Goal: Task Accomplishment & Management: Use online tool/utility

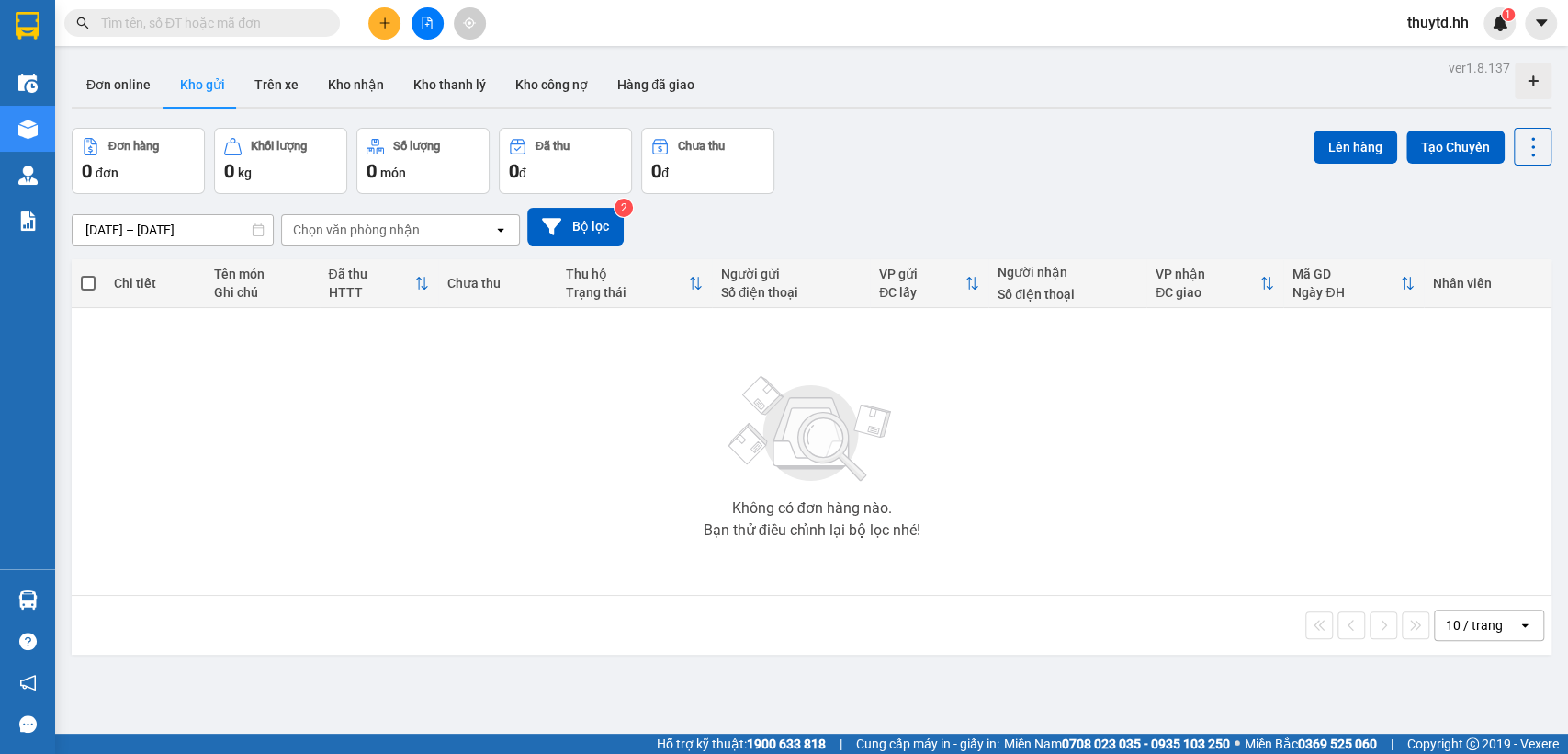
click at [1437, 19] on span "thuytd.hh" at bounding box center [1438, 22] width 91 height 23
click at [1449, 55] on span "Đăng xuất" at bounding box center [1457, 57] width 77 height 21
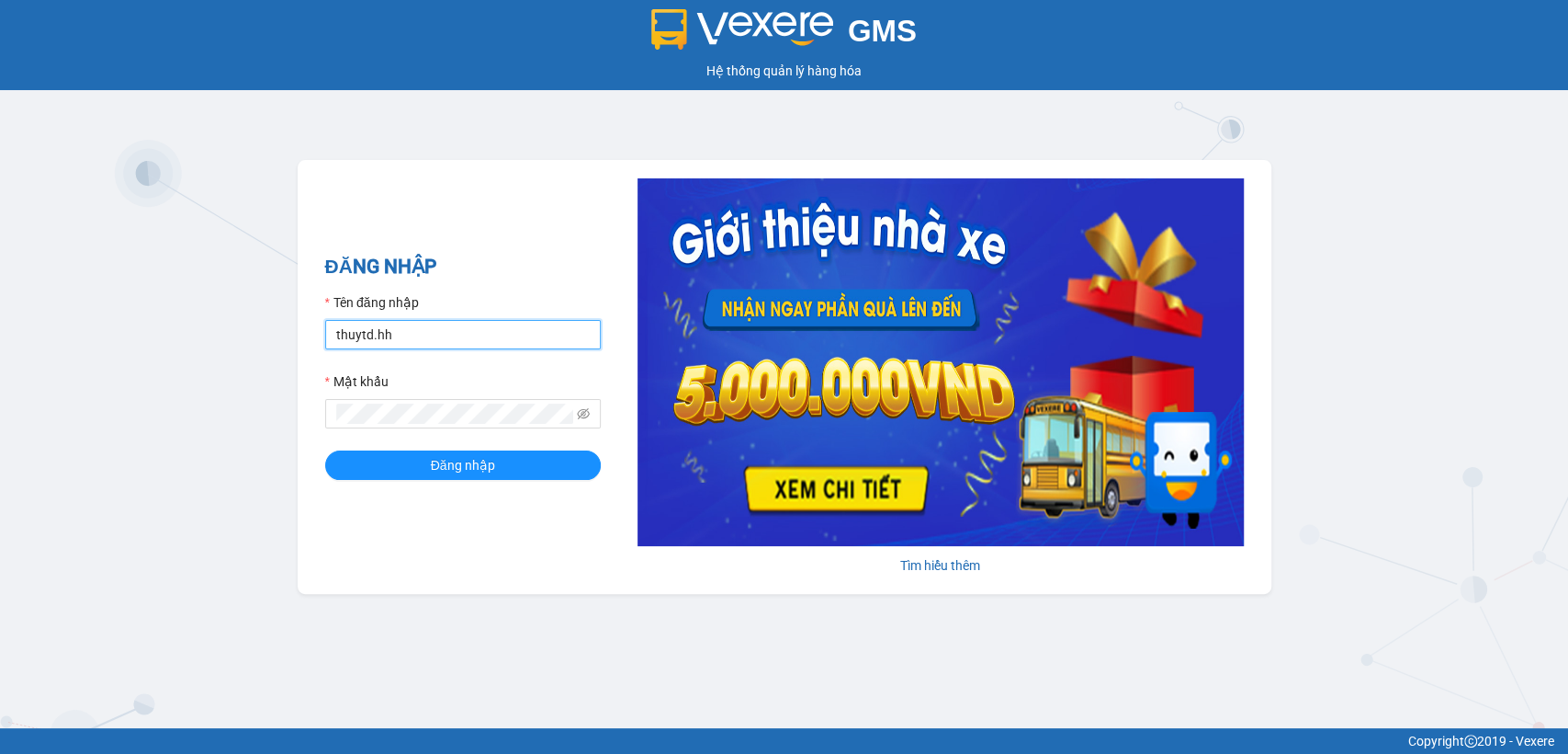
click at [422, 338] on input "thuytd.hh" at bounding box center [463, 334] width 275 height 29
type input "bequy.hh"
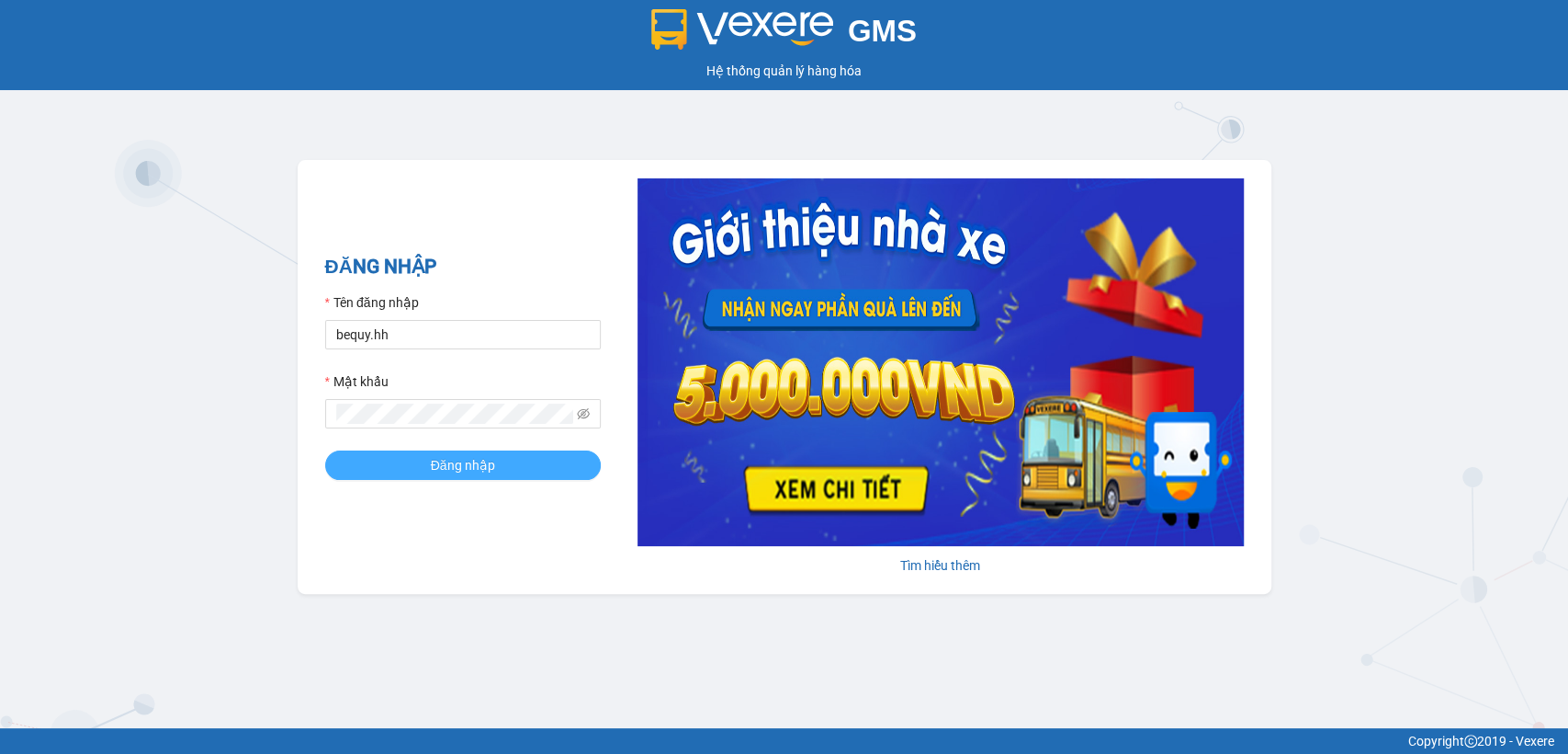
click at [428, 461] on button "Đăng nhập" at bounding box center [463, 465] width 275 height 29
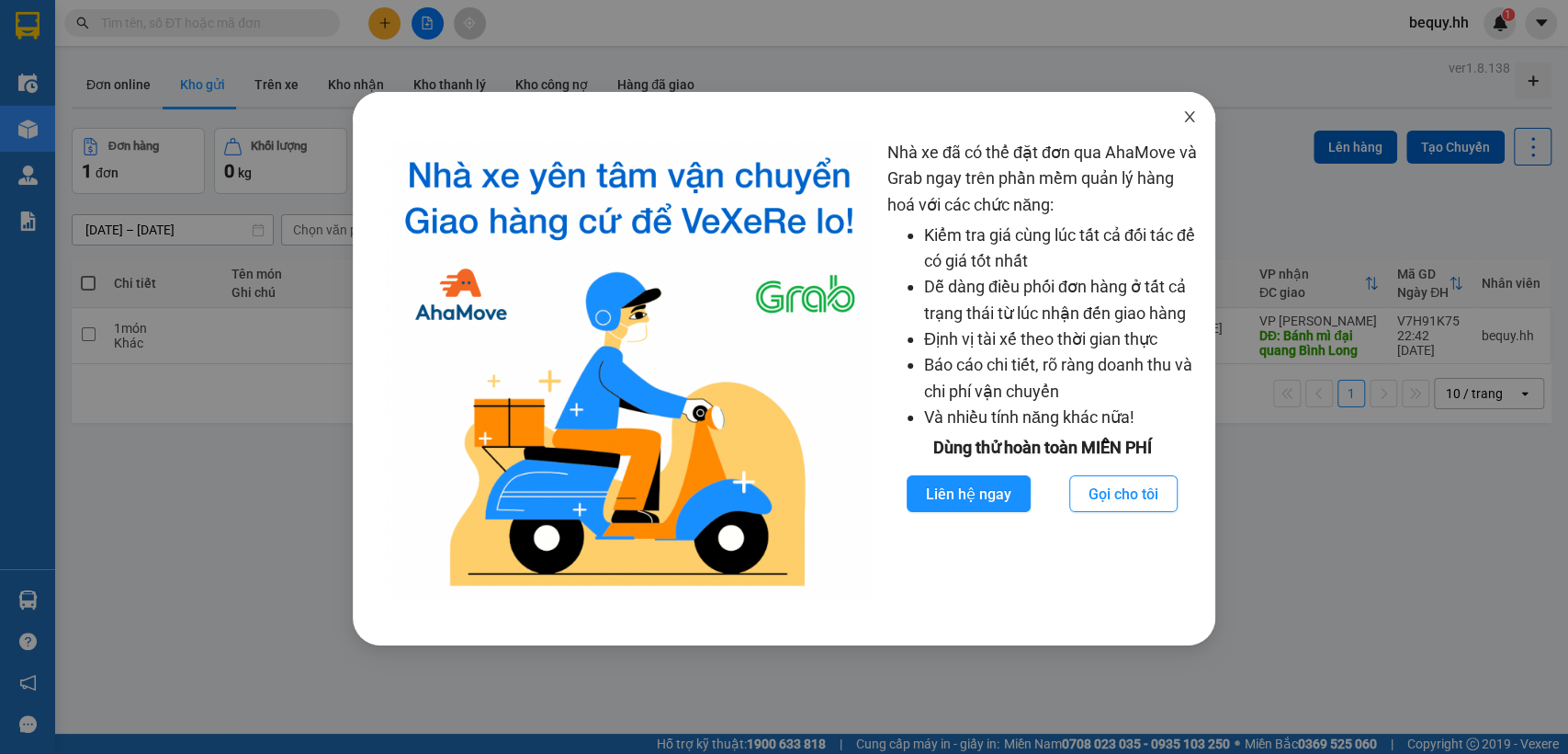
click at [1191, 119] on icon "close" at bounding box center [1190, 117] width 15 height 15
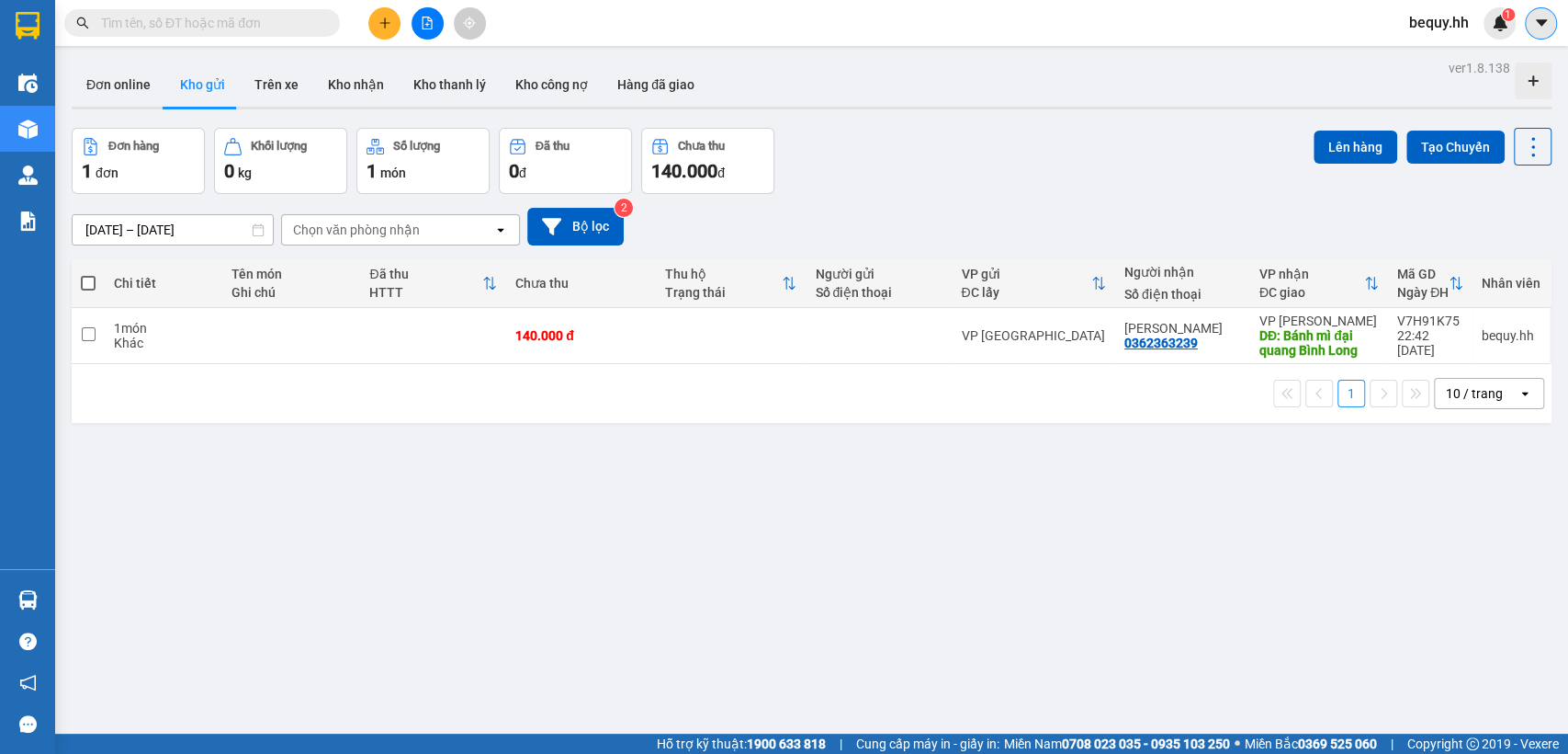
click at [1539, 19] on icon "caret-down" at bounding box center [1542, 23] width 17 height 17
click at [1455, 24] on span "bequy.hh" at bounding box center [1439, 22] width 89 height 23
click at [1438, 53] on span "Đăng xuất" at bounding box center [1460, 57] width 77 height 21
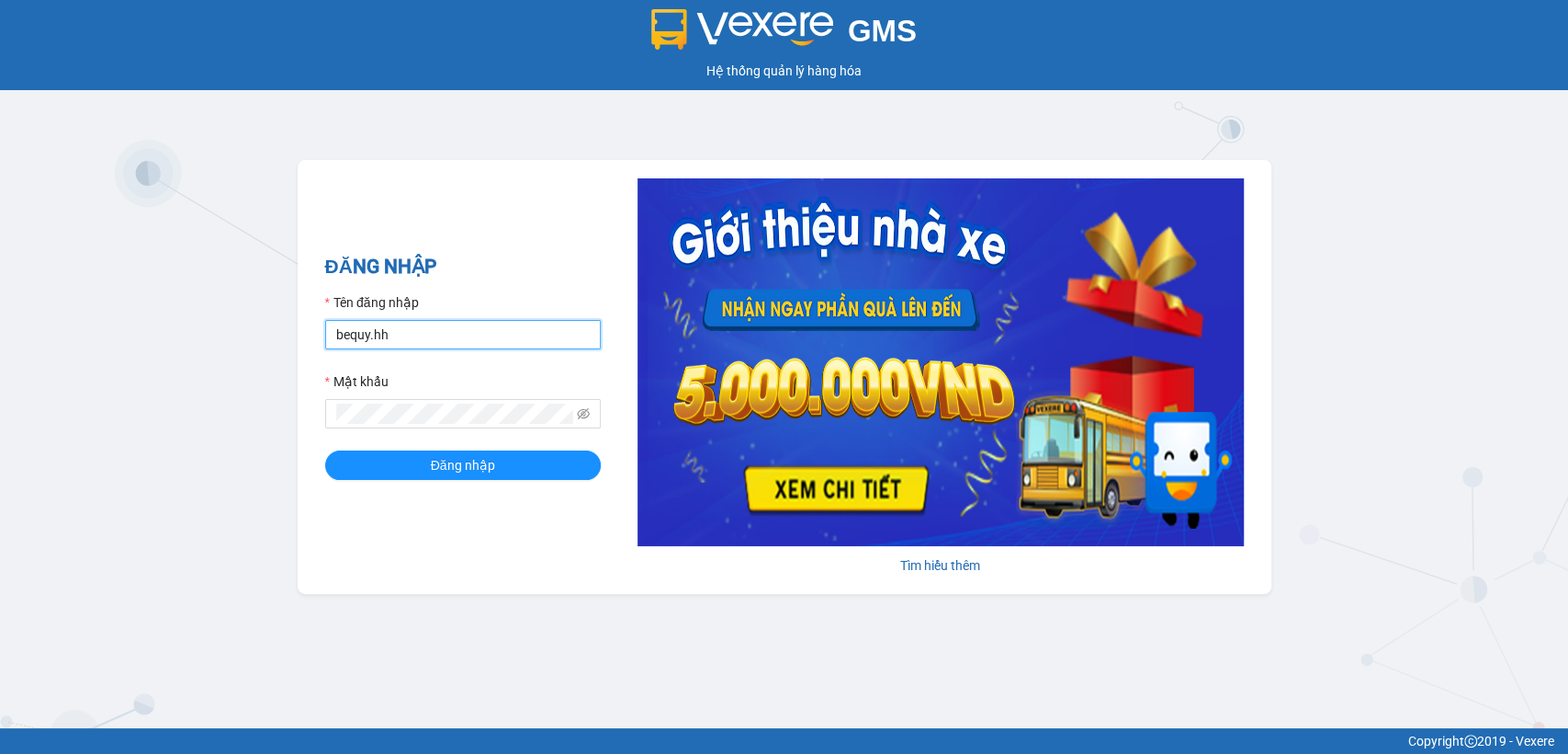
click at [546, 337] on input "bequy.hh" at bounding box center [463, 334] width 275 height 29
type input "thuytd.hh"
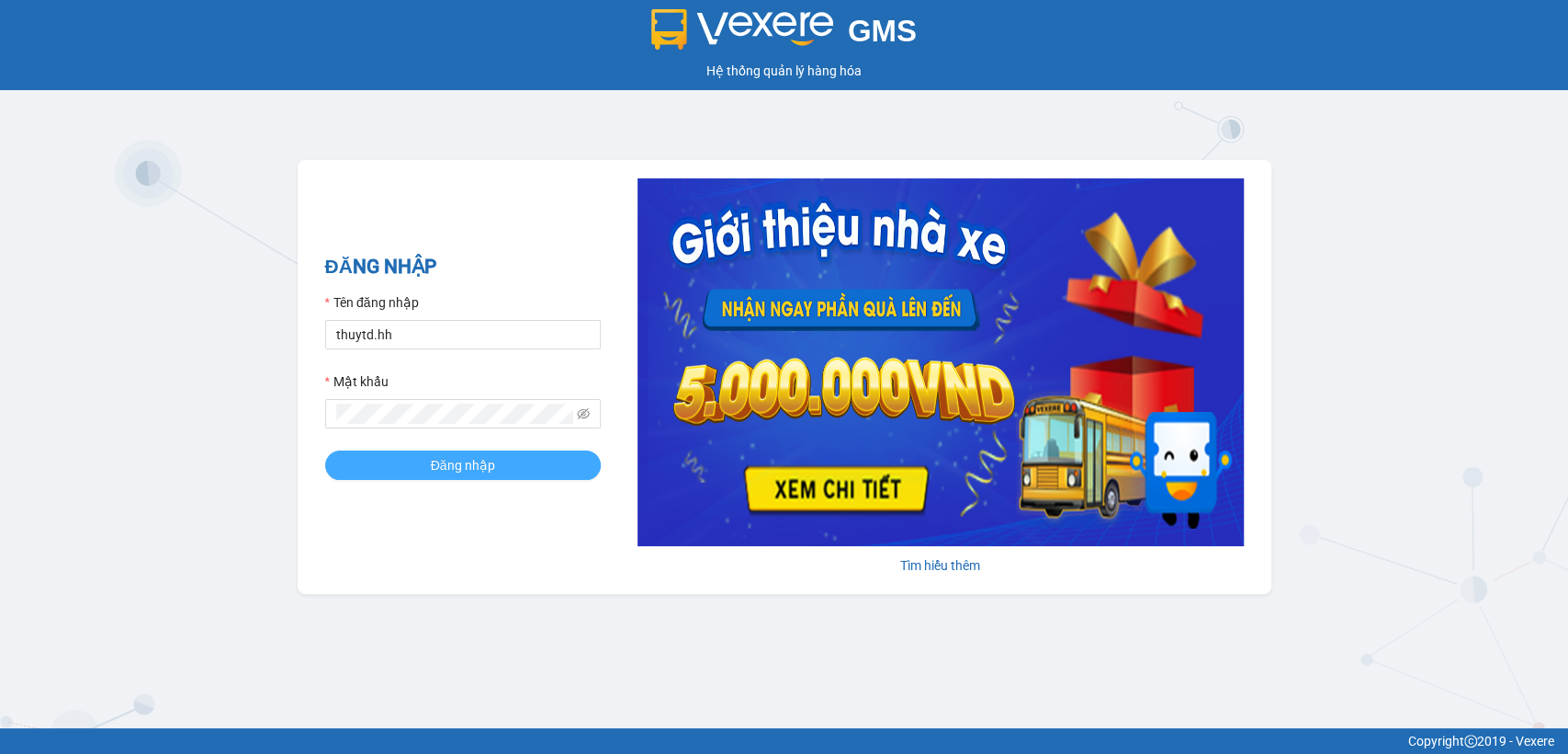
click at [527, 450] on button "Đăng nhập" at bounding box center [463, 465] width 275 height 29
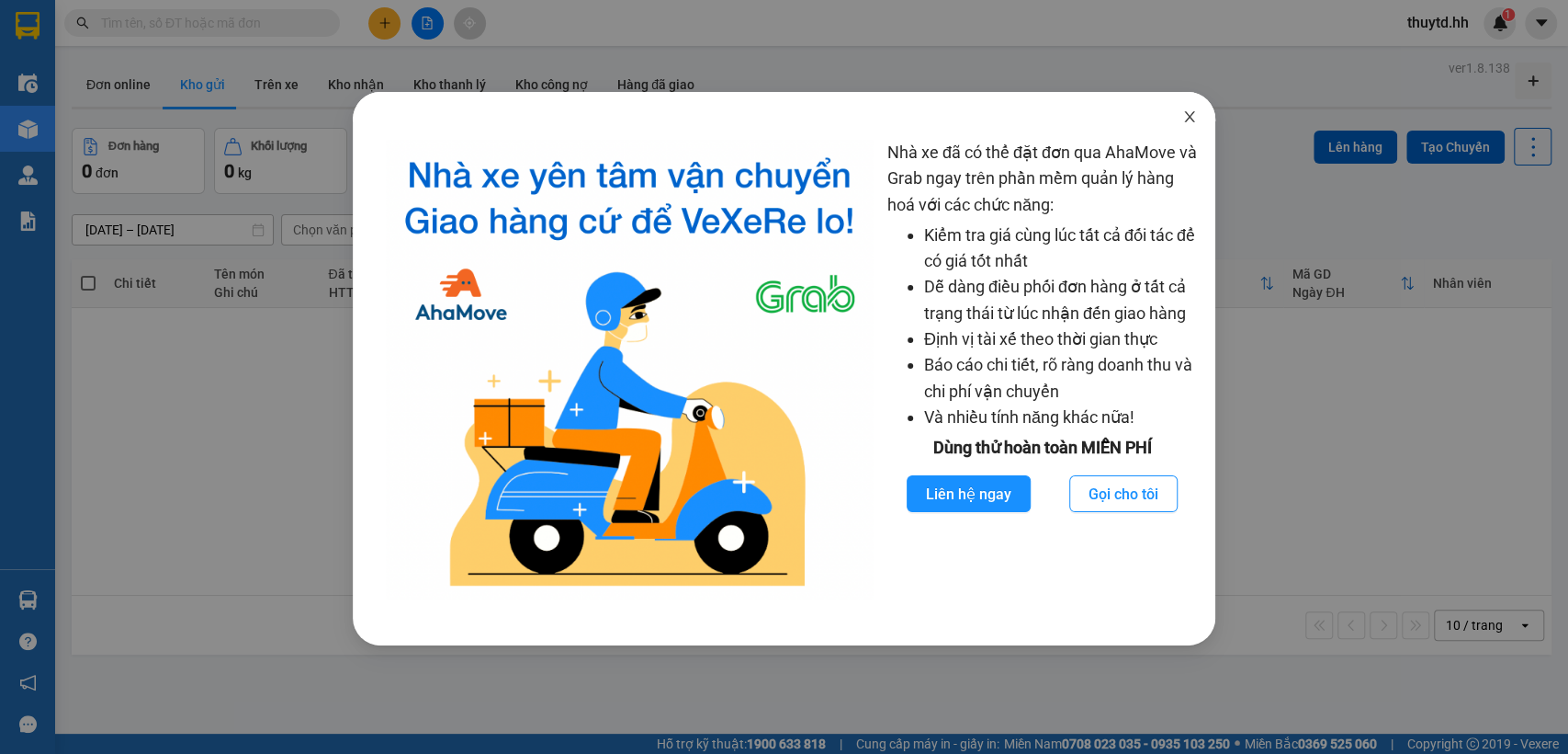
click at [1188, 113] on icon "close" at bounding box center [1190, 117] width 15 height 15
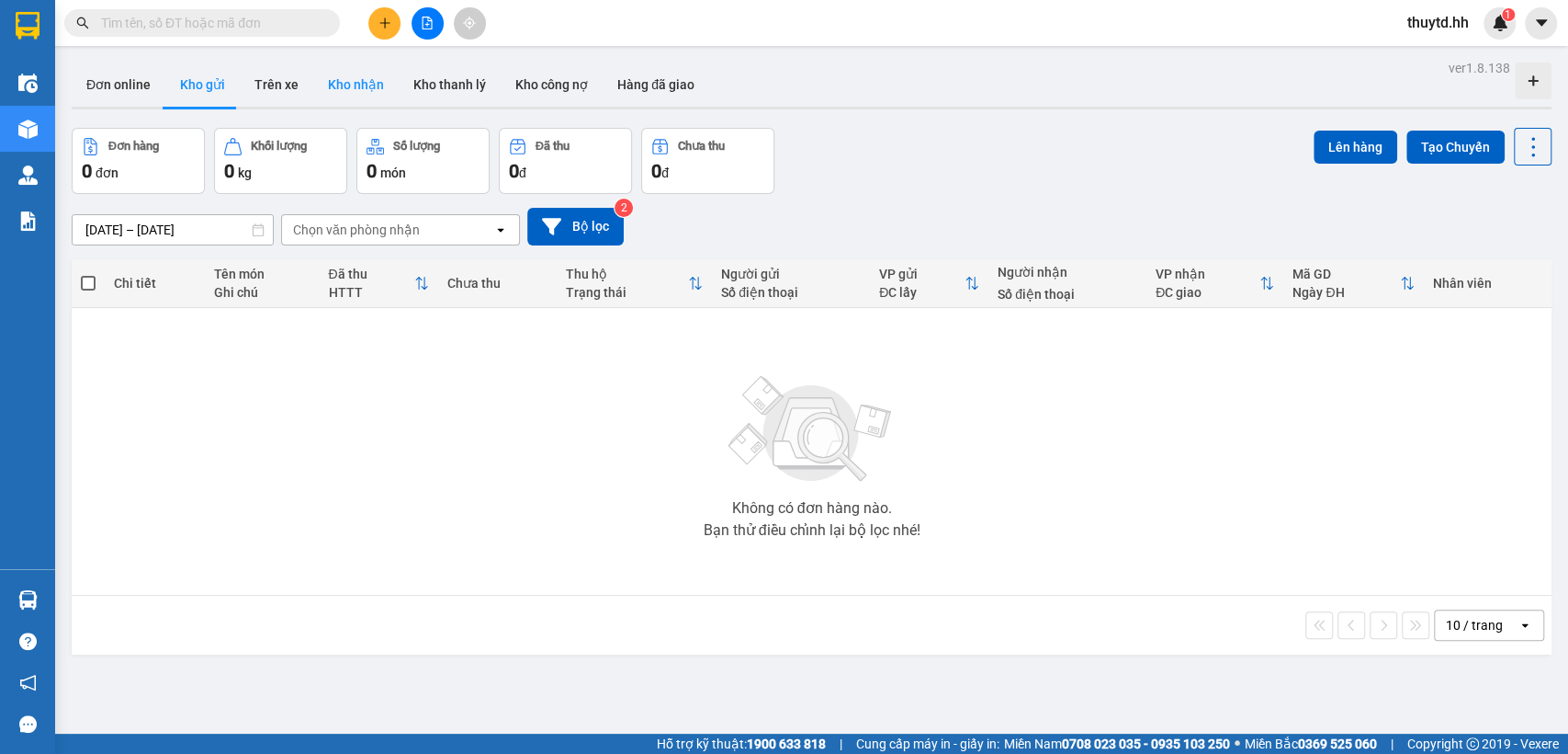
click at [349, 82] on button "Kho nhận" at bounding box center [356, 84] width 85 height 44
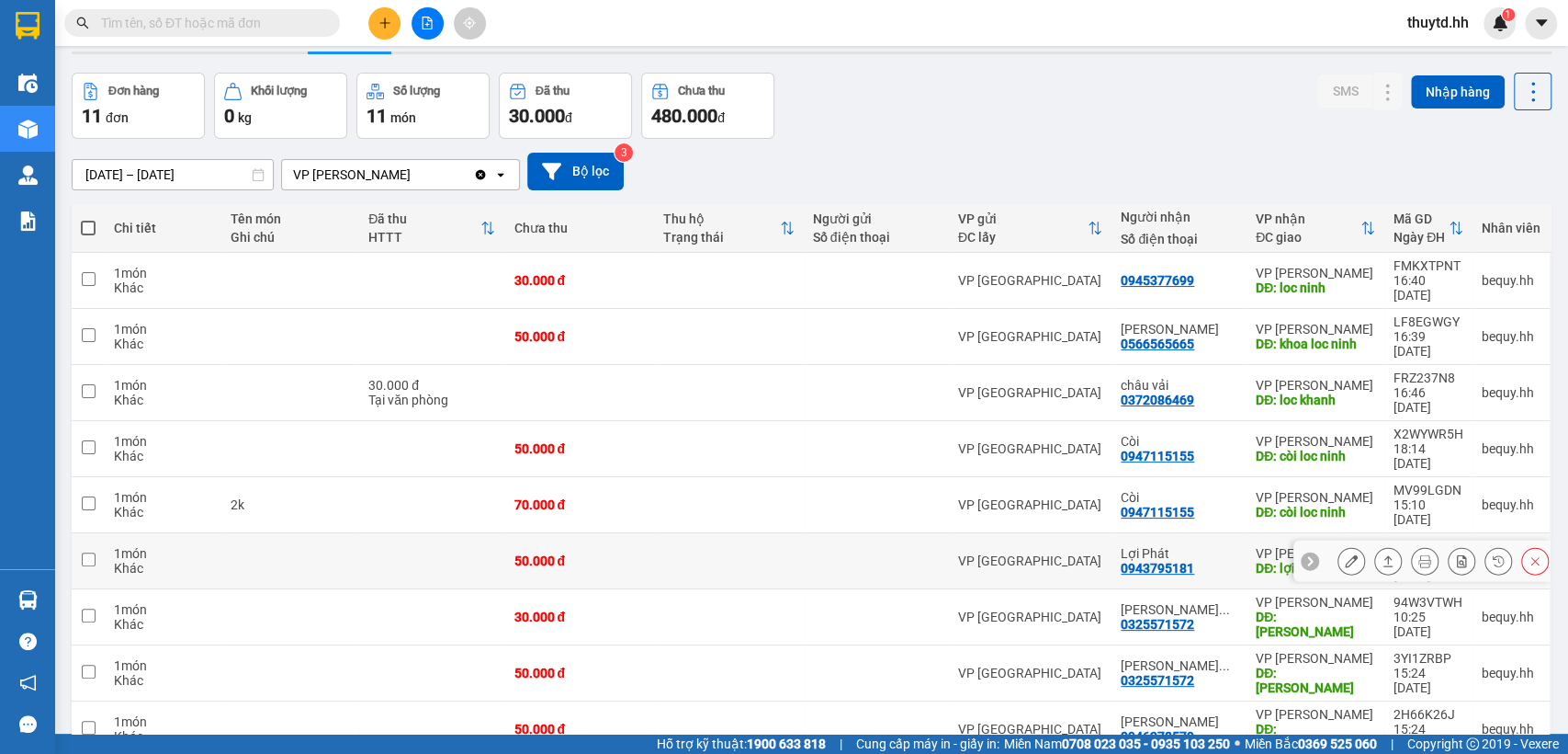
scroll to position [84, 0]
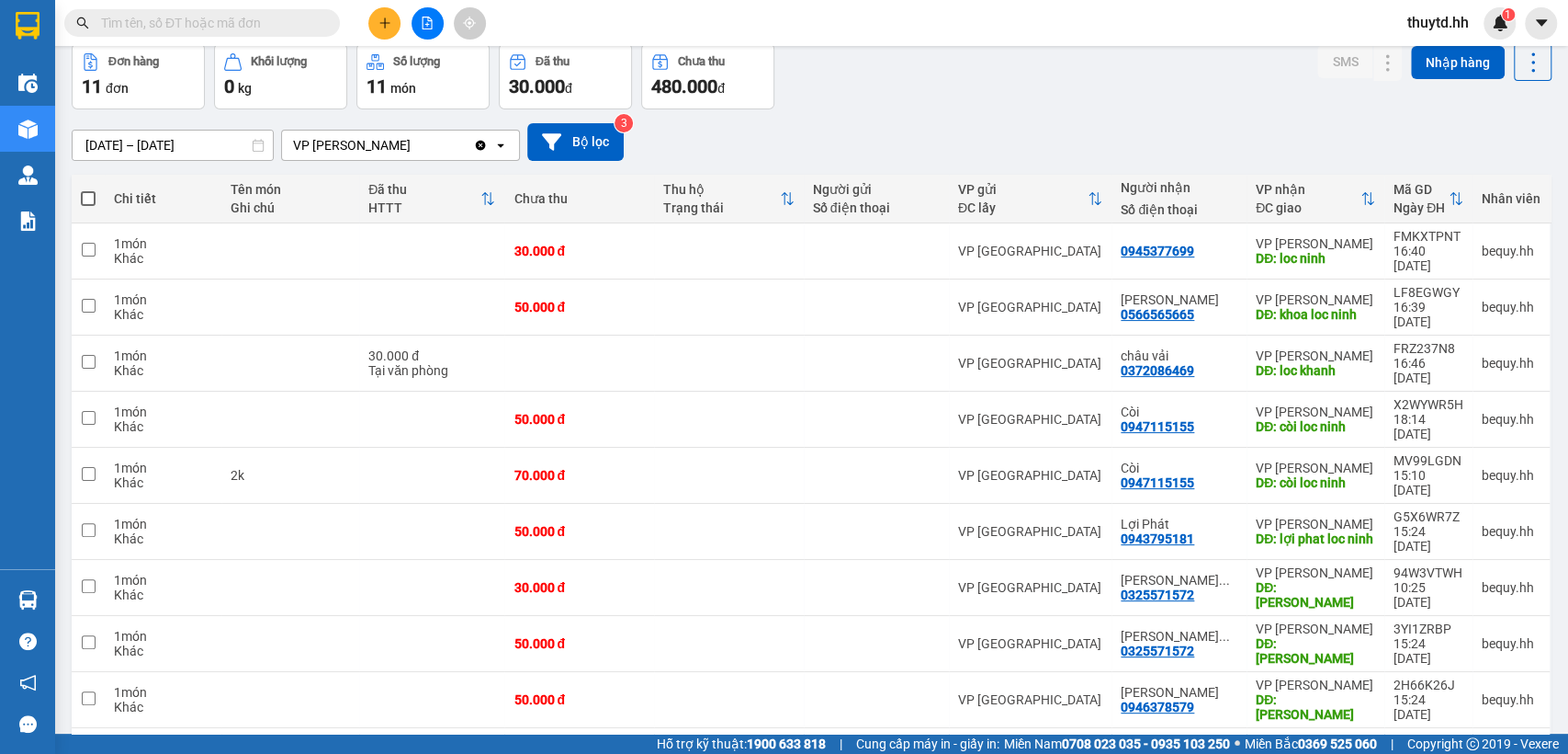
click at [1443, 25] on span "thuytd.hh" at bounding box center [1438, 22] width 91 height 23
click at [1450, 57] on span "Đăng xuất" at bounding box center [1457, 57] width 77 height 21
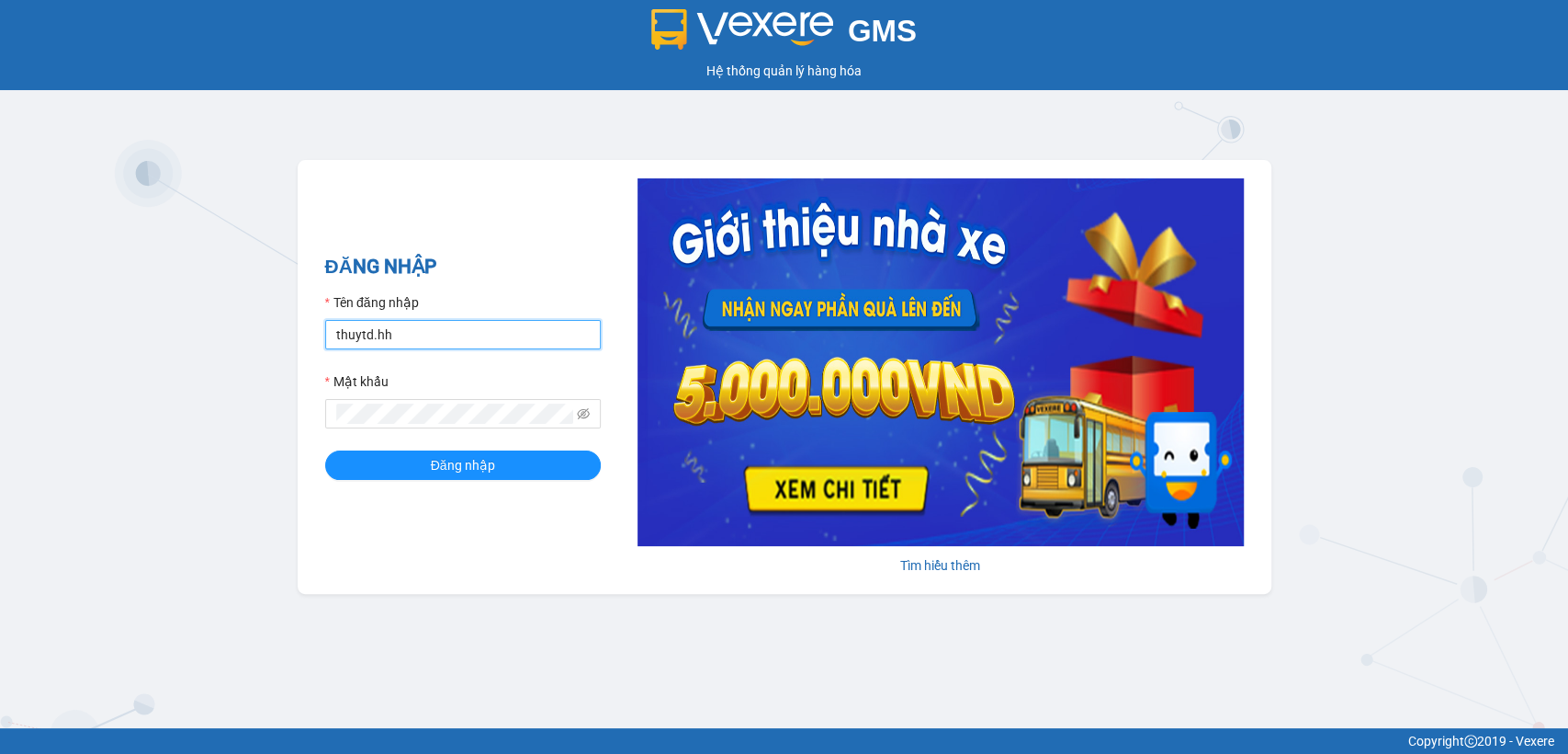
click at [520, 332] on input "thuytd.hh" at bounding box center [463, 334] width 275 height 29
type input "bequy.hh"
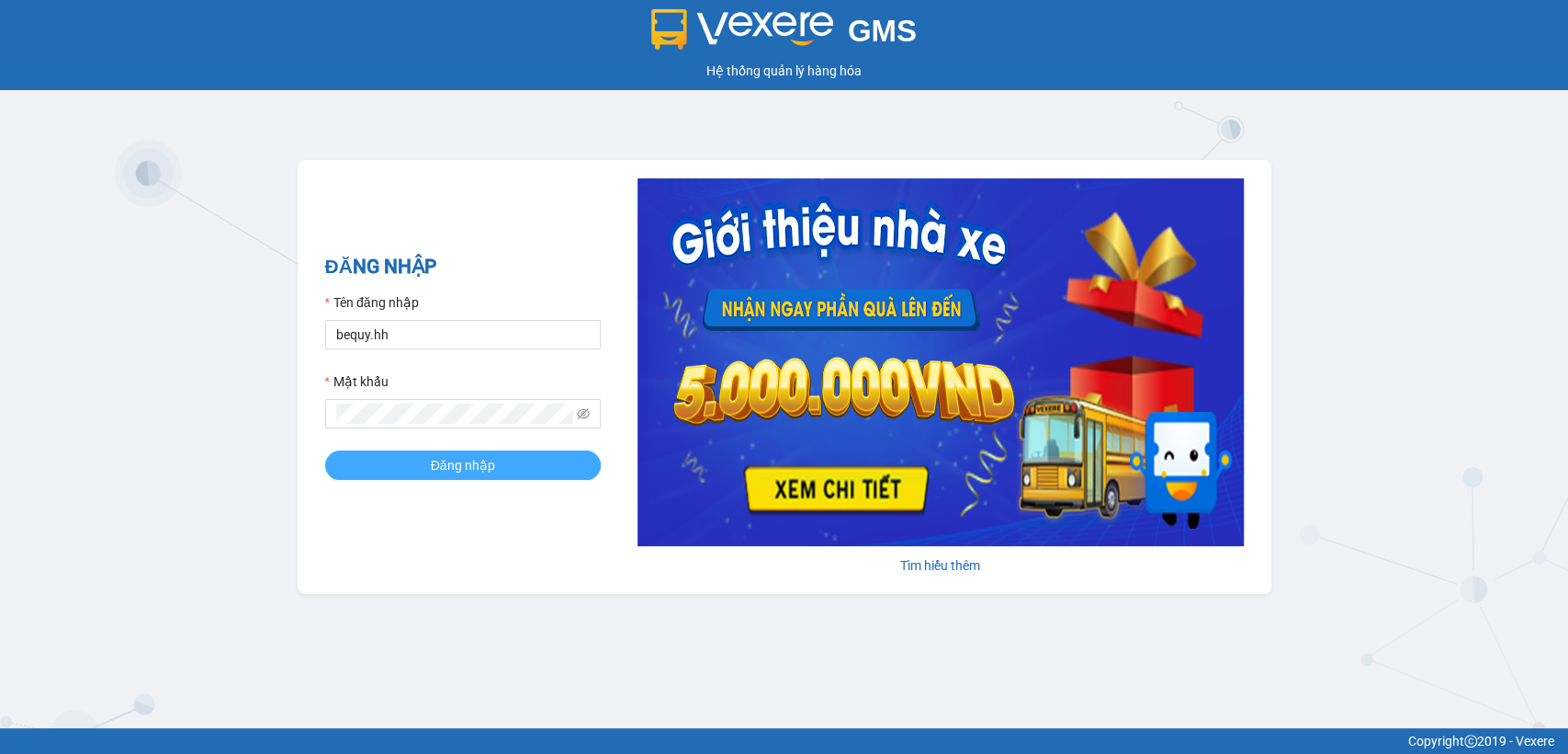
click at [433, 457] on span "Đăng nhập" at bounding box center [464, 465] width 65 height 21
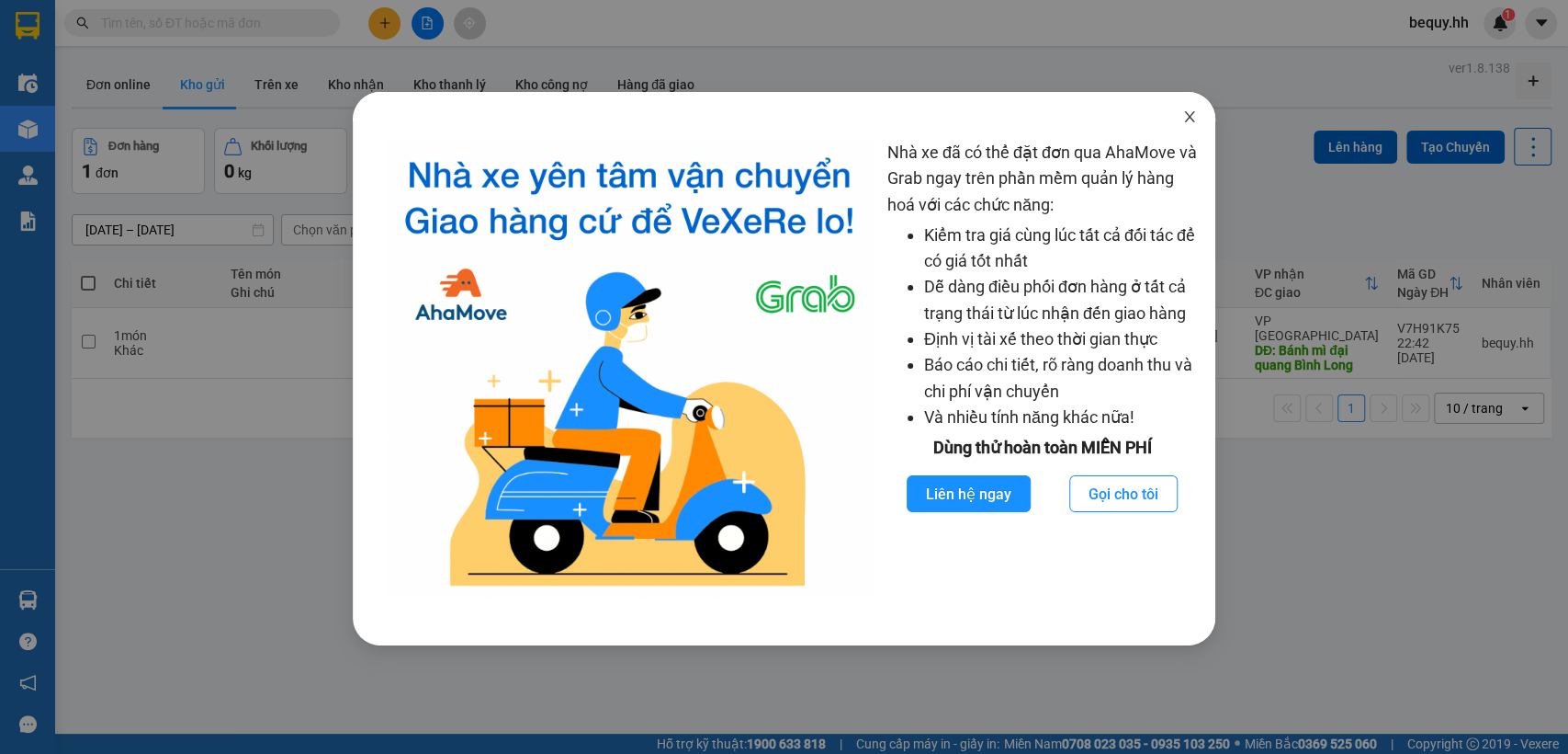
click at [1185, 112] on icon "close" at bounding box center [1190, 116] width 10 height 11
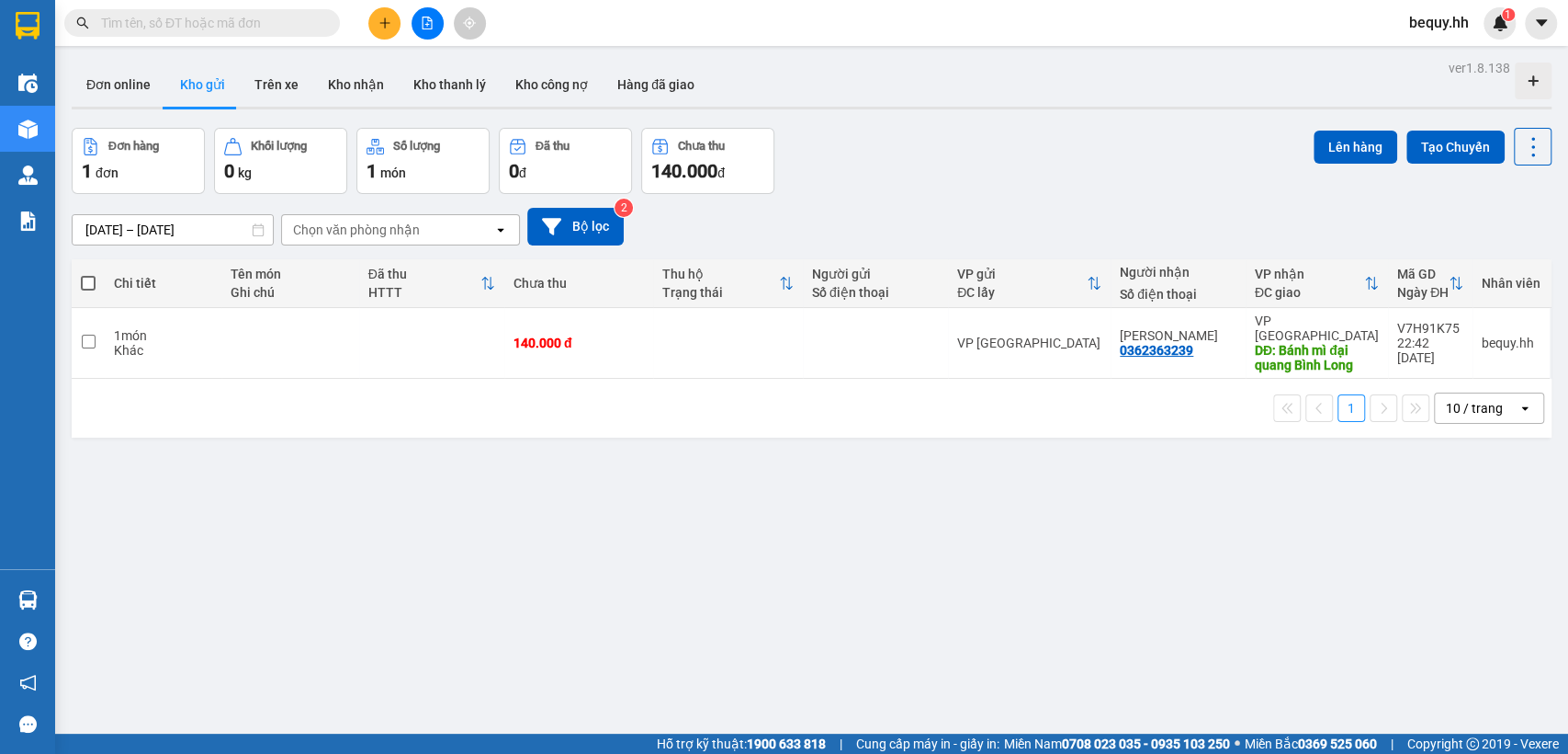
click at [345, 600] on div "ver 1.8.138 Đơn online Kho gửi Trên xe Kho nhận Kho thanh lý Kho công nợ Hàng đ…" at bounding box center [811, 431] width 1494 height 754
click at [1510, 338] on icon at bounding box center [1516, 342] width 13 height 13
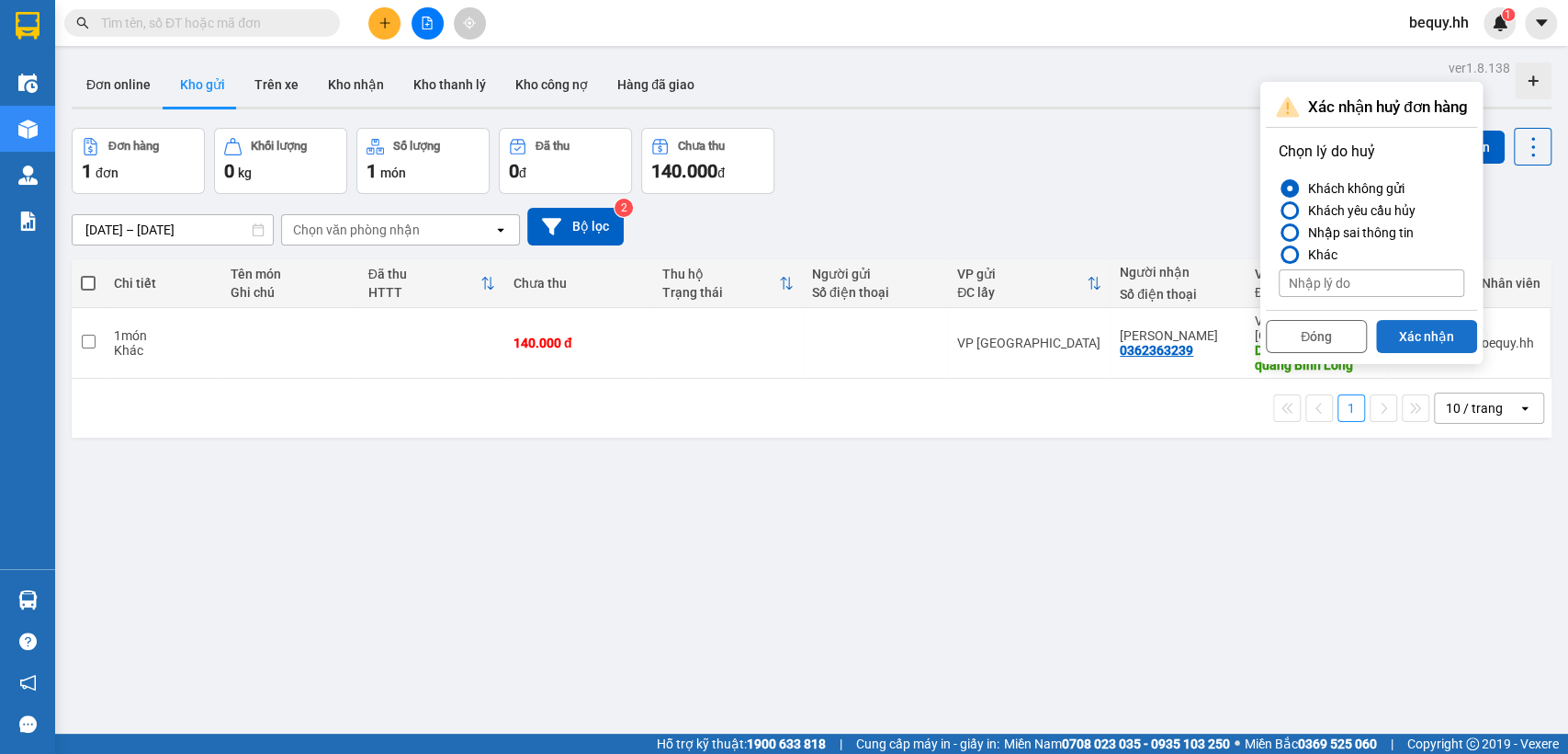
click at [1419, 332] on button "Xác nhận" at bounding box center [1427, 336] width 101 height 33
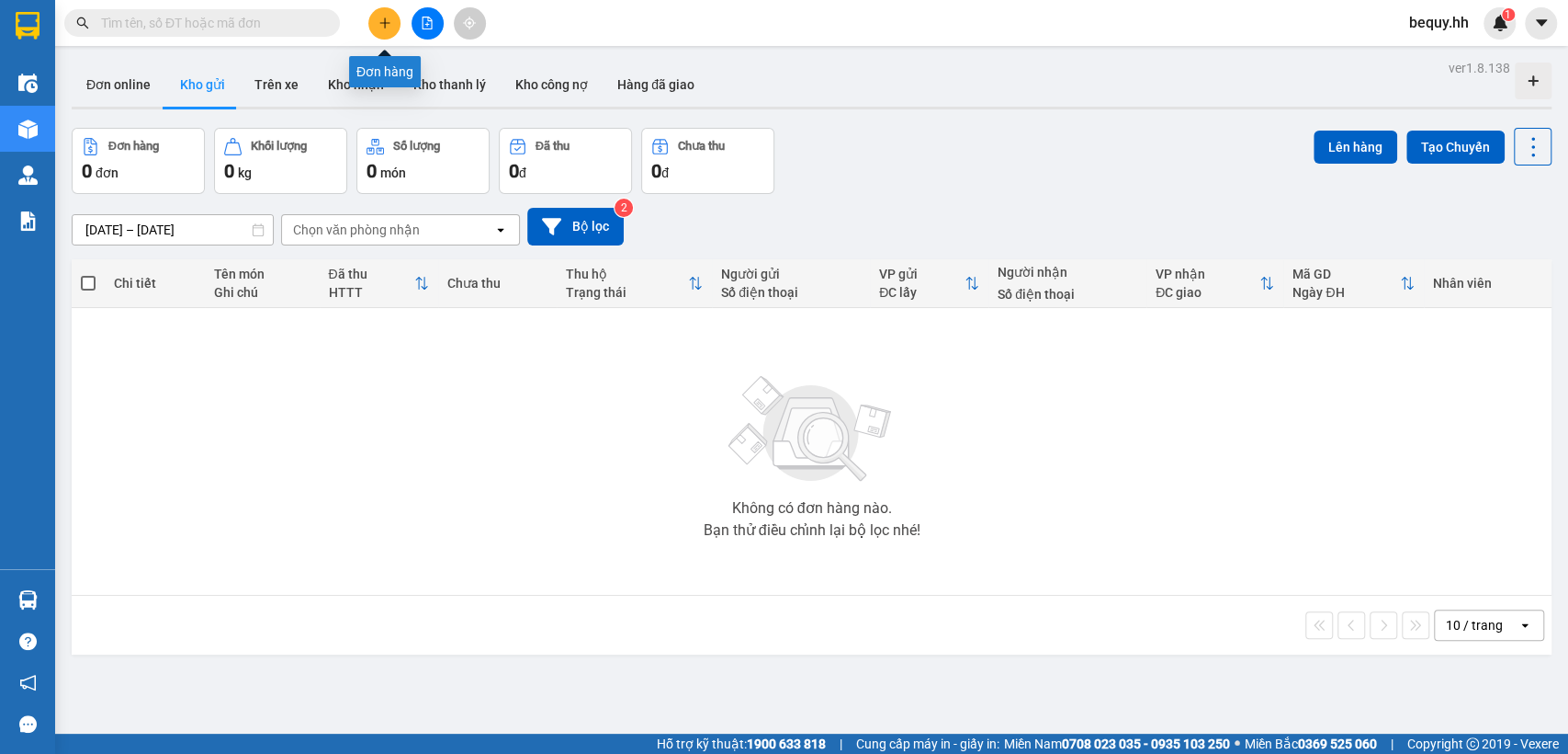
click at [382, 17] on icon "plus" at bounding box center [384, 23] width 13 height 13
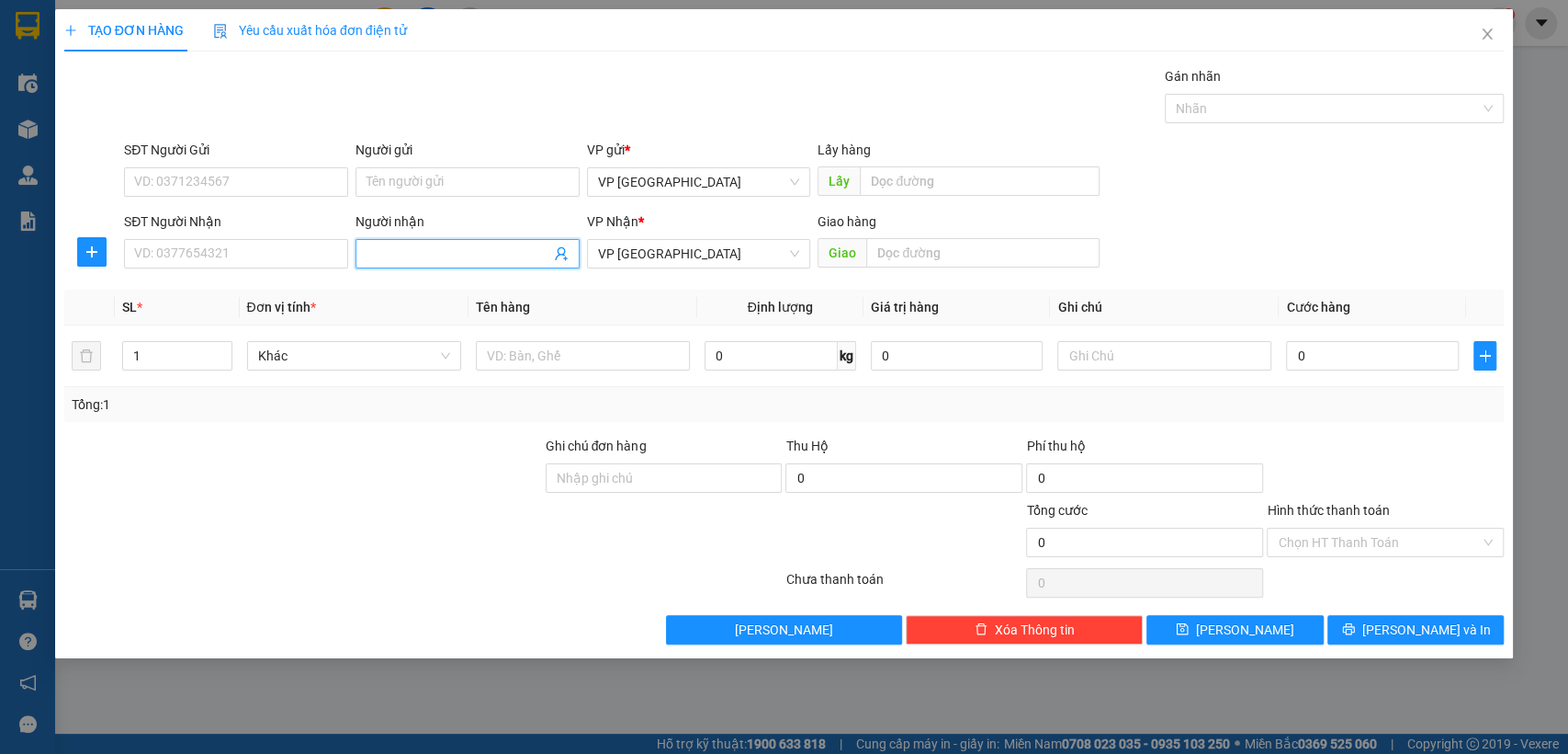
click at [425, 251] on input "Người nhận" at bounding box center [459, 253] width 184 height 21
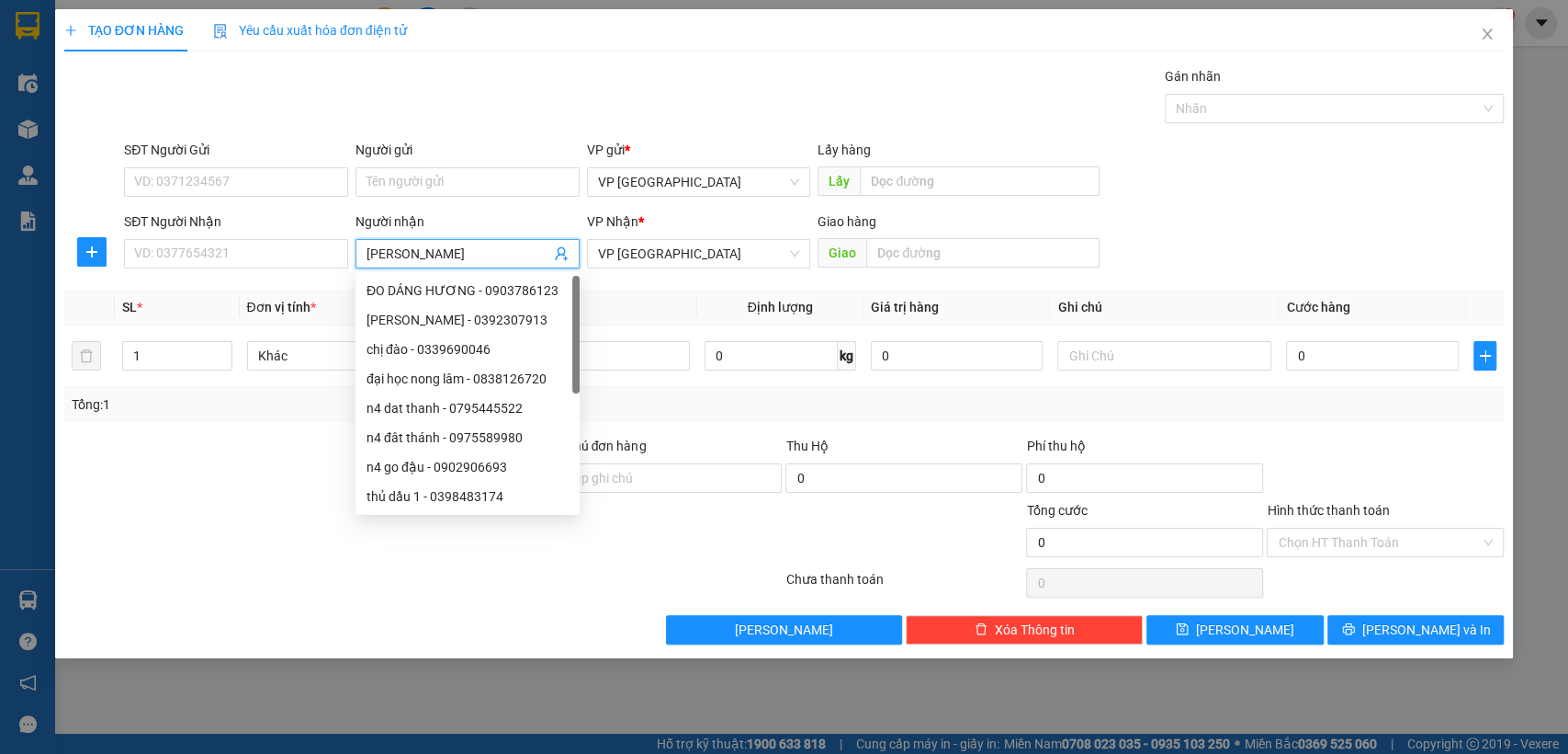
type input "[PERSON_NAME]"
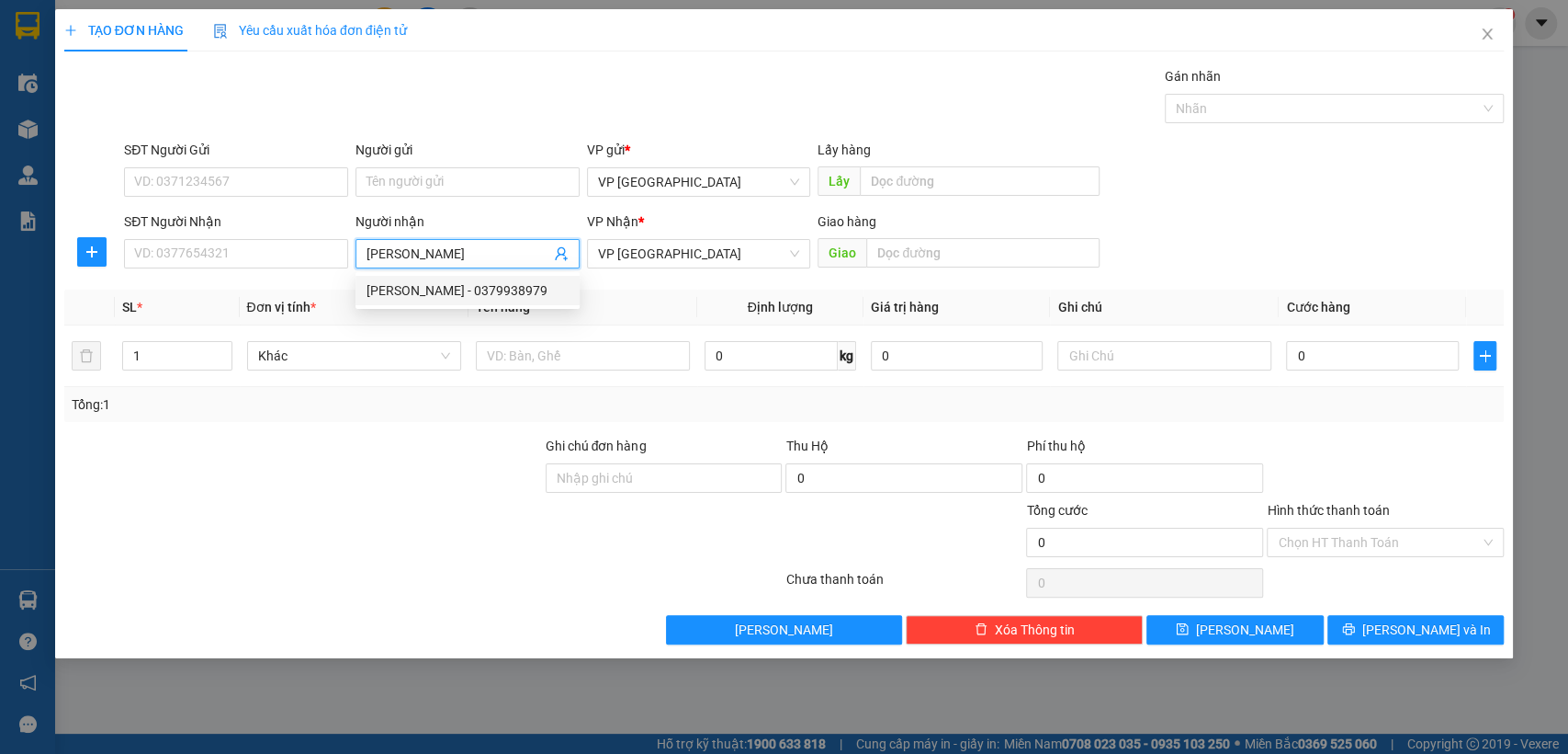
click at [449, 287] on div "[PERSON_NAME] - 0379938979" at bounding box center [467, 290] width 202 height 21
type input "0379938979"
type input "[PERSON_NAME]"
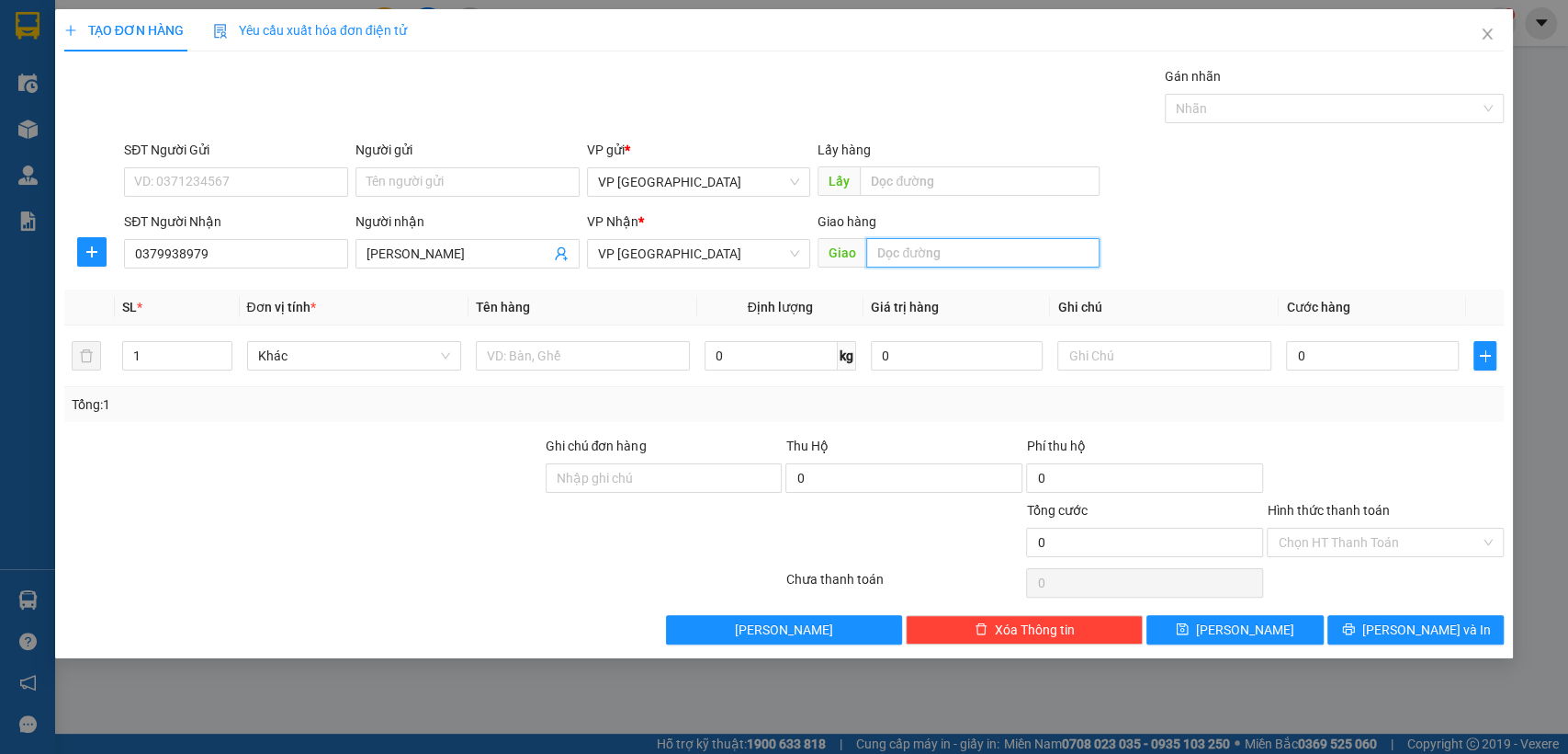
click at [892, 252] on input "text" at bounding box center [983, 253] width 233 height 29
type input "nha xe"
click at [1356, 352] on input "0" at bounding box center [1373, 356] width 172 height 29
click at [1356, 355] on input "0" at bounding box center [1373, 356] width 172 height 29
click at [1216, 349] on input "text" at bounding box center [1164, 356] width 214 height 29
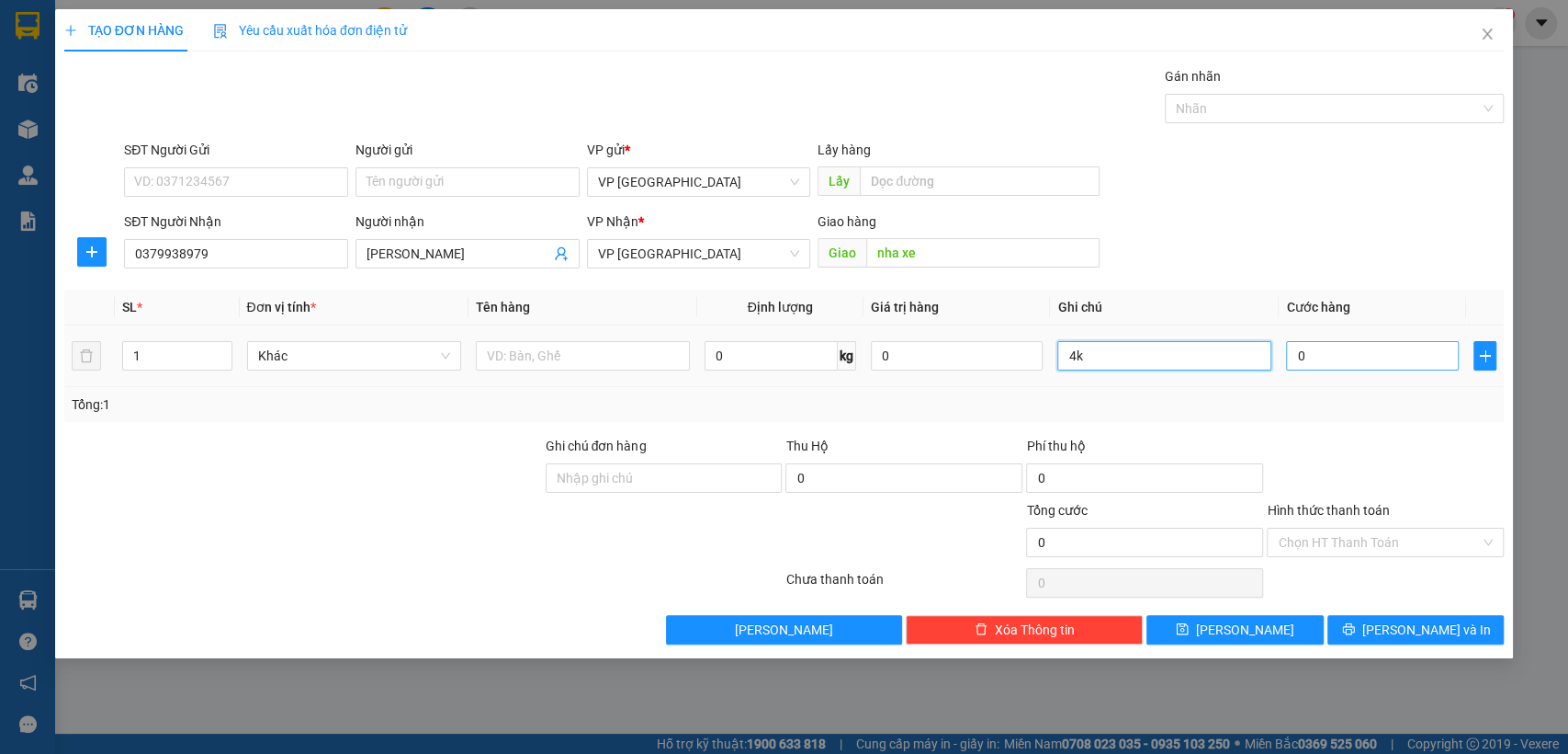
type input "4k"
click at [1303, 359] on input "0" at bounding box center [1373, 356] width 172 height 29
click at [1296, 355] on input "0" at bounding box center [1373, 356] width 172 height 29
type input "1"
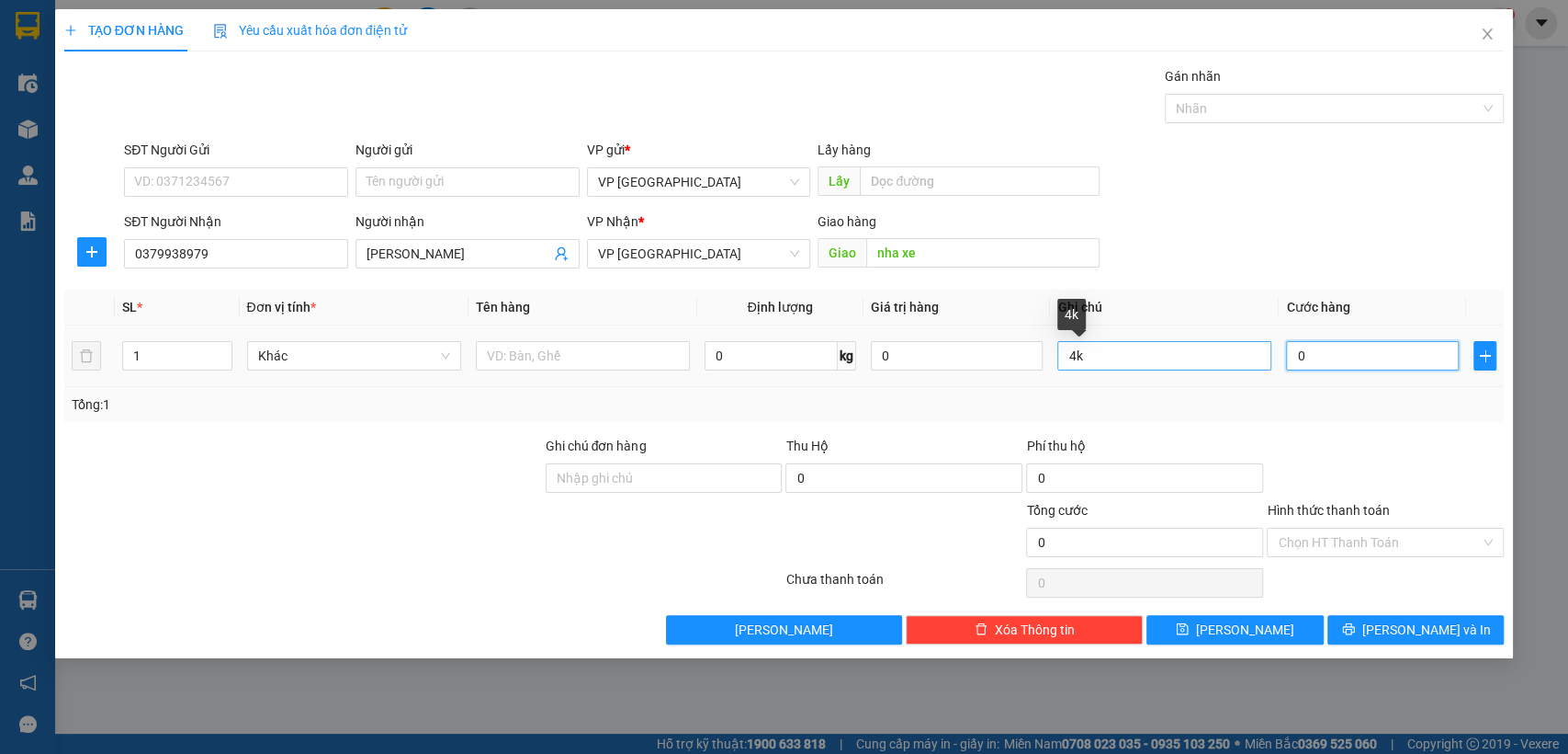
type input "1"
type input "15"
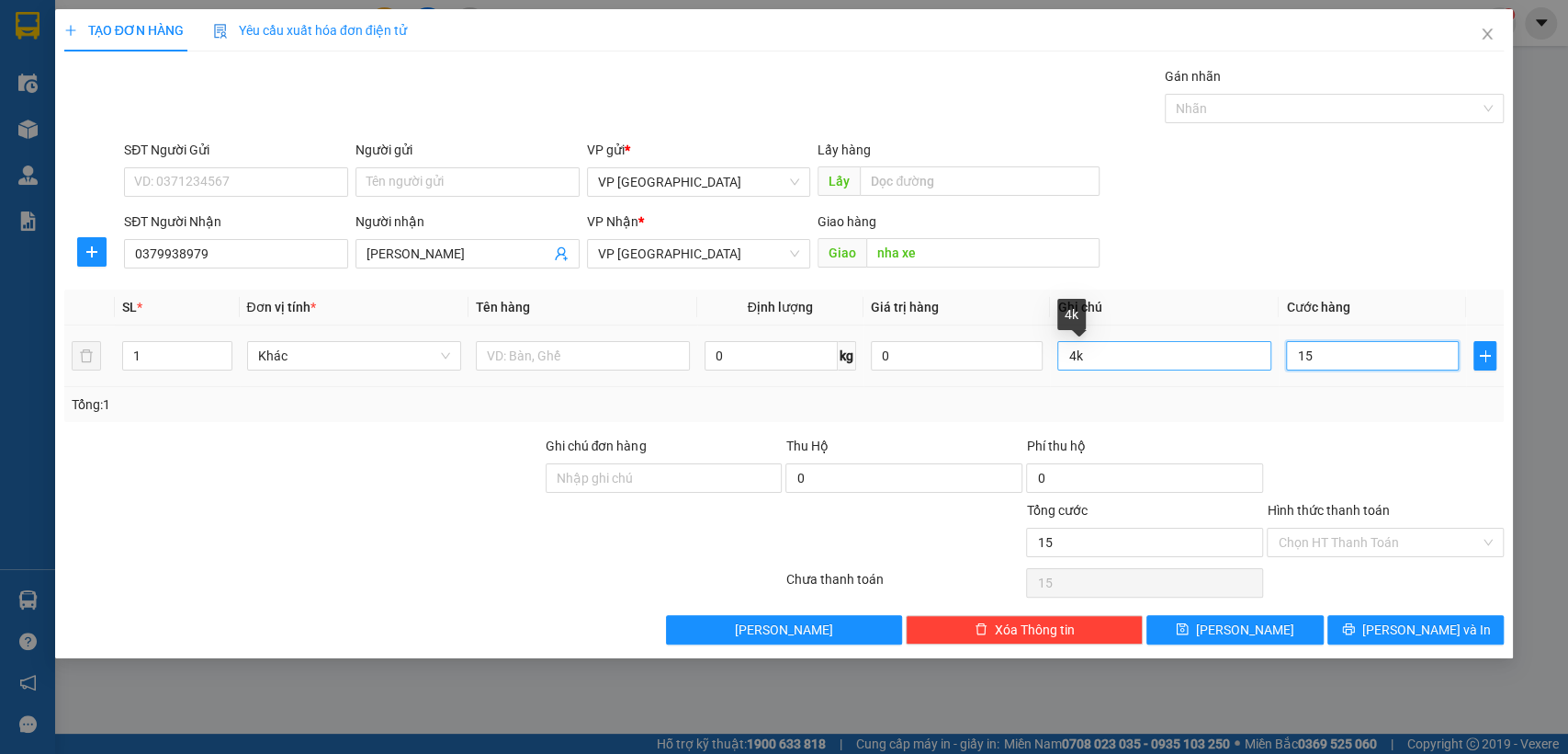
type input "150"
type input "1.500"
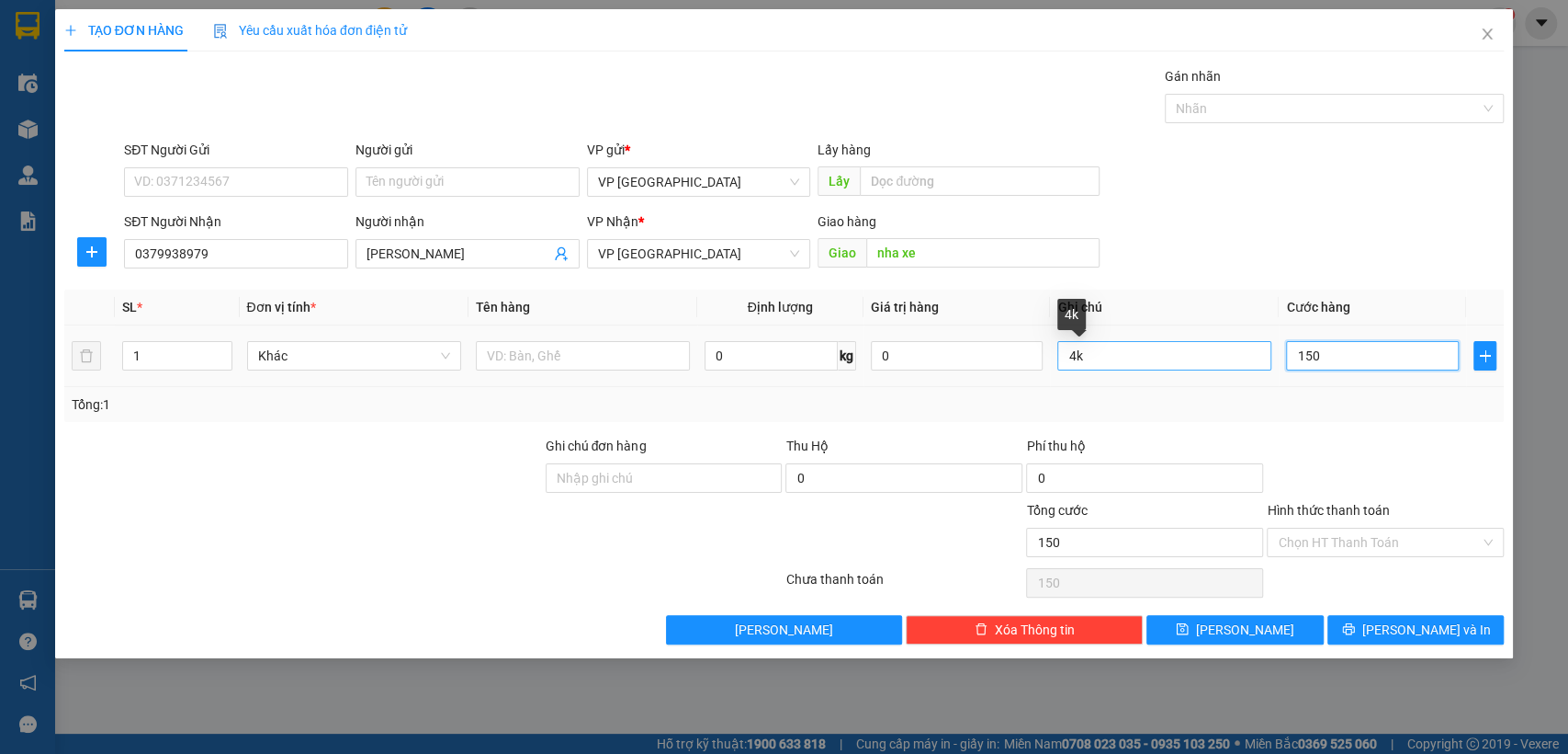
type input "1.500"
type input "15.000"
type input "150.000"
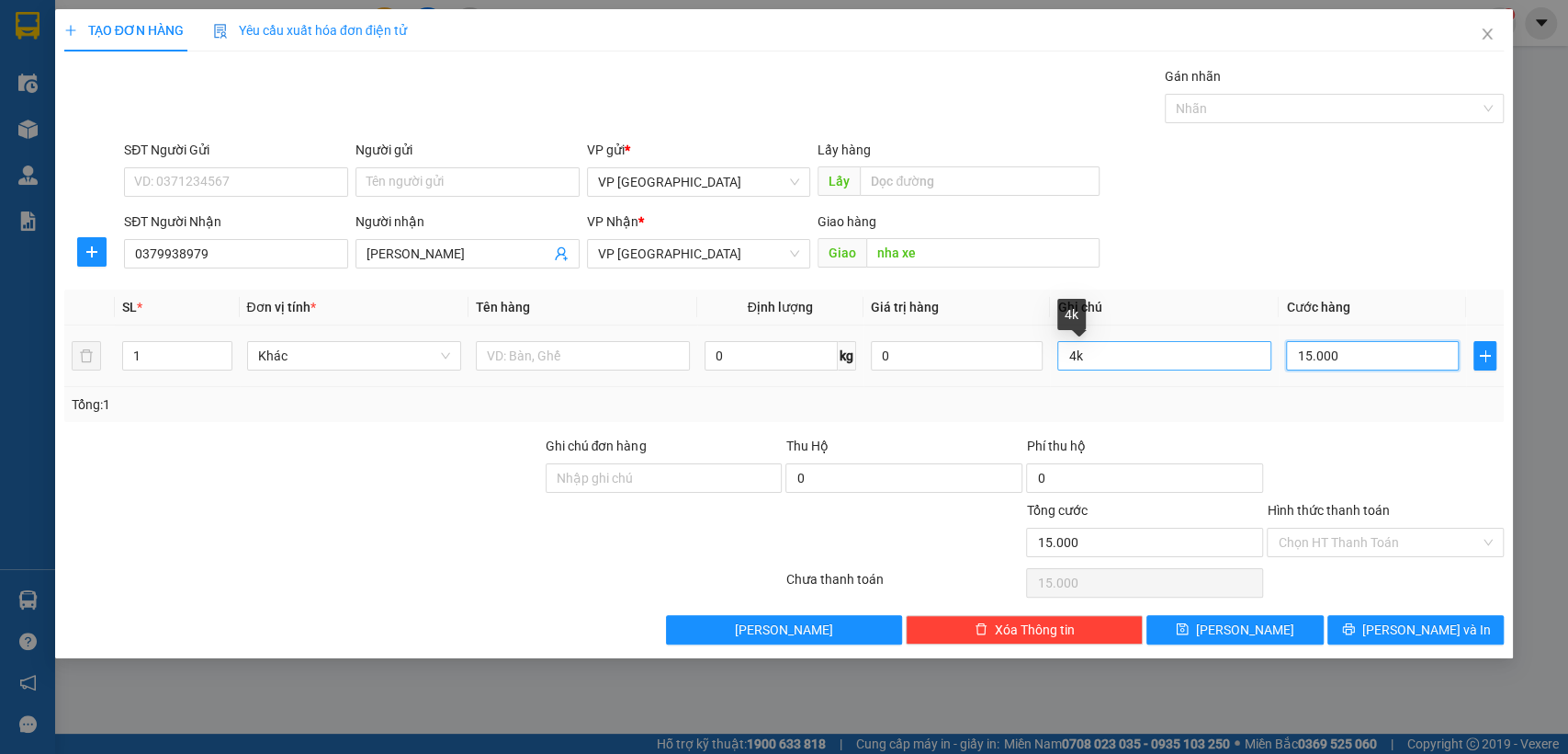
type input "150.000"
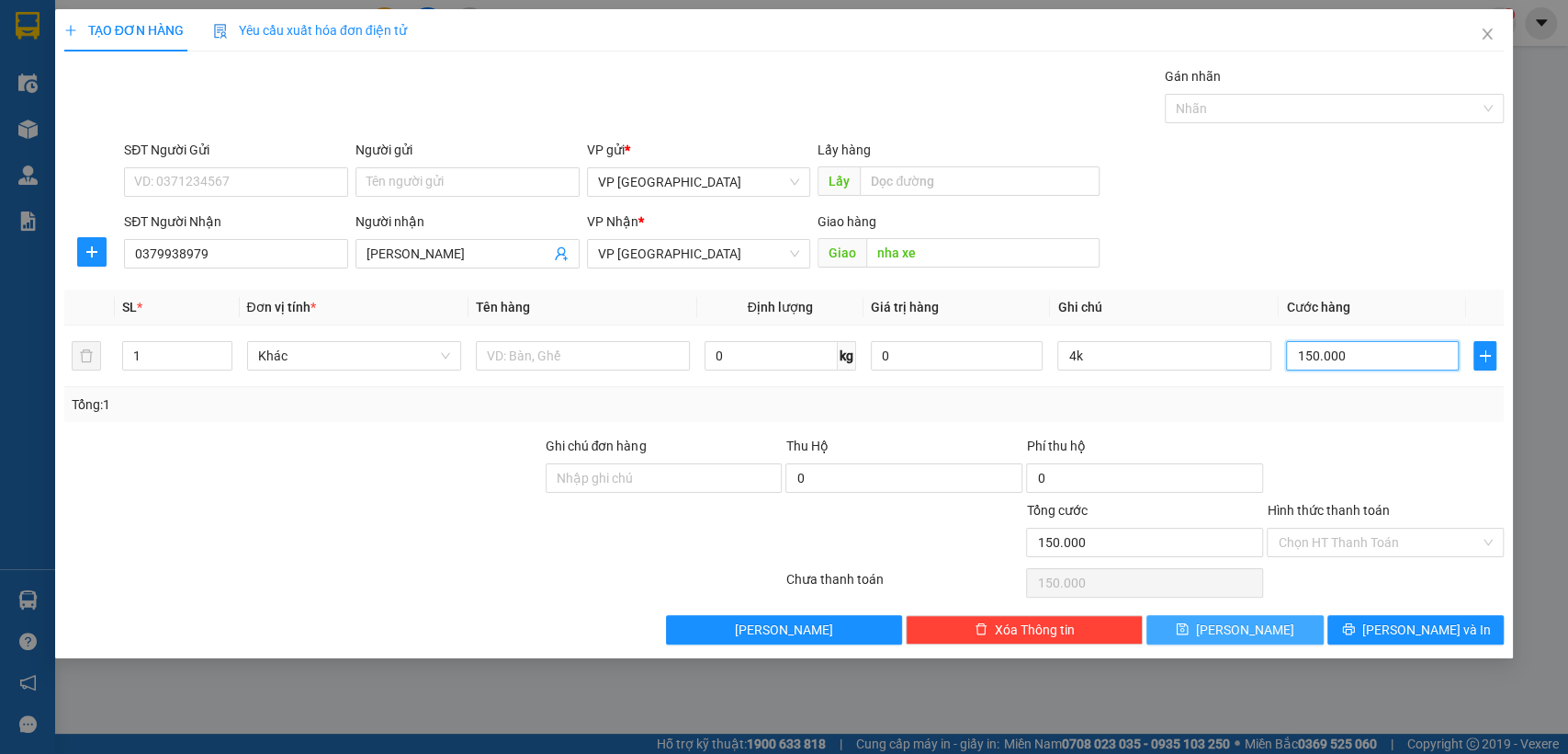
type input "150.000"
click at [1259, 623] on button "[PERSON_NAME]" at bounding box center [1235, 629] width 176 height 29
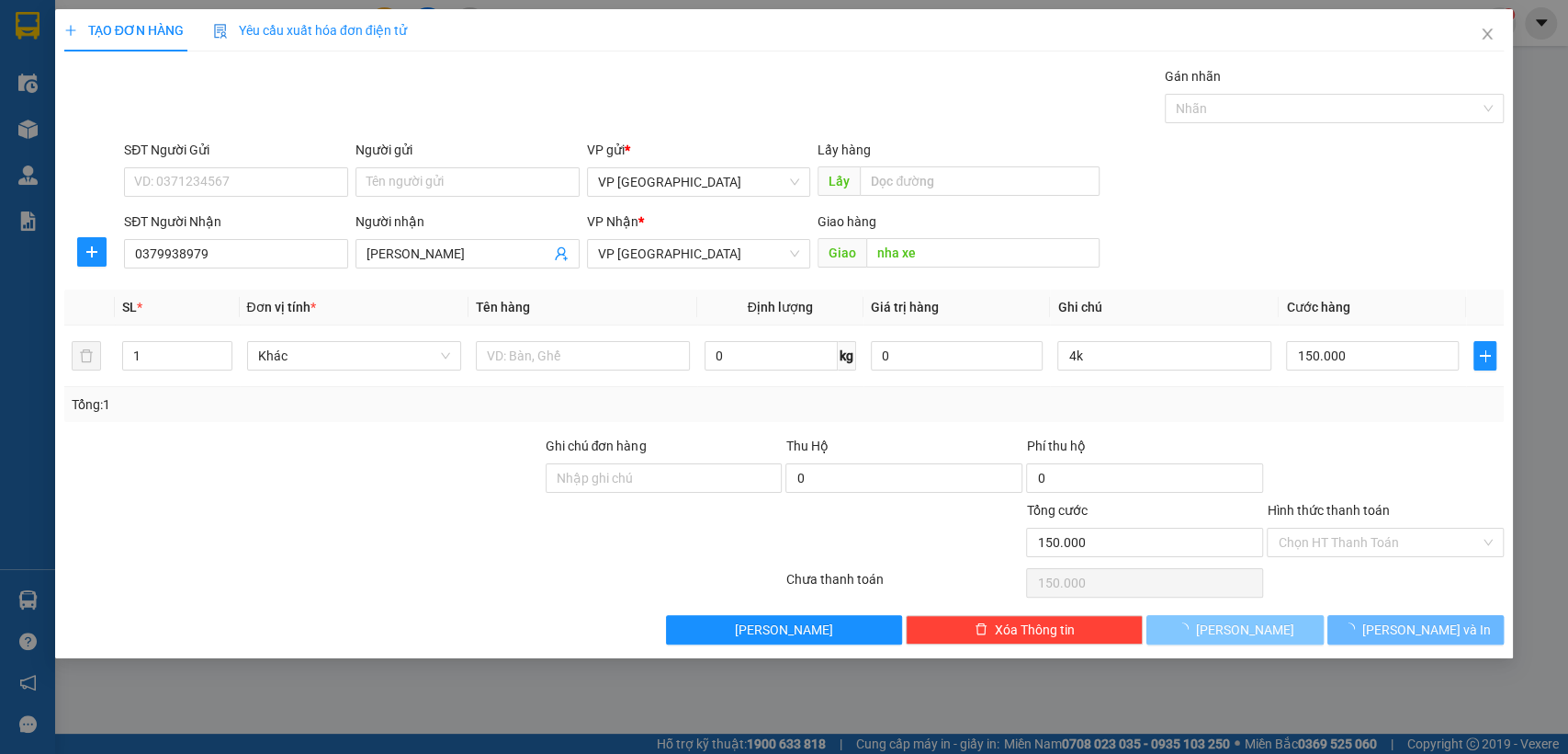
type input "0"
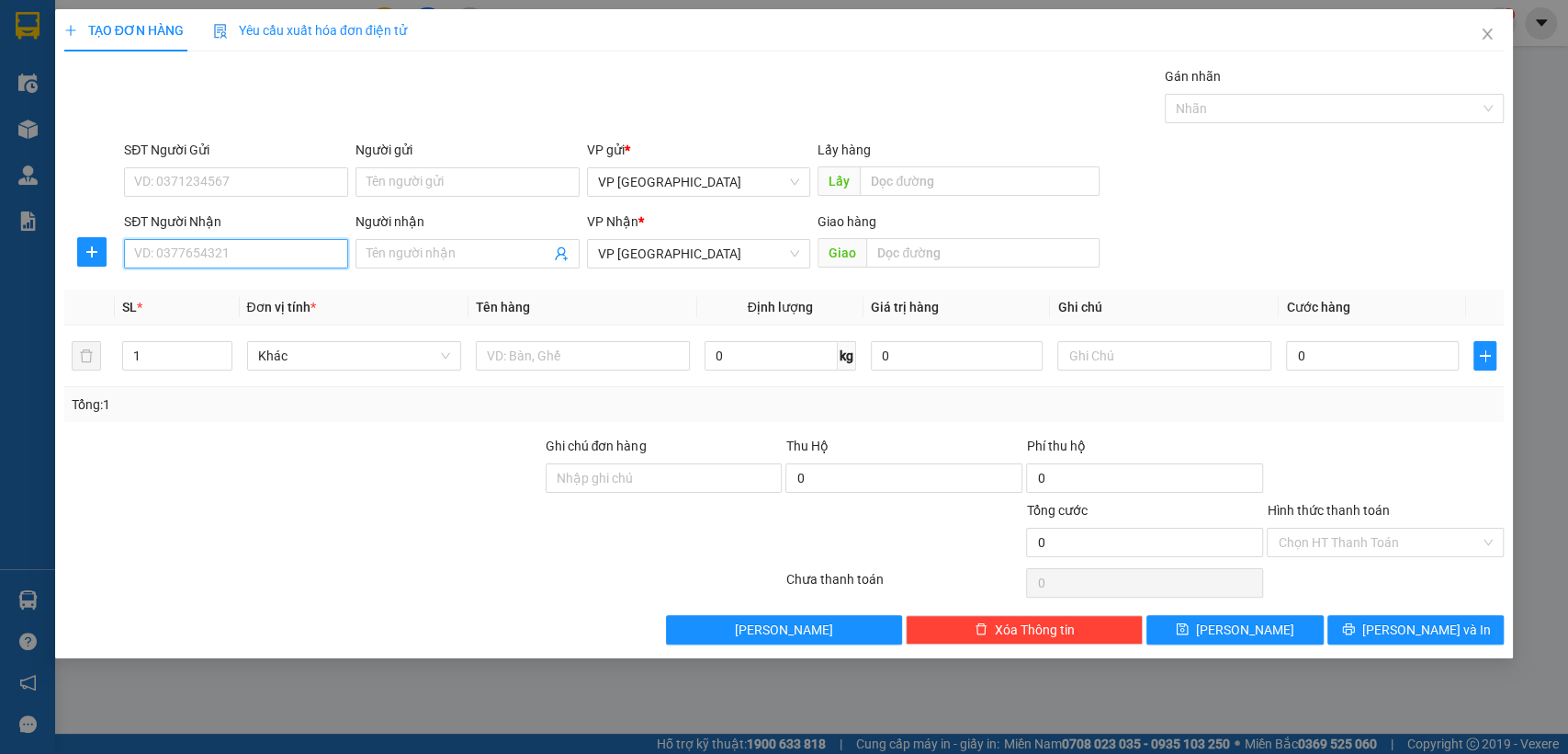
click at [288, 259] on input "SĐT Người Nhận" at bounding box center [236, 254] width 224 height 29
click at [305, 286] on div "0384717575 - Luân" at bounding box center [236, 290] width 202 height 21
type input "0384717575"
type input "Luân"
type input "[PERSON_NAME]"
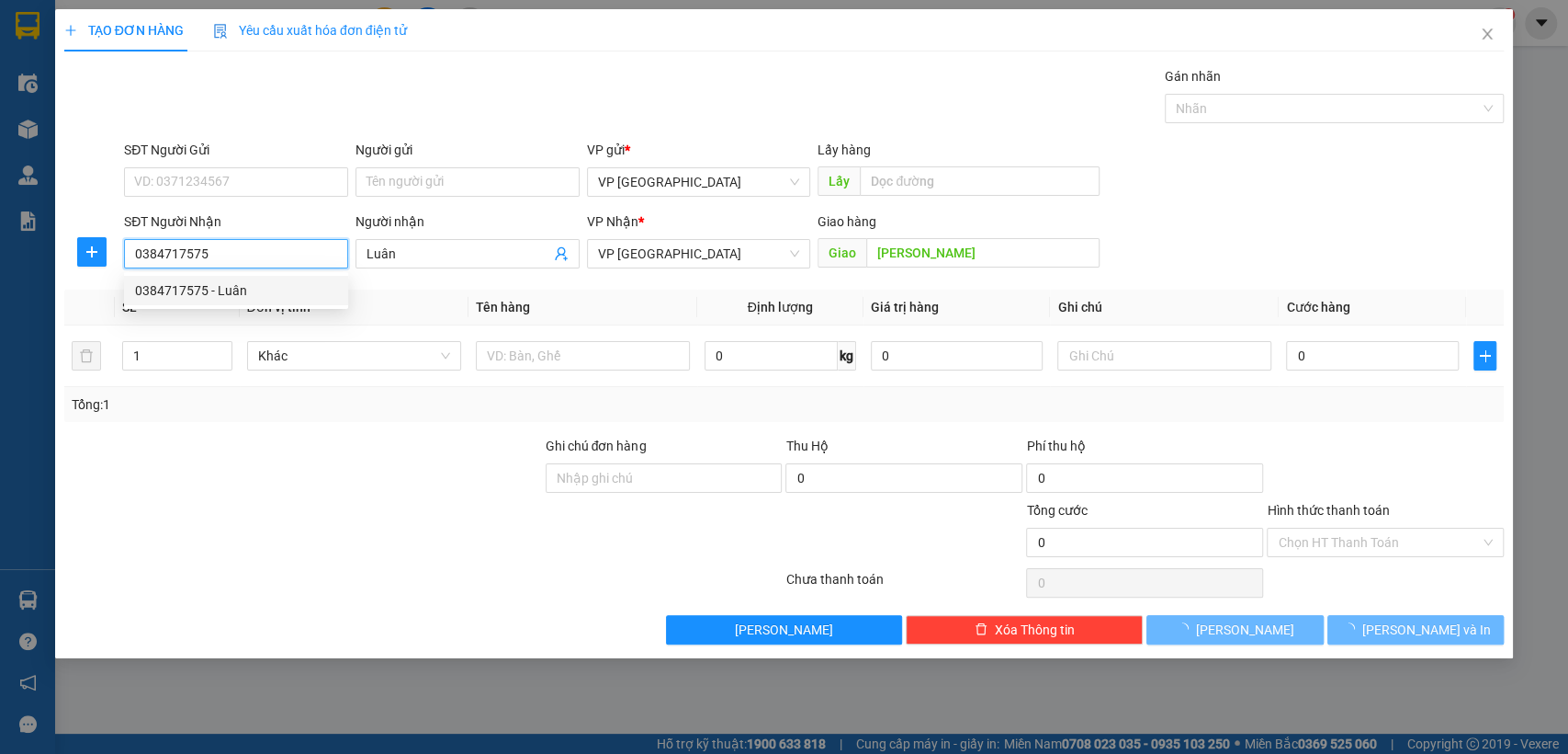
type input "30.000"
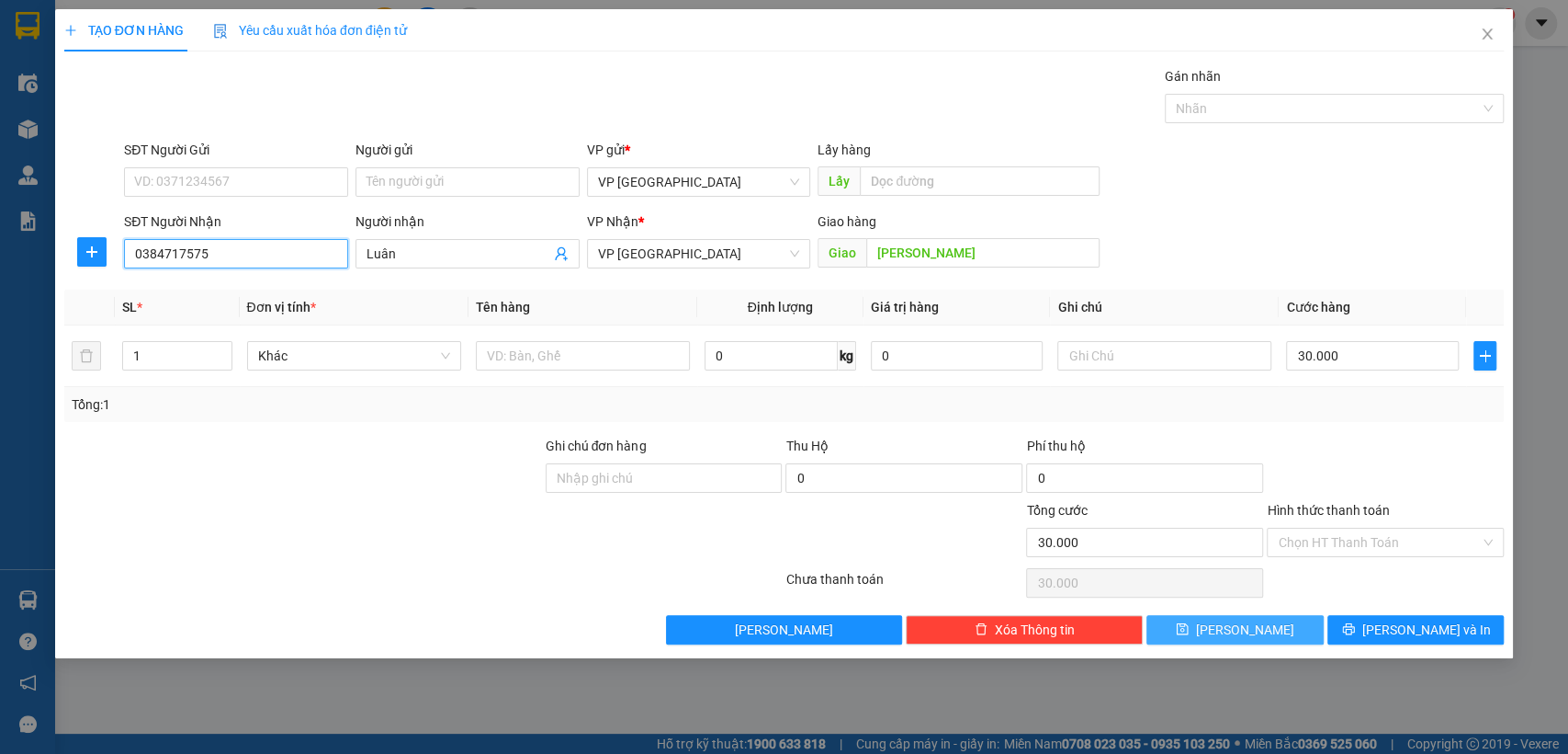
type input "0384717575"
click at [1294, 630] on button "[PERSON_NAME]" at bounding box center [1235, 629] width 176 height 29
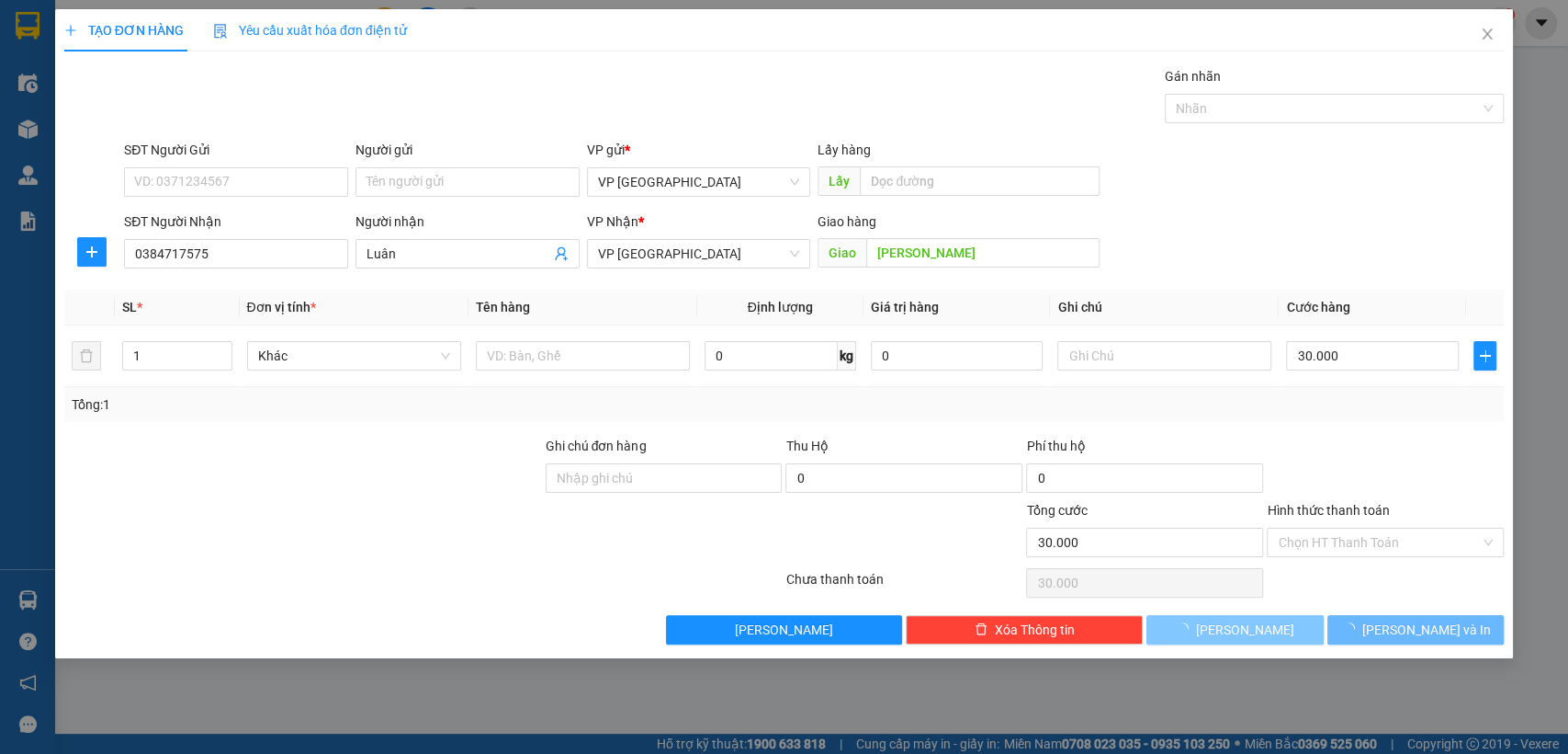
type input "0"
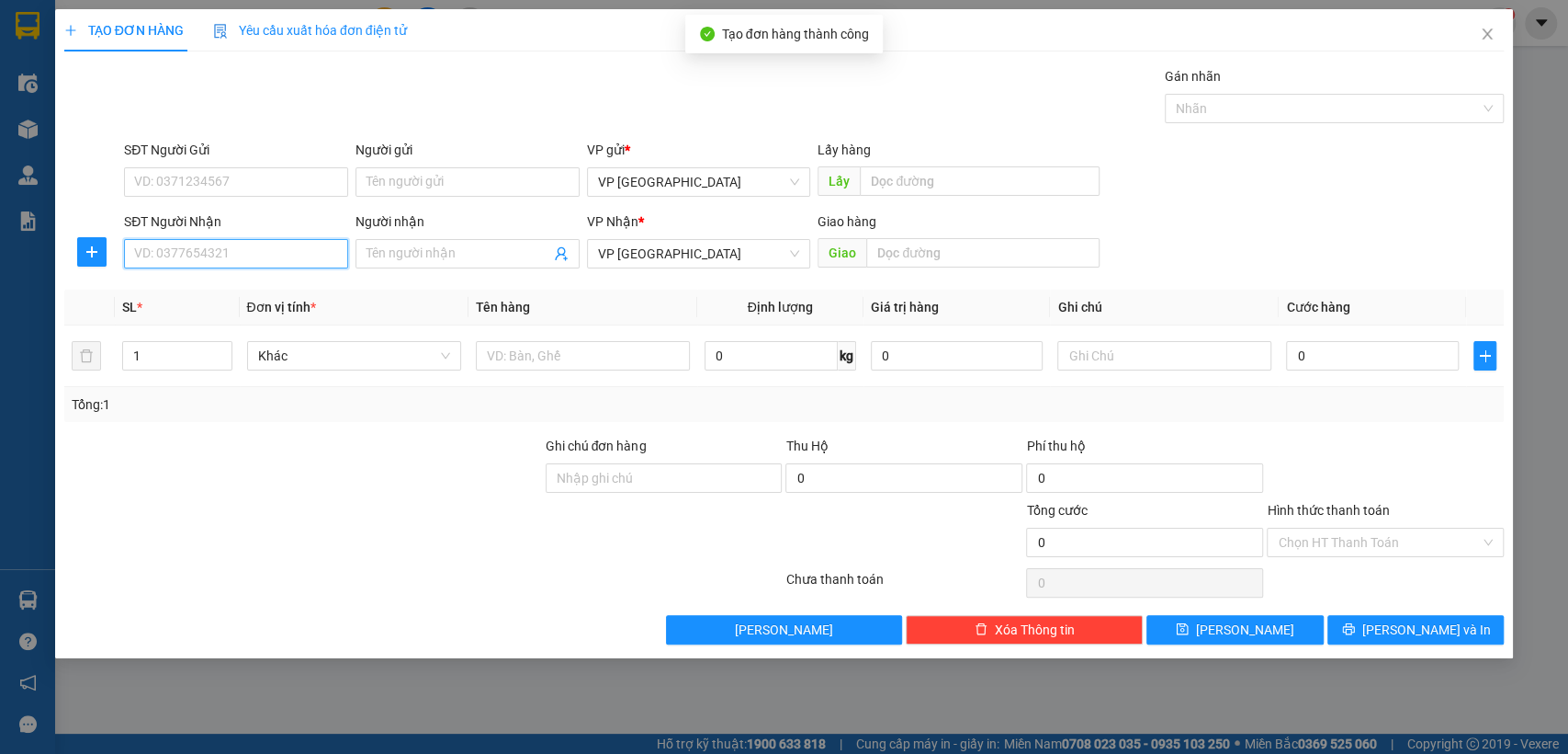
click at [302, 259] on input "SĐT Người Nhận" at bounding box center [236, 254] width 224 height 29
click at [220, 294] on div "0985435735" at bounding box center [236, 290] width 202 height 21
type input "0985435735"
type input "nha khoa thanh luong"
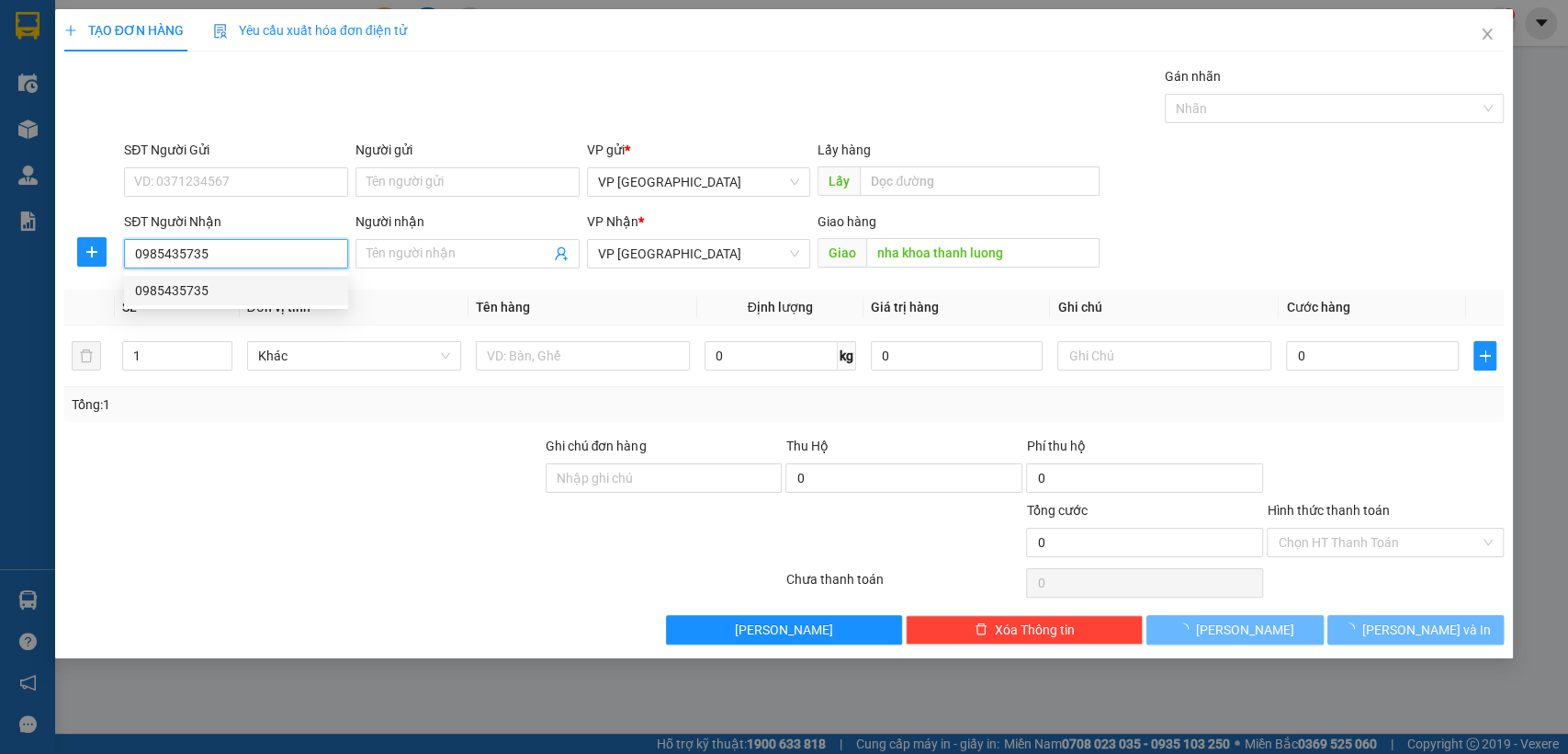
type input "30.000"
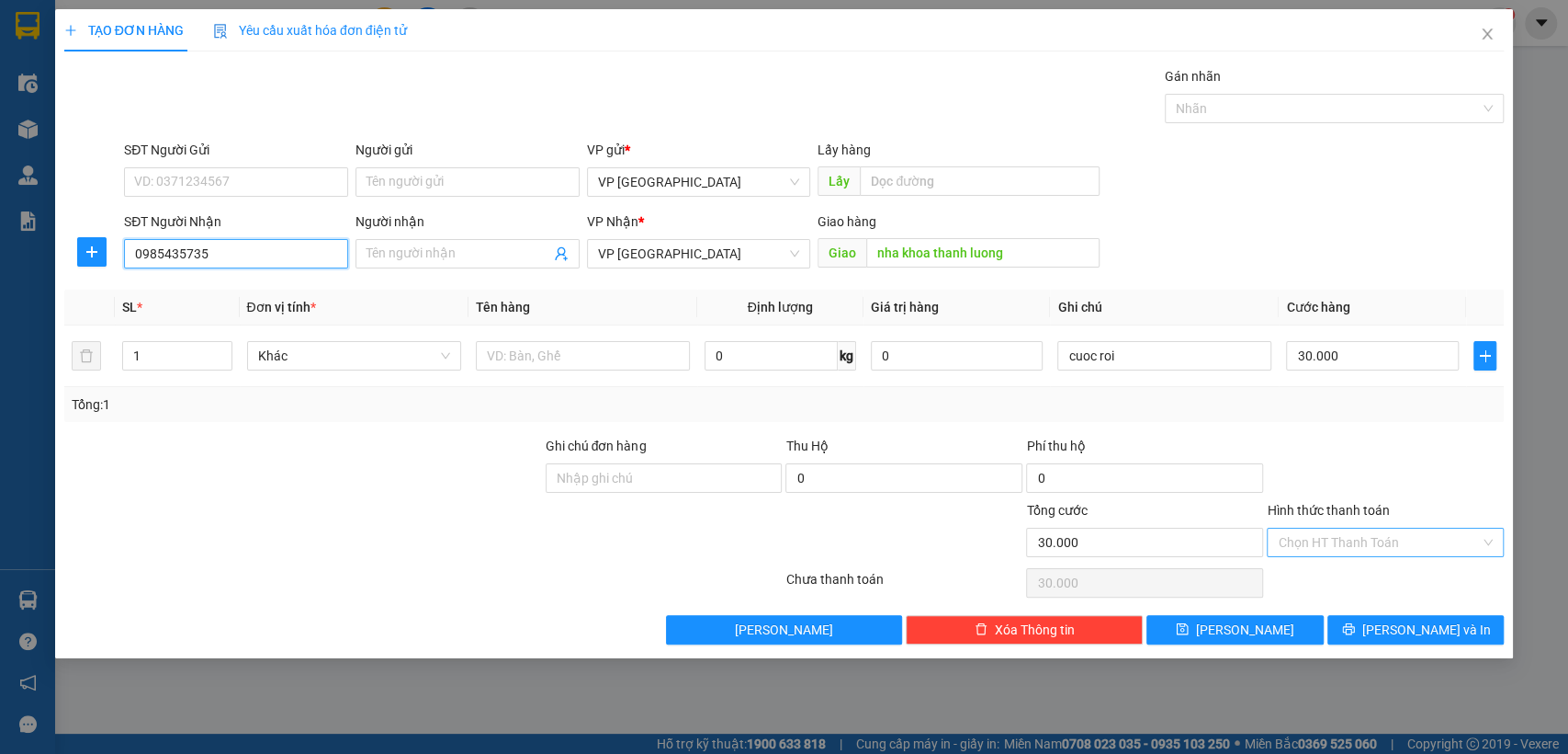
type input "0985435735"
click at [1461, 543] on input "Hình thức thanh toán" at bounding box center [1379, 542] width 202 height 27
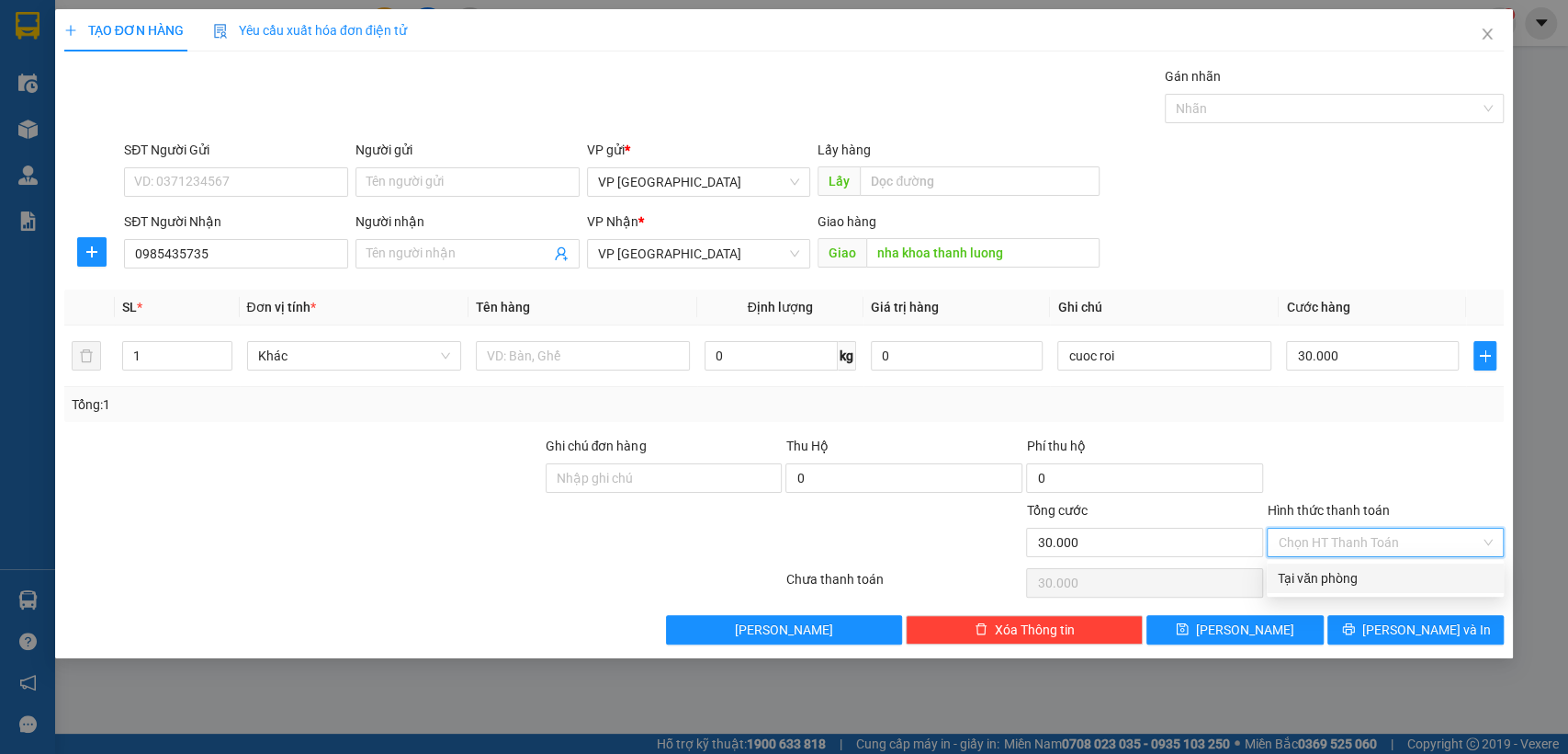
click at [1430, 546] on input "Hình thức thanh toán" at bounding box center [1379, 542] width 202 height 27
click at [1396, 577] on div "Tại văn phòng" at bounding box center [1385, 578] width 215 height 21
type input "0"
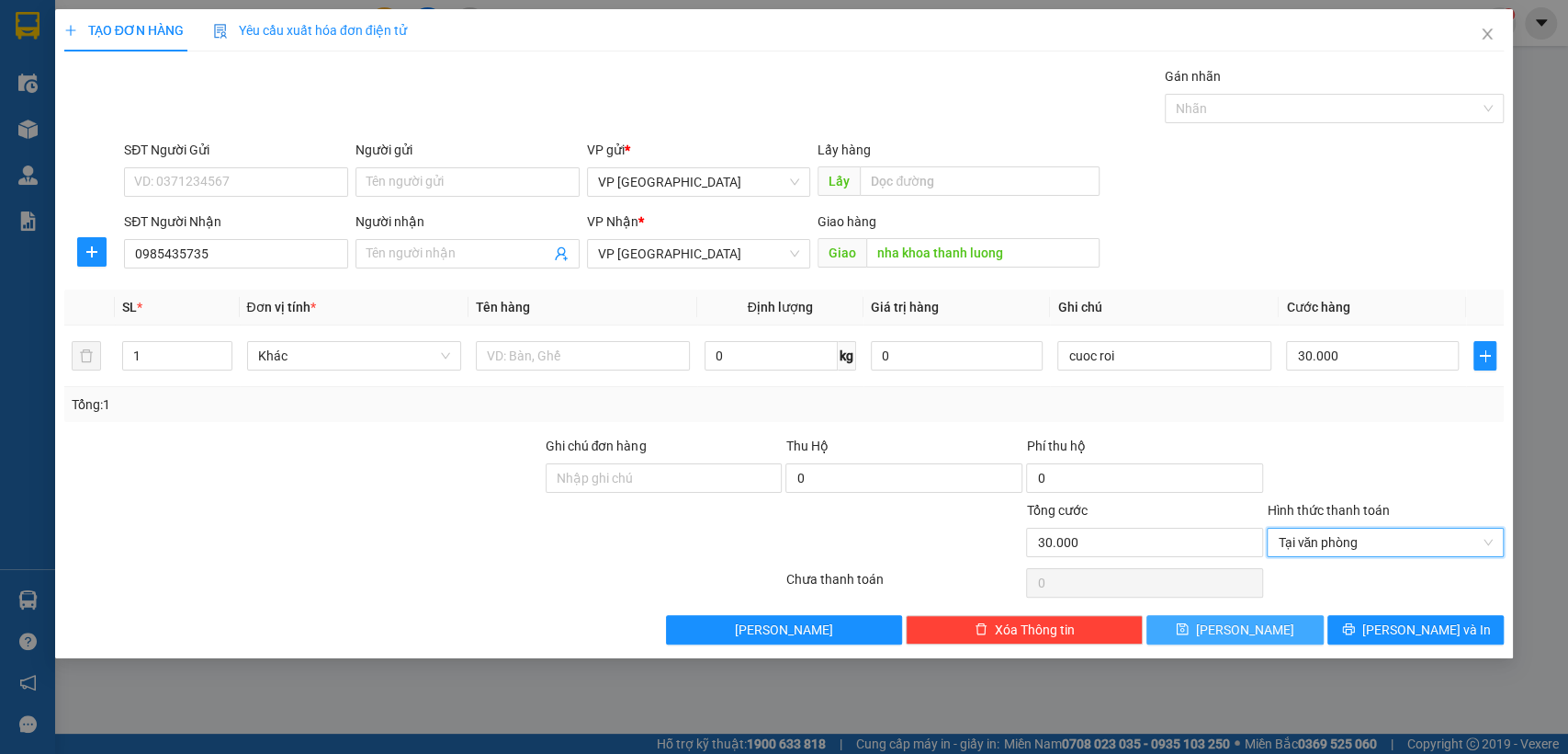
click at [1290, 633] on button "[PERSON_NAME]" at bounding box center [1235, 629] width 176 height 29
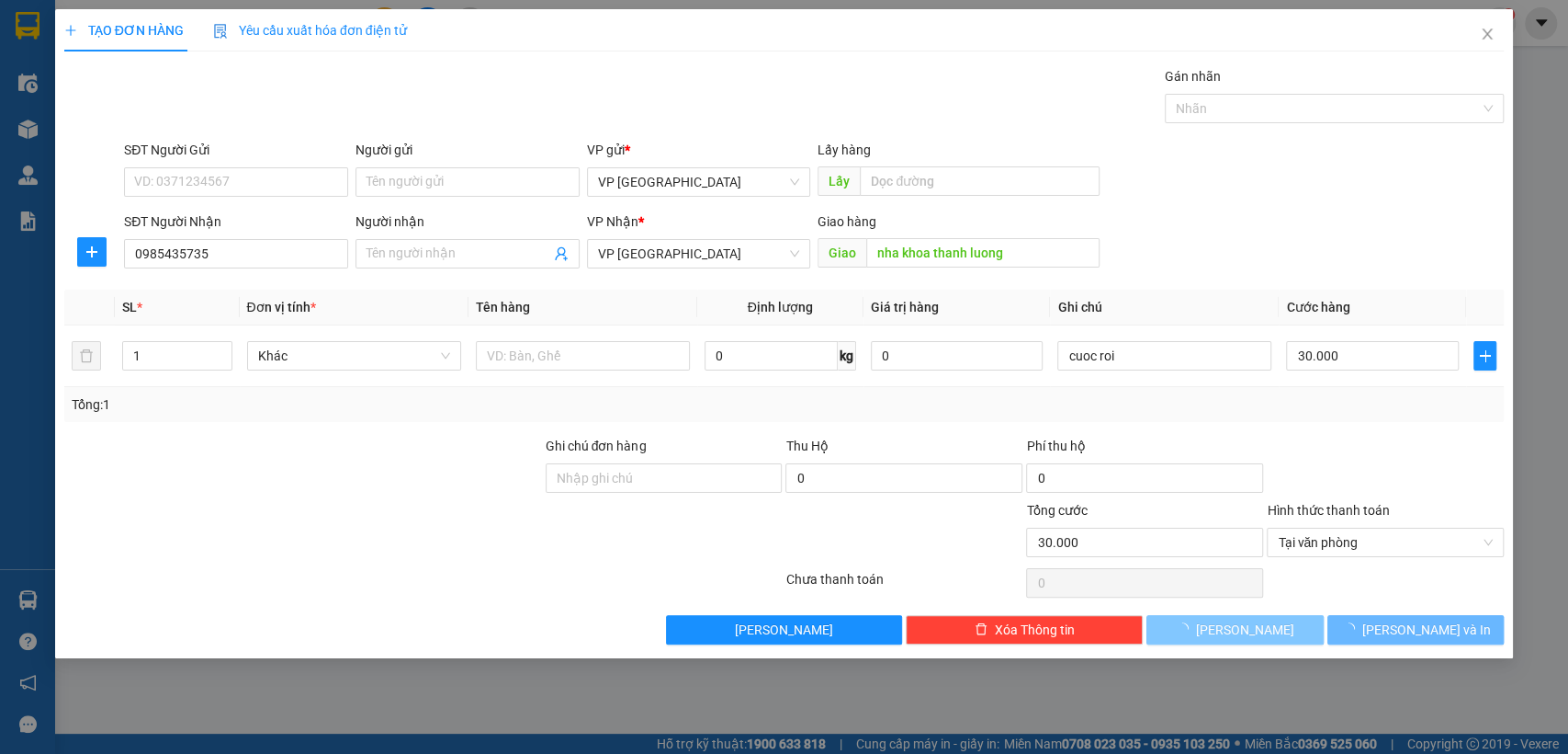
type input "0"
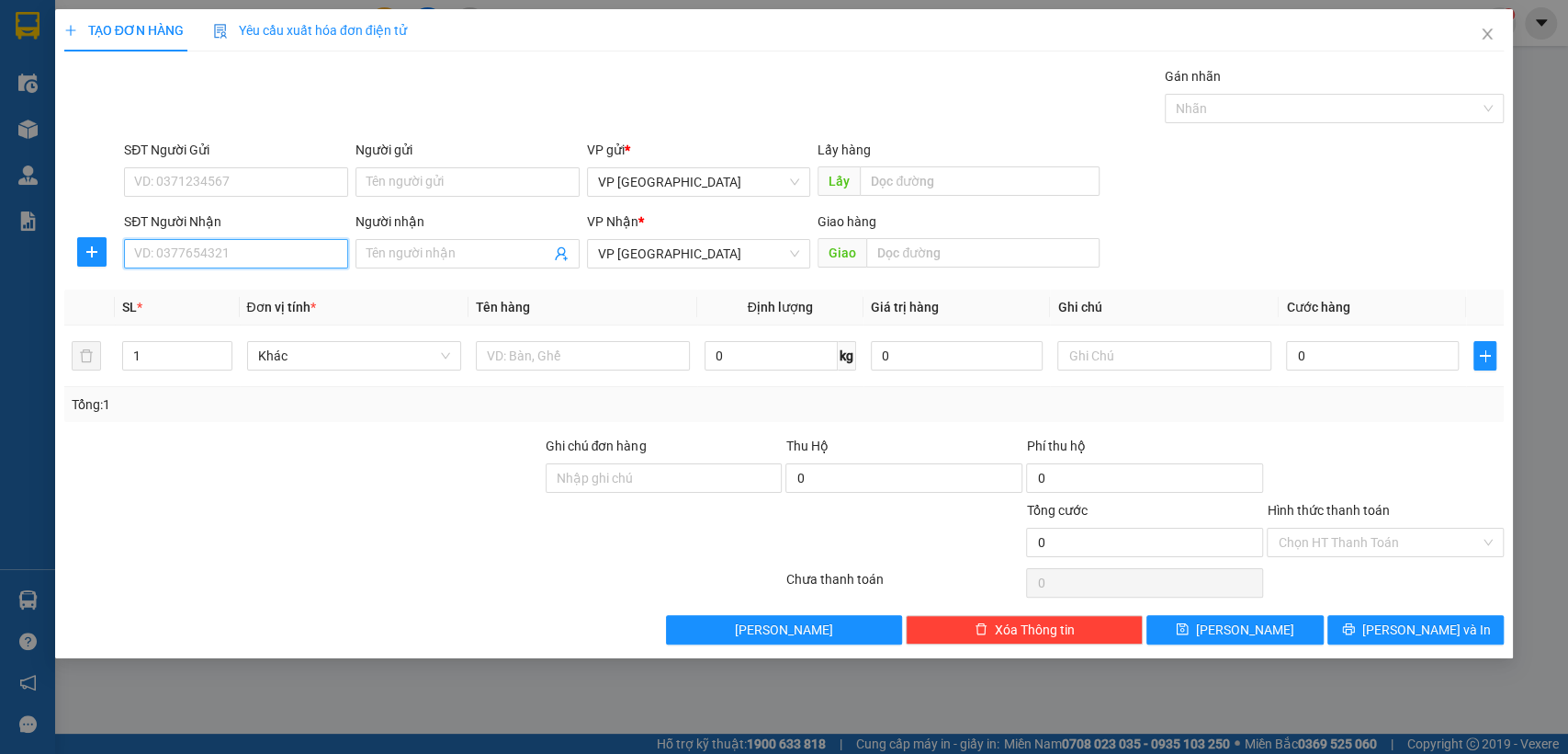
click at [288, 260] on input "SĐT Người Nhận" at bounding box center [236, 254] width 224 height 29
type input "0972244221"
click at [272, 286] on div "0972244221 - Hương" at bounding box center [236, 290] width 202 height 21
type input "Hương"
type input "blong"
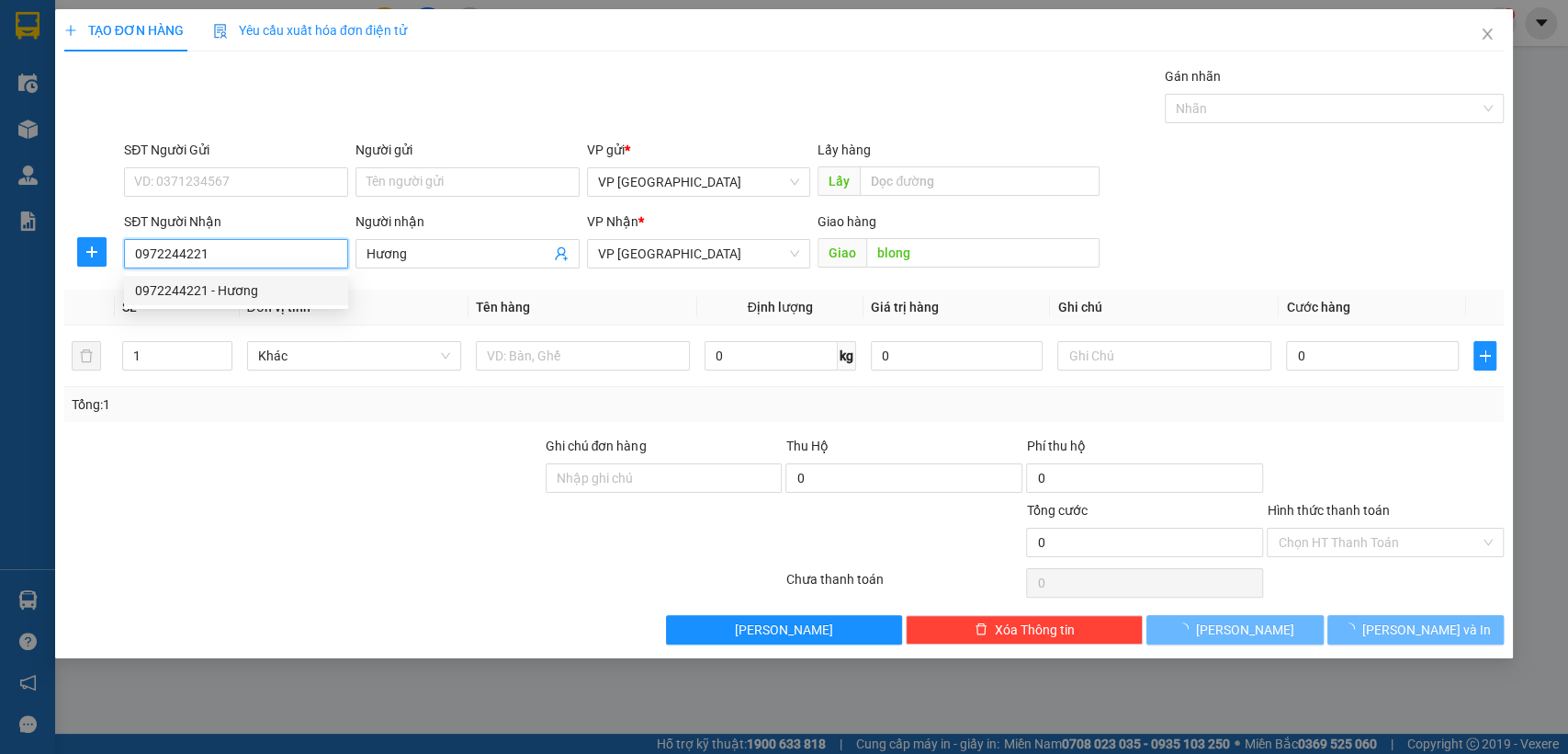
type input "50.000"
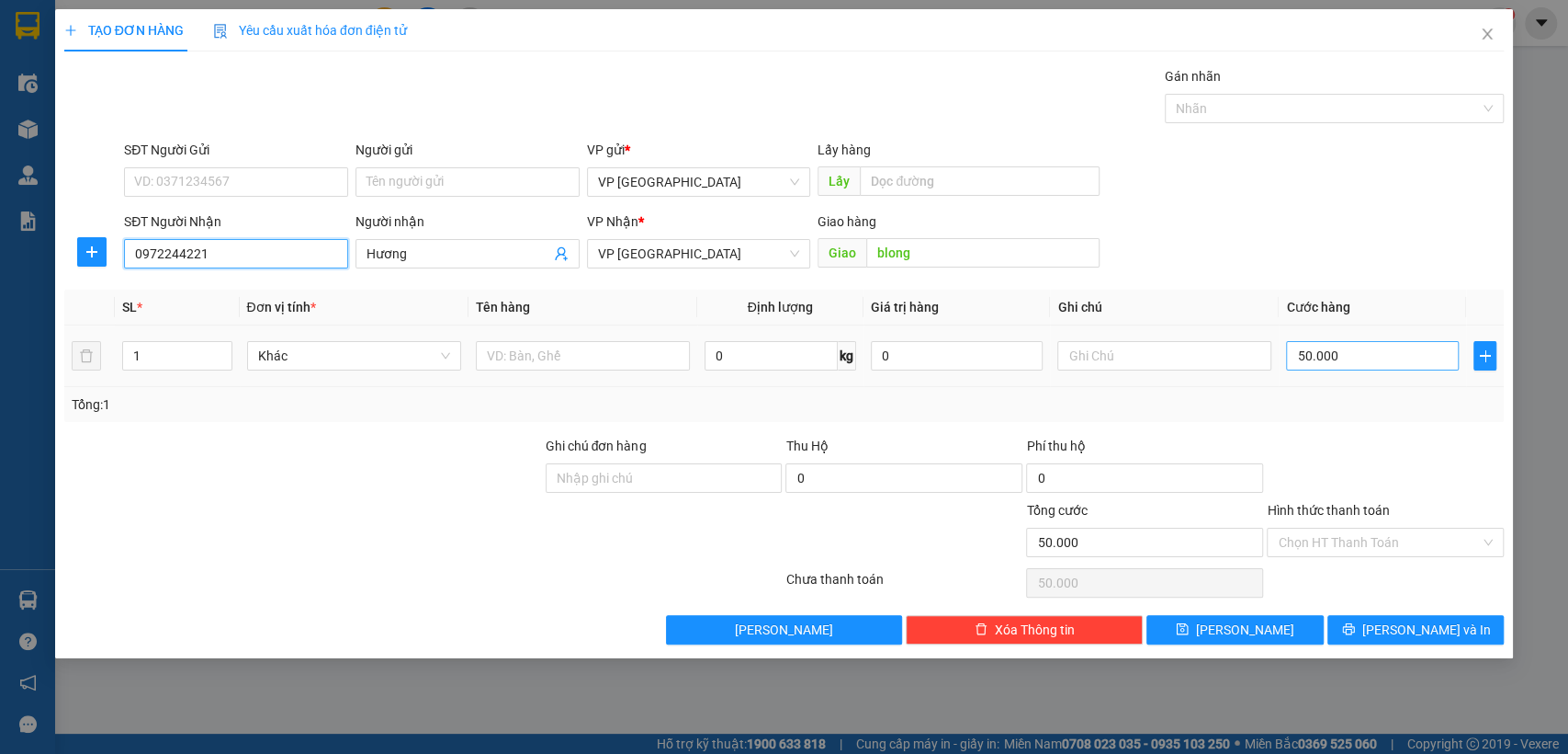
type input "0972244221"
click at [1392, 350] on input "50.000" at bounding box center [1373, 356] width 172 height 29
type input "3"
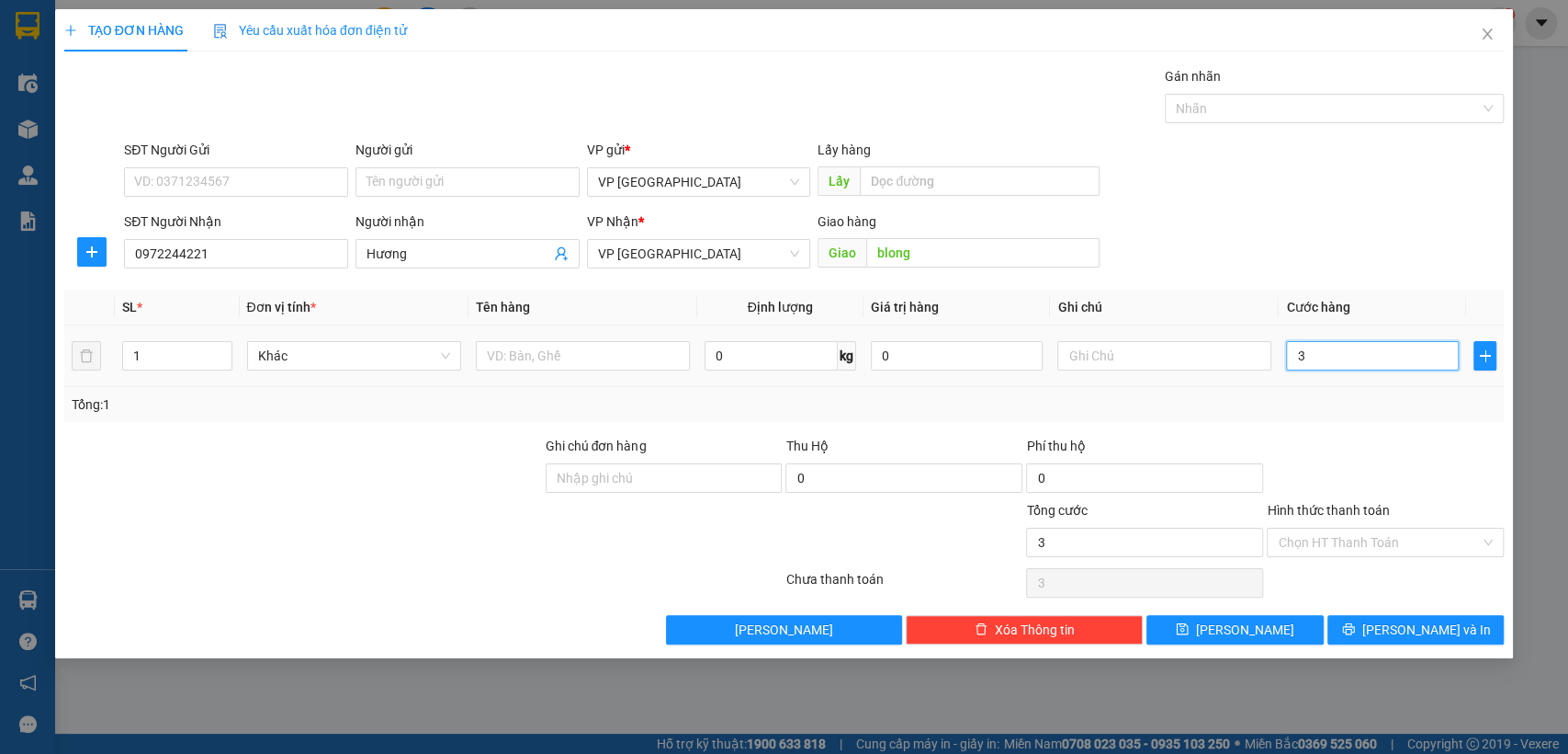
type input "30"
type input "300"
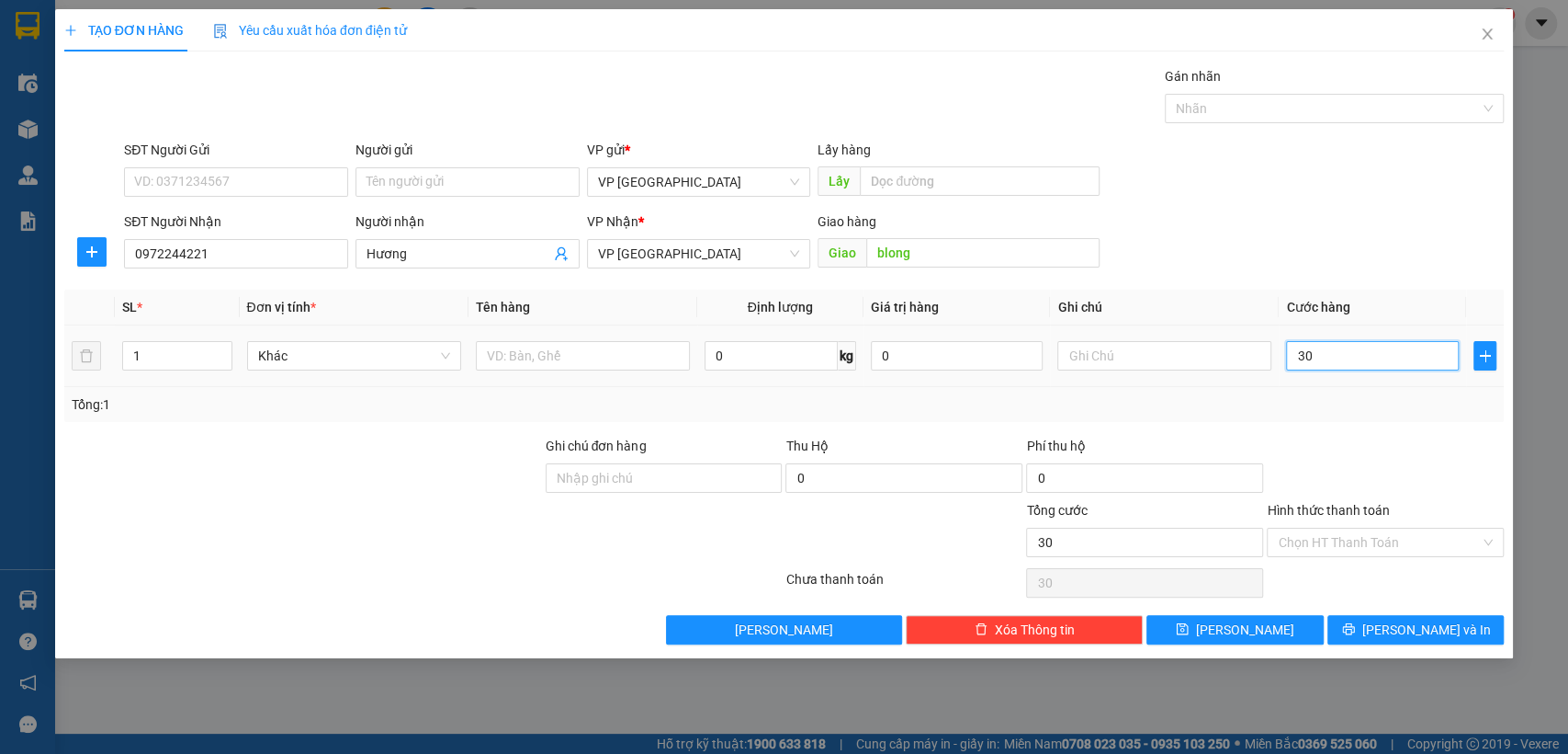
type input "300"
type input "3.000"
type input "30.000"
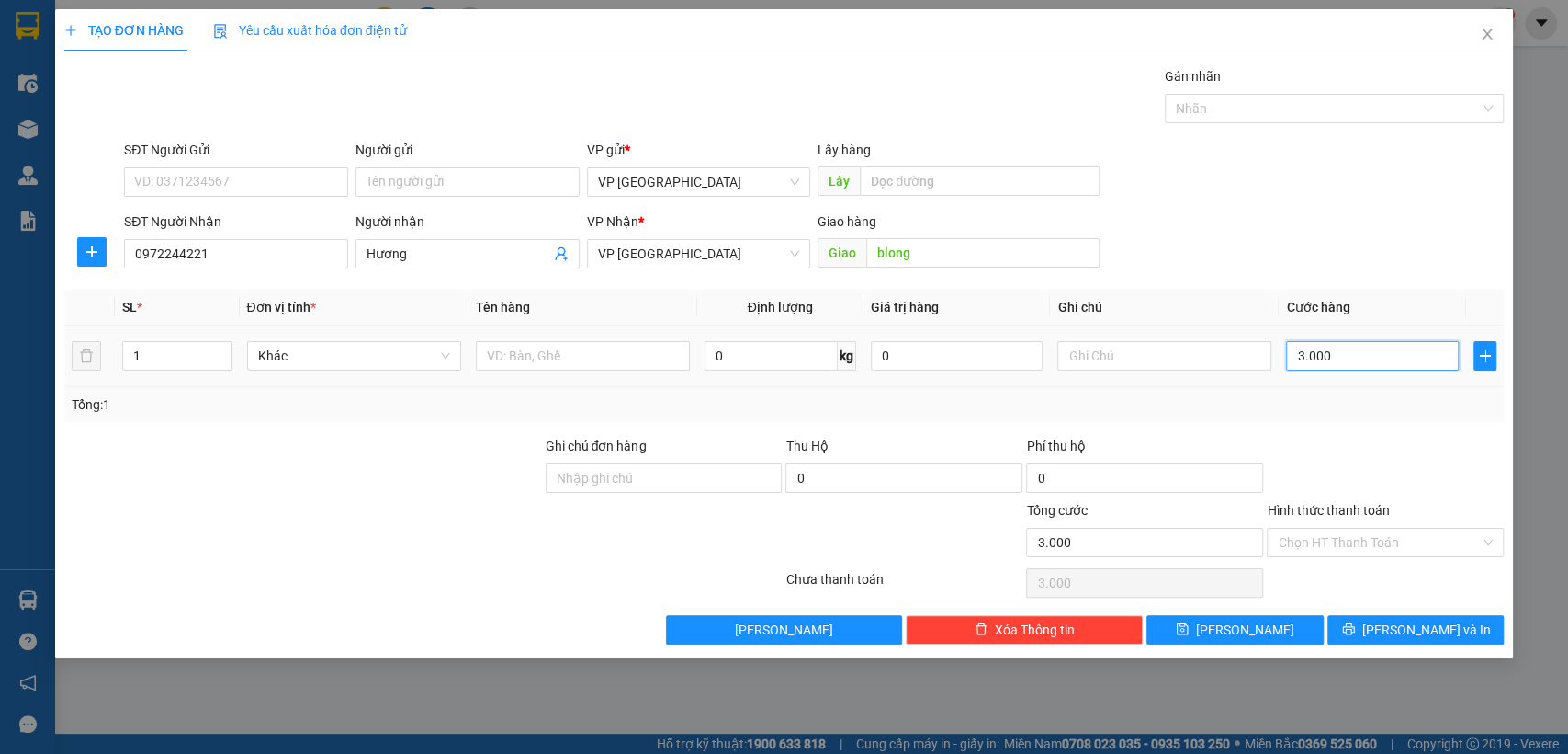
type input "30.000"
click at [1264, 621] on button "[PERSON_NAME]" at bounding box center [1235, 629] width 176 height 29
type input "0"
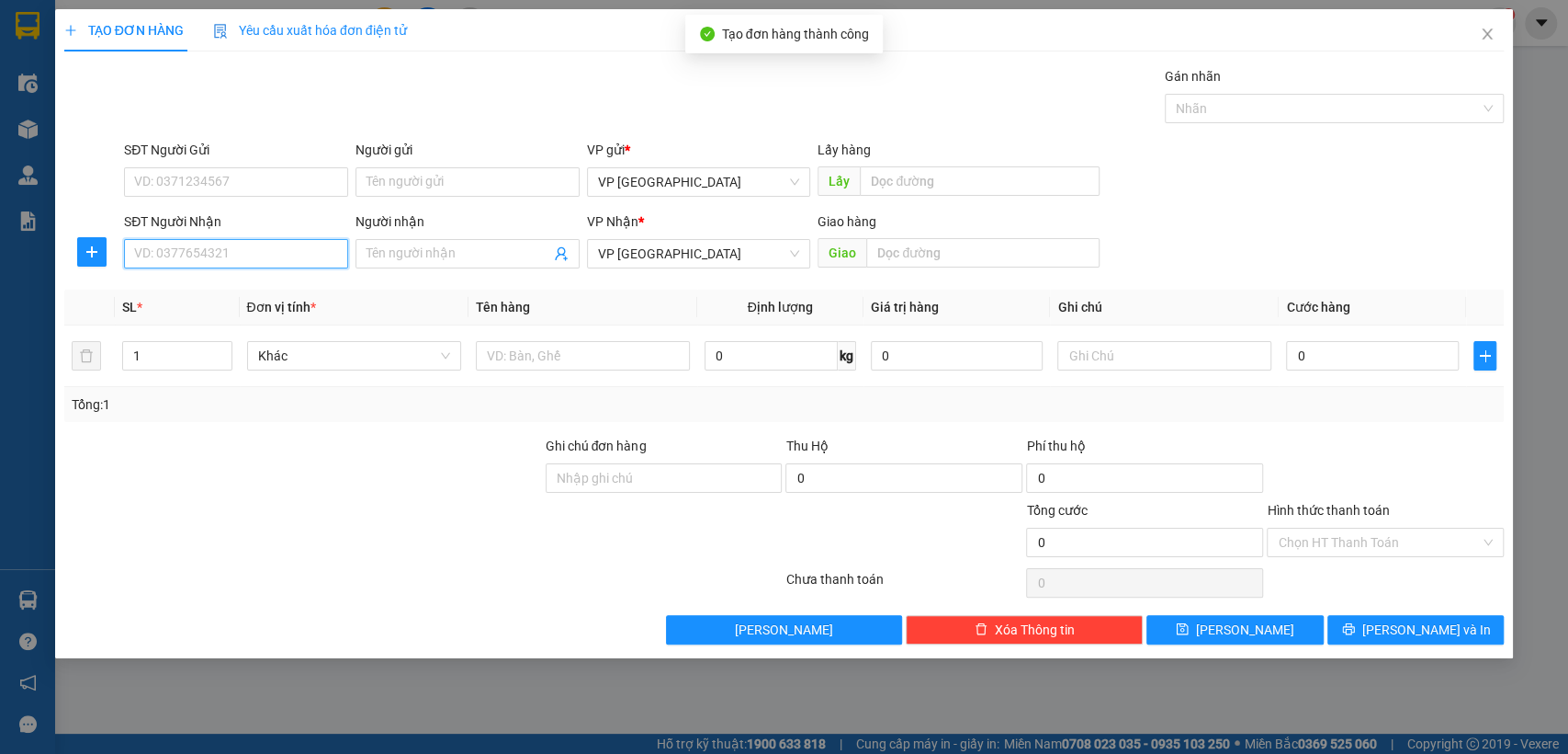
click at [302, 253] on input "SĐT Người Nhận" at bounding box center [236, 254] width 224 height 29
type input "0342828930"
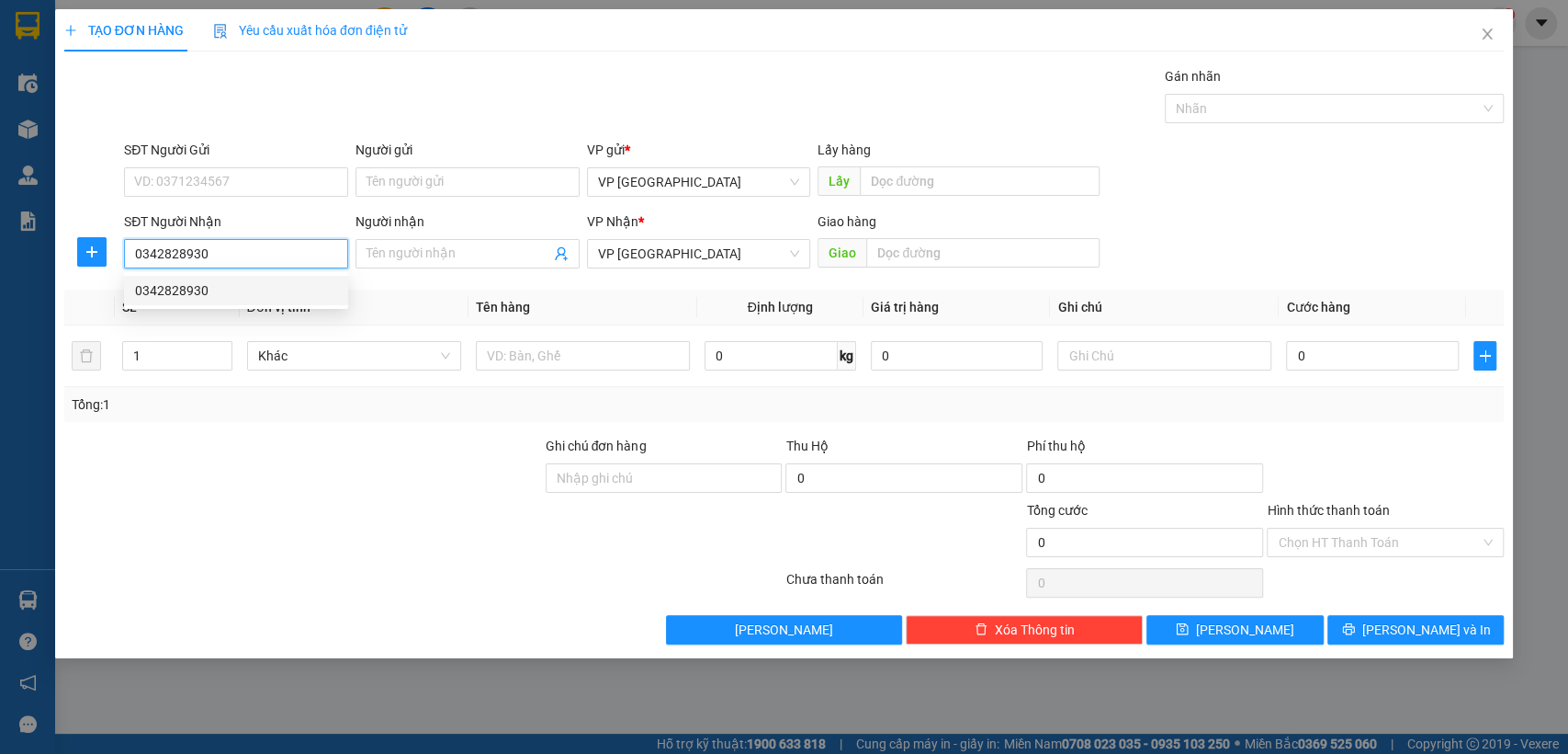
click at [258, 286] on div "0342828930" at bounding box center [236, 290] width 202 height 21
type input "loc dien"
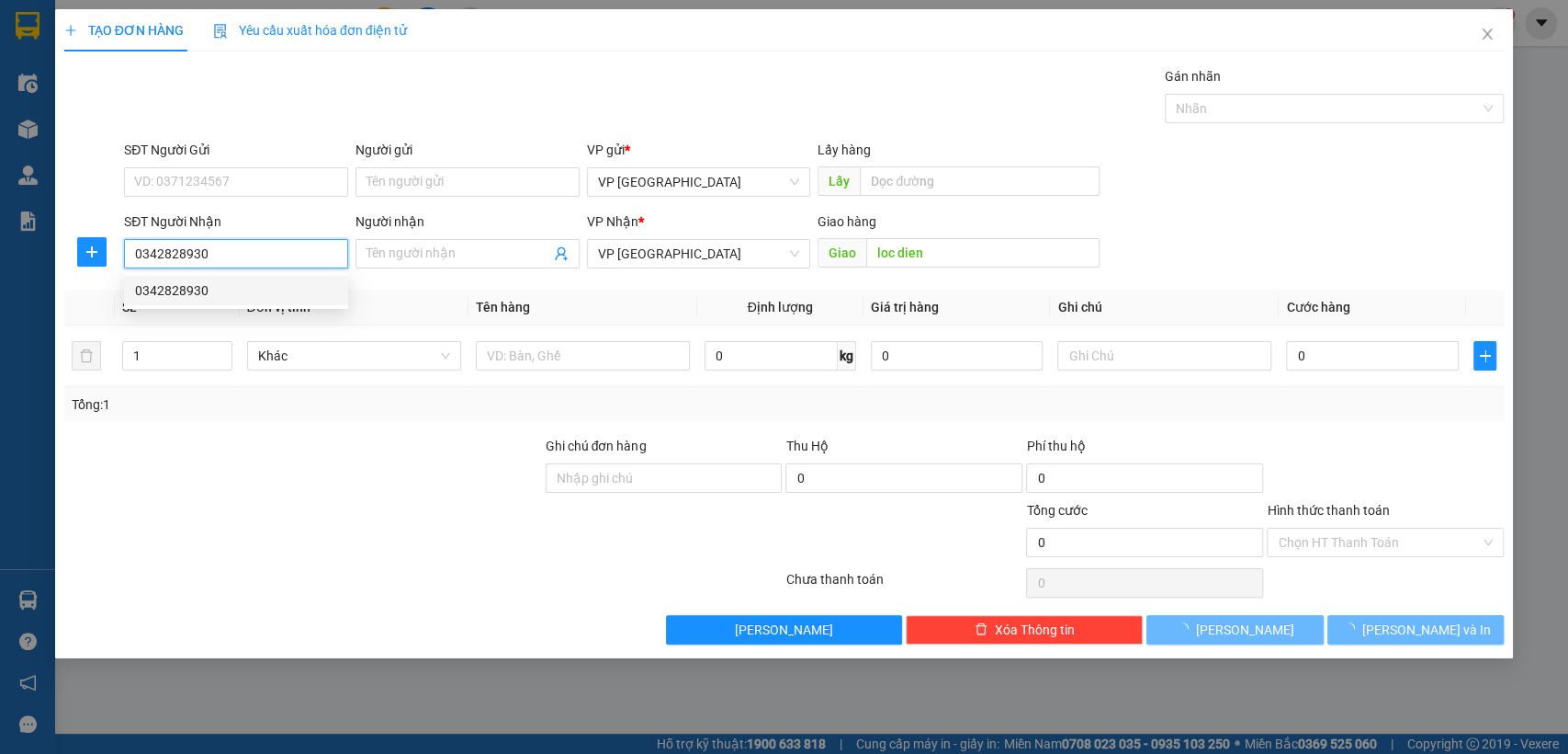
type input "50.000"
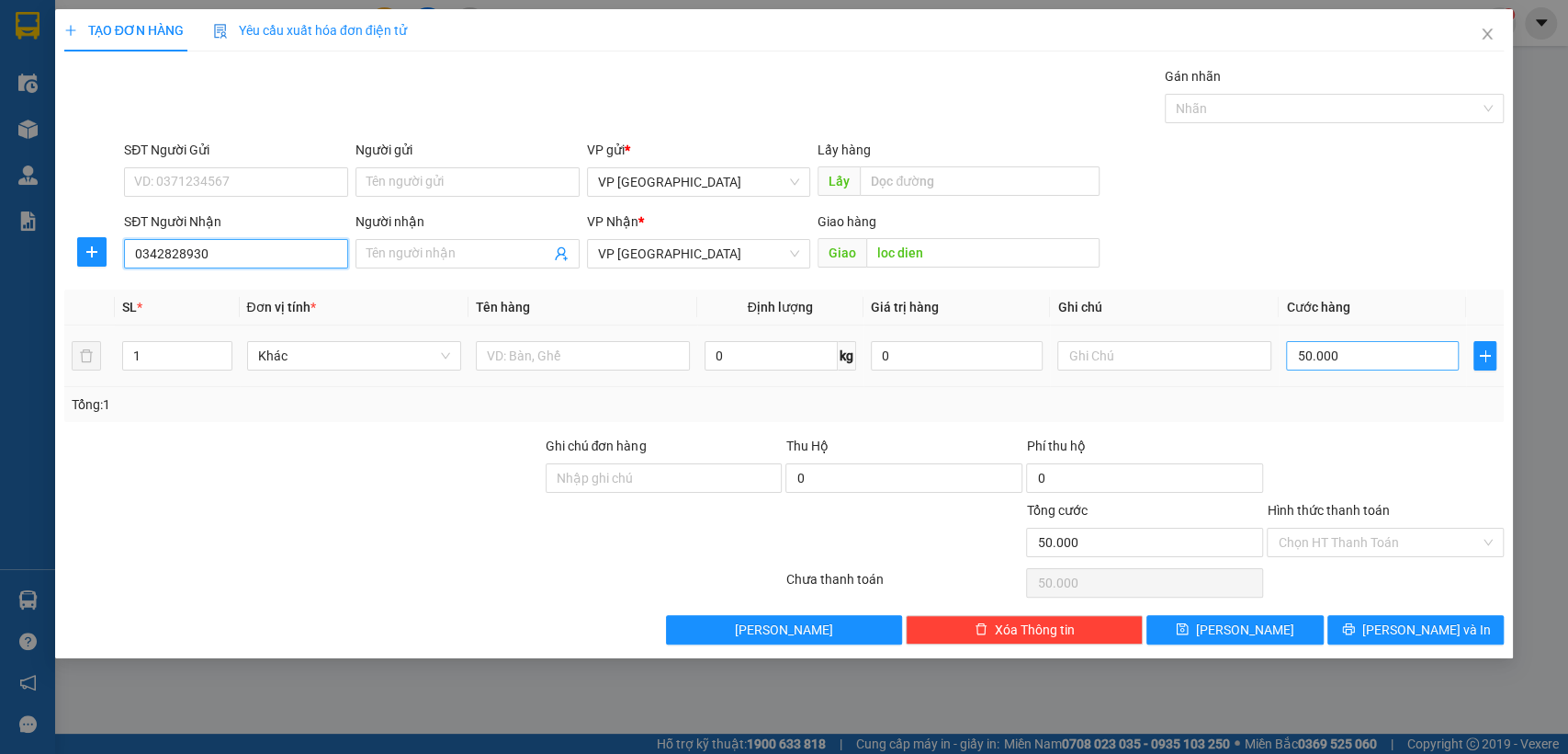
type input "0342828930"
click at [1380, 357] on input "50.000" at bounding box center [1373, 356] width 172 height 29
type input "2"
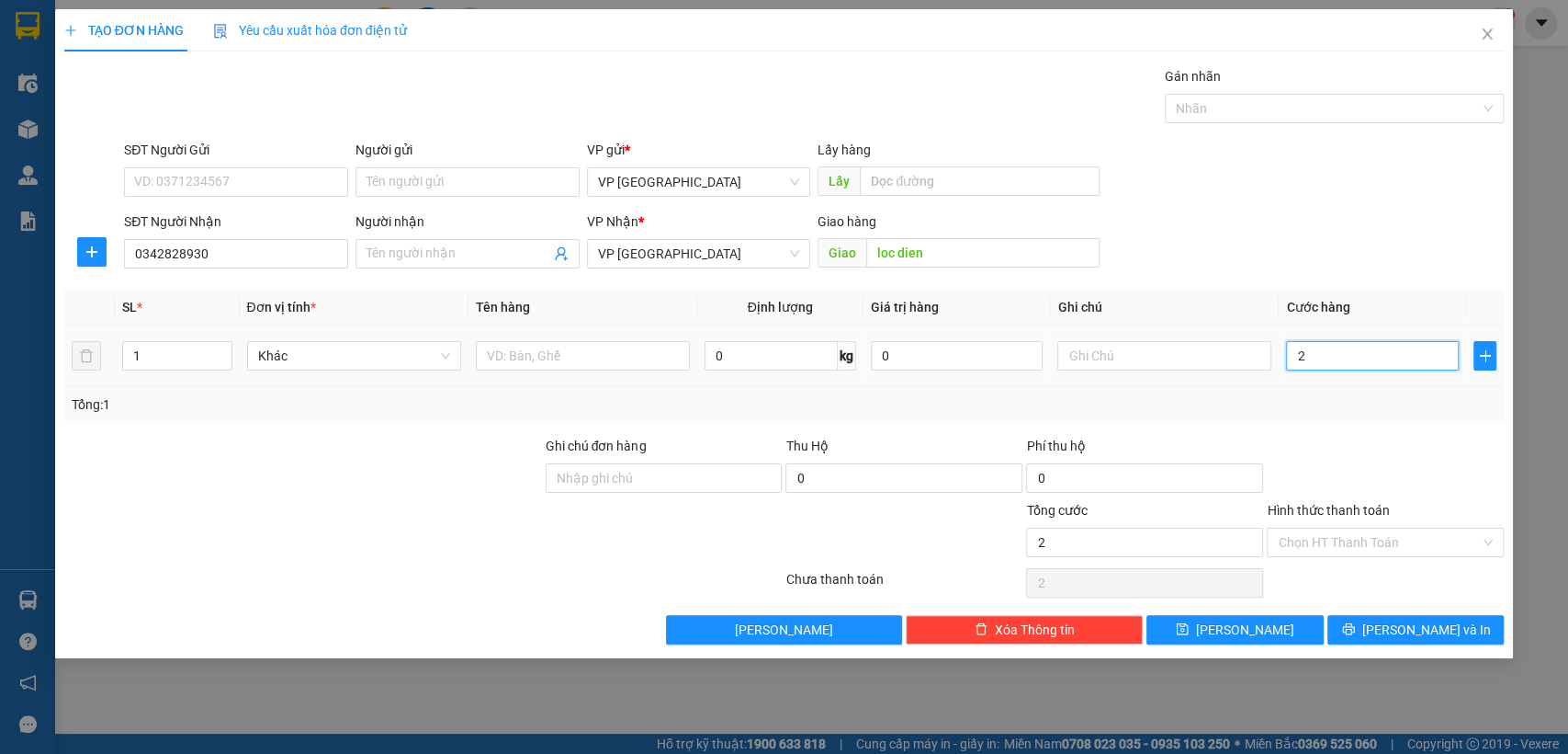
type input "0"
type input "3"
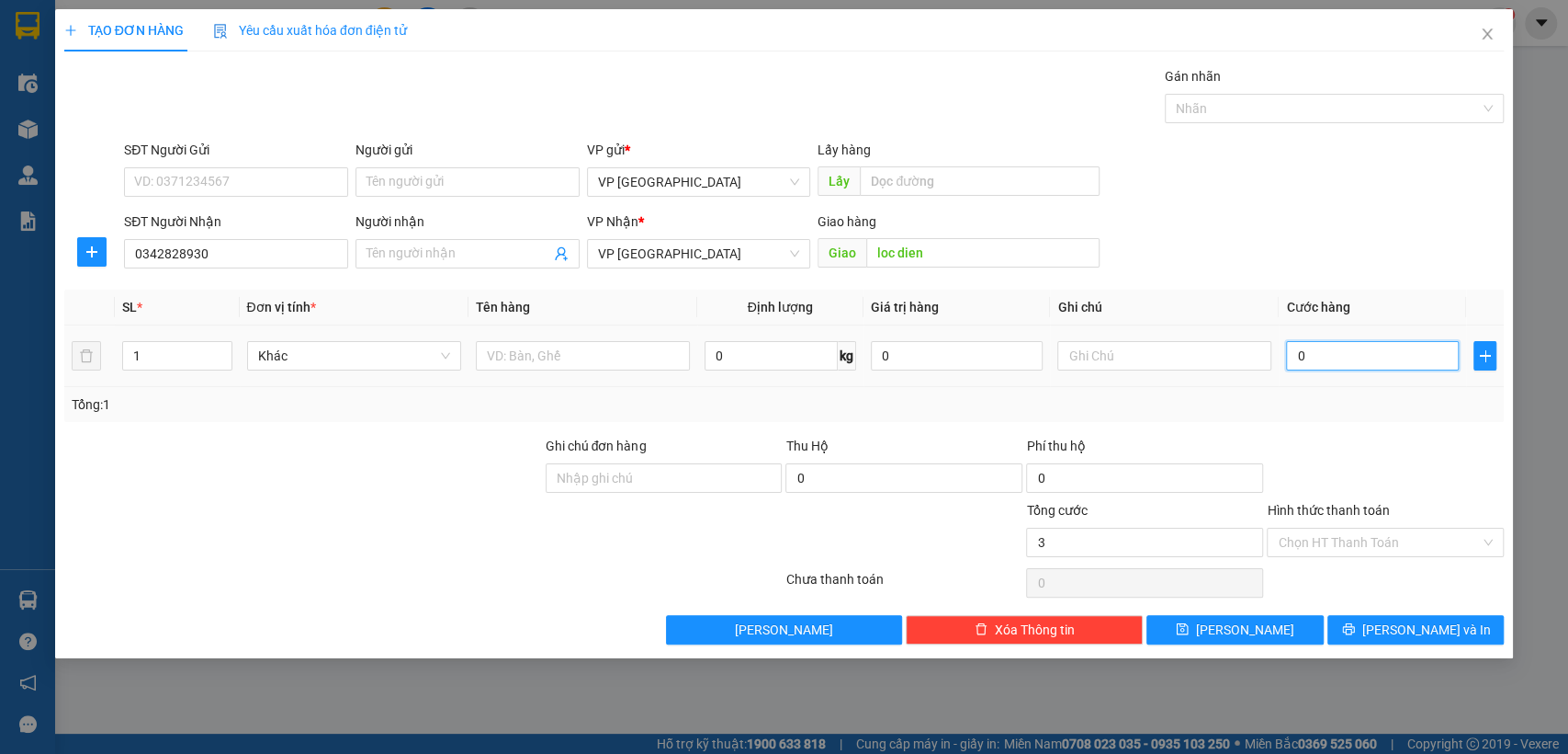
type input "03"
type input "30"
type input "0.300"
type input "300"
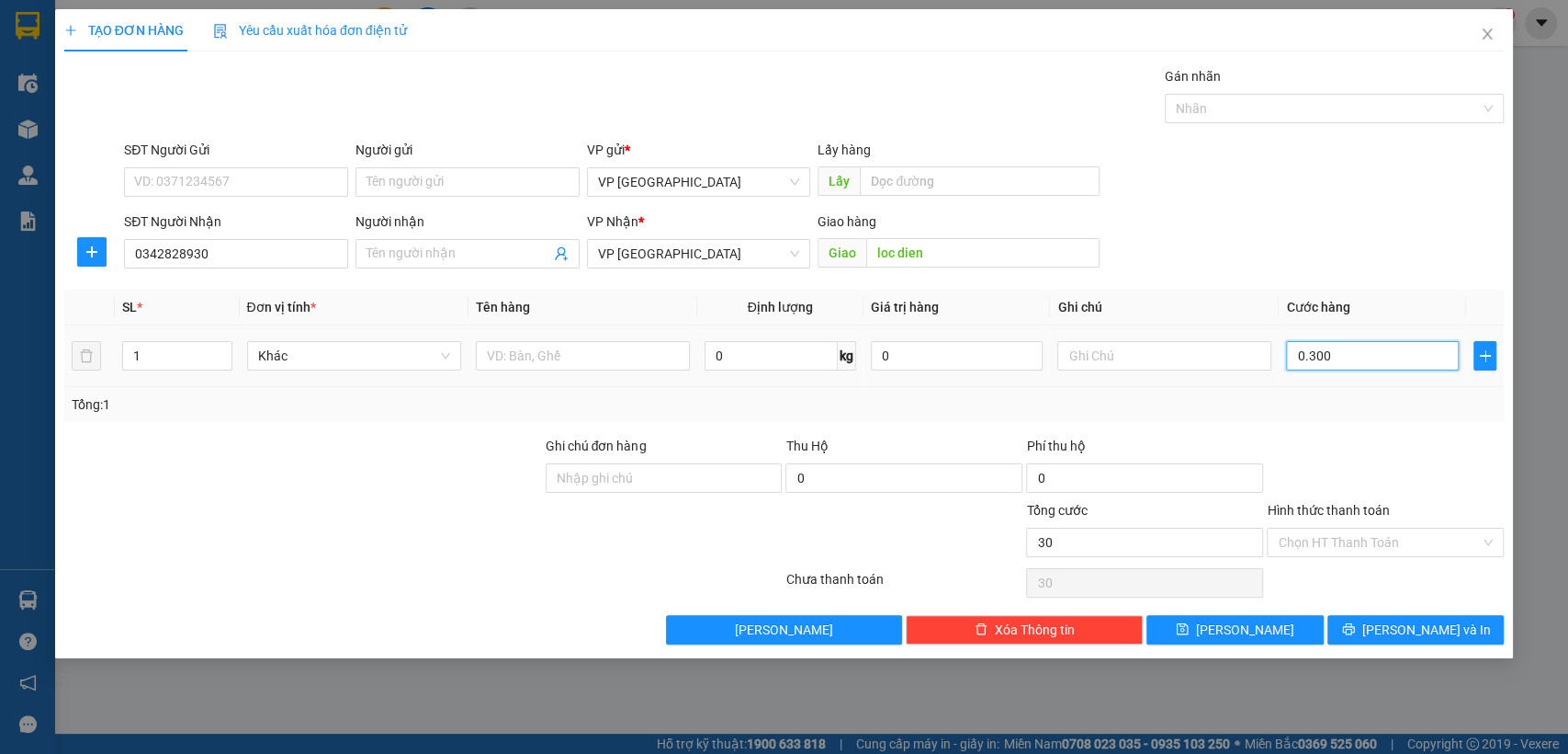
type input "300"
type input "3.000"
type input "03.000"
type input "300"
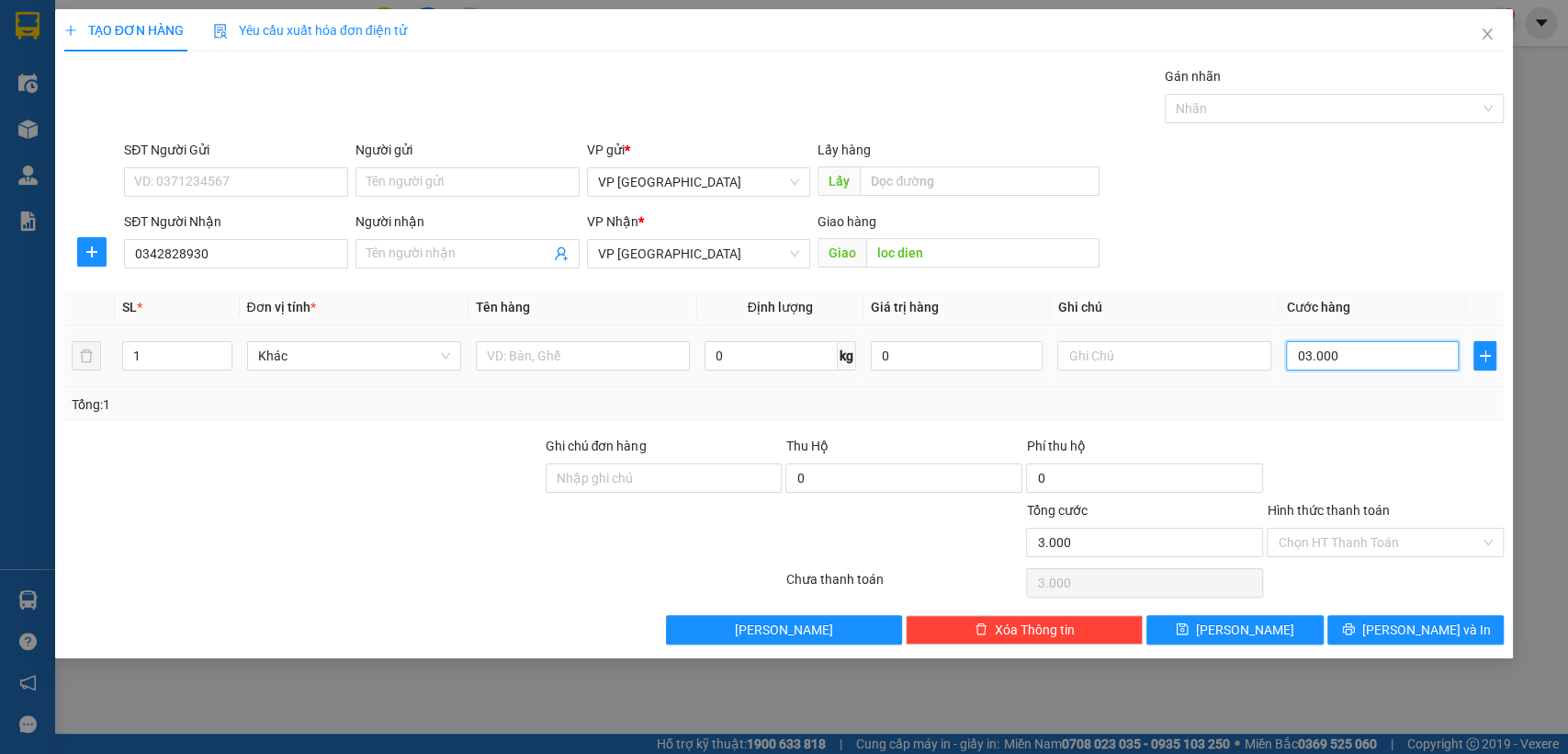
type input "300"
type input "0.300"
type input "30"
type input "030"
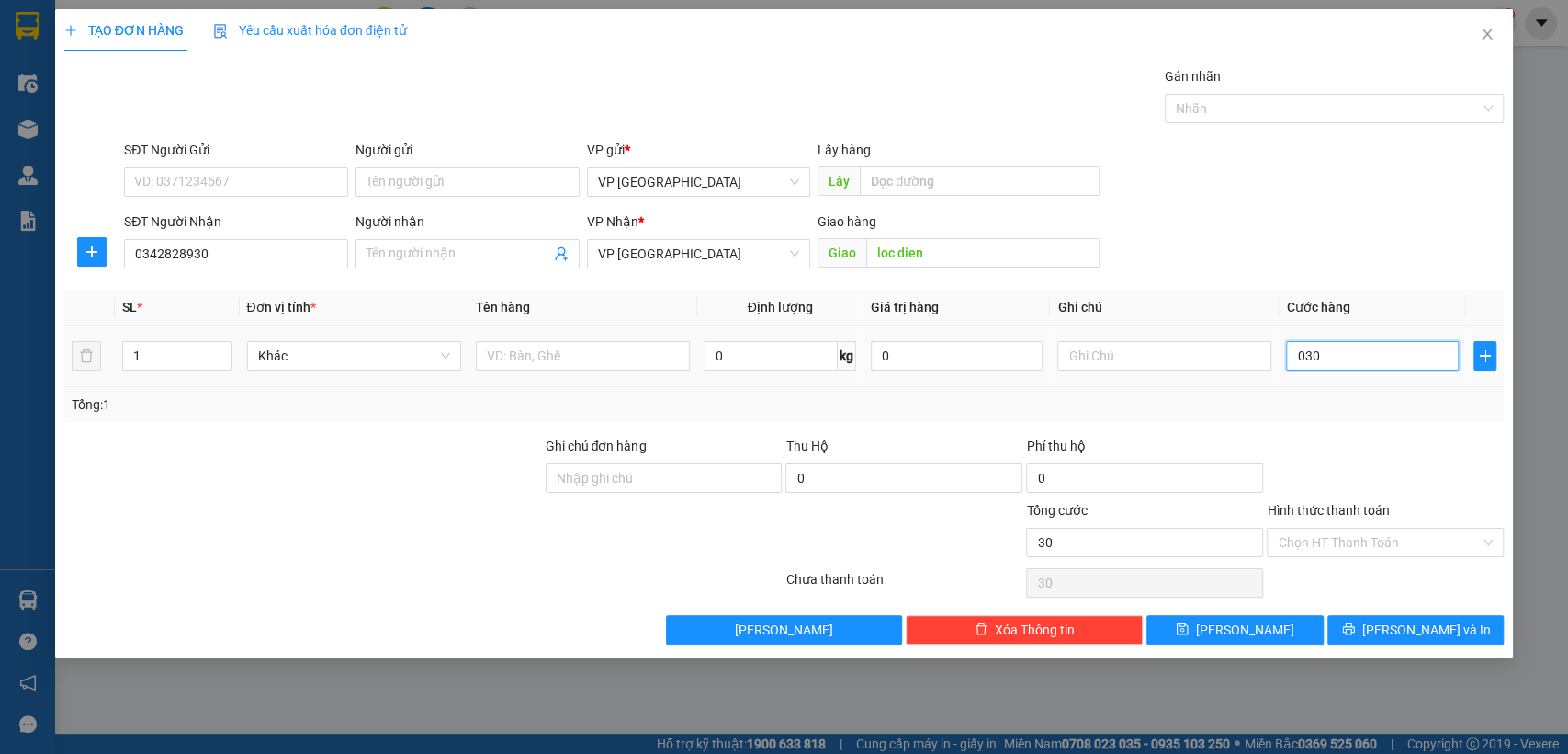
type input "3"
type input "03"
type input "0"
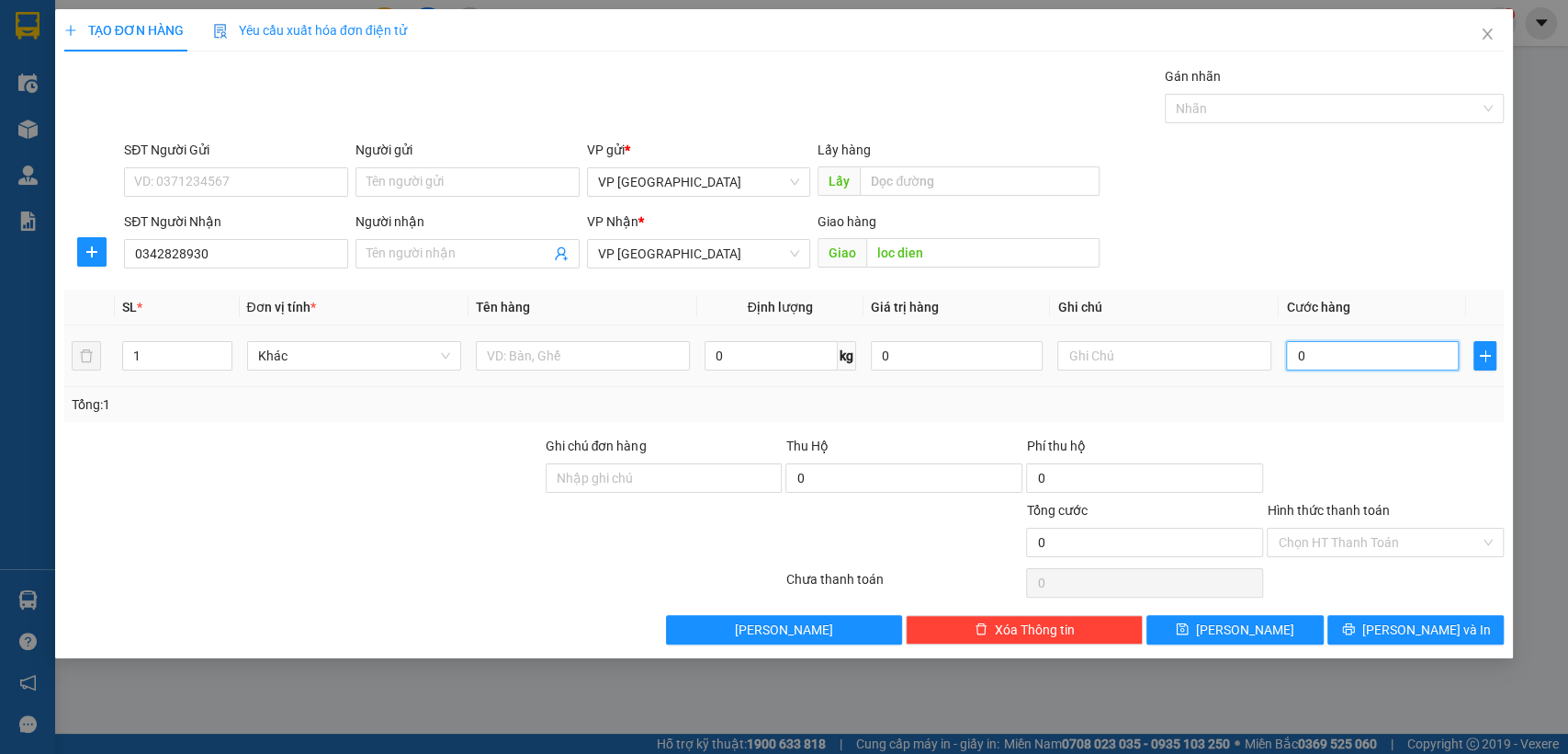
type input "0"
type input "30"
type input "300"
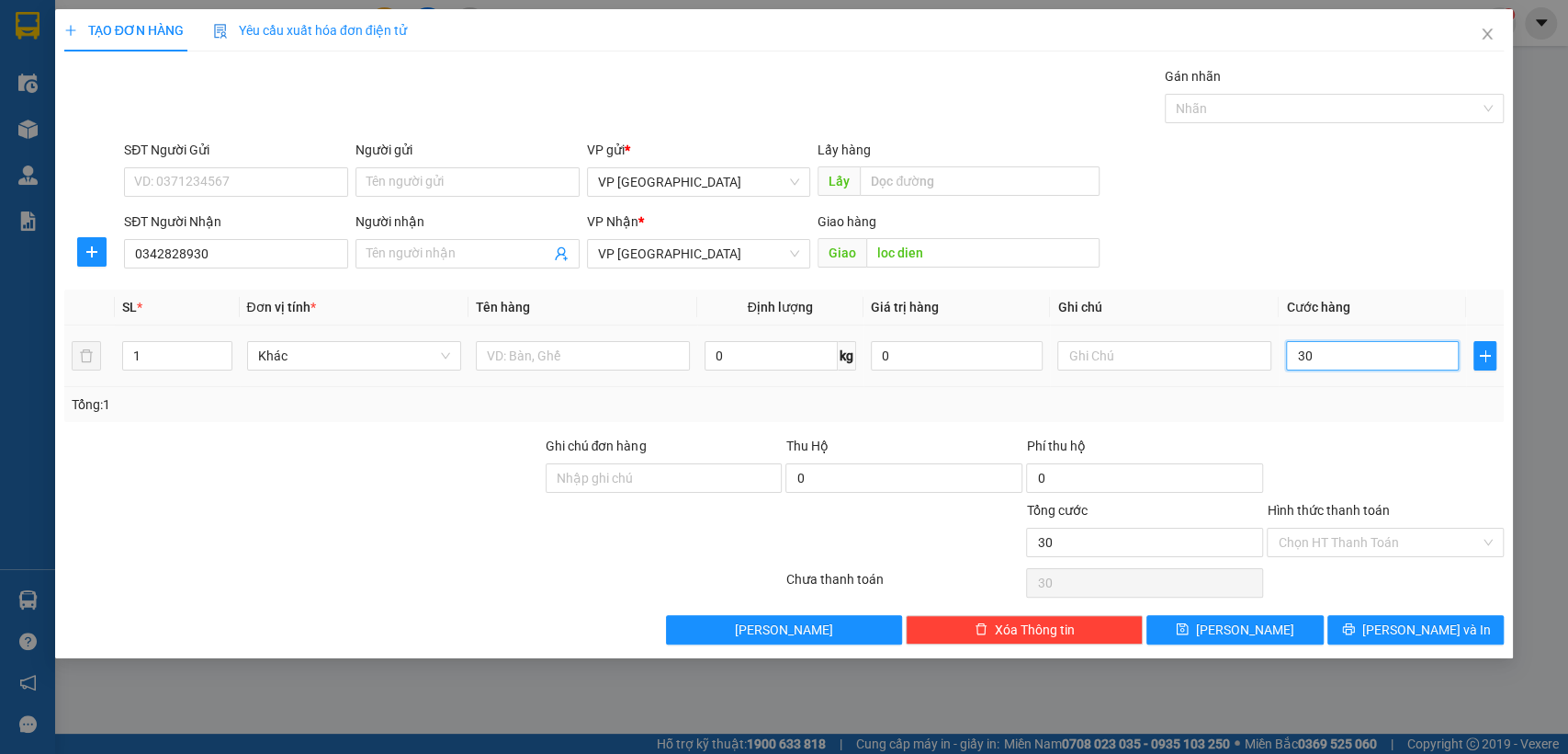
type input "300"
type input "3.000"
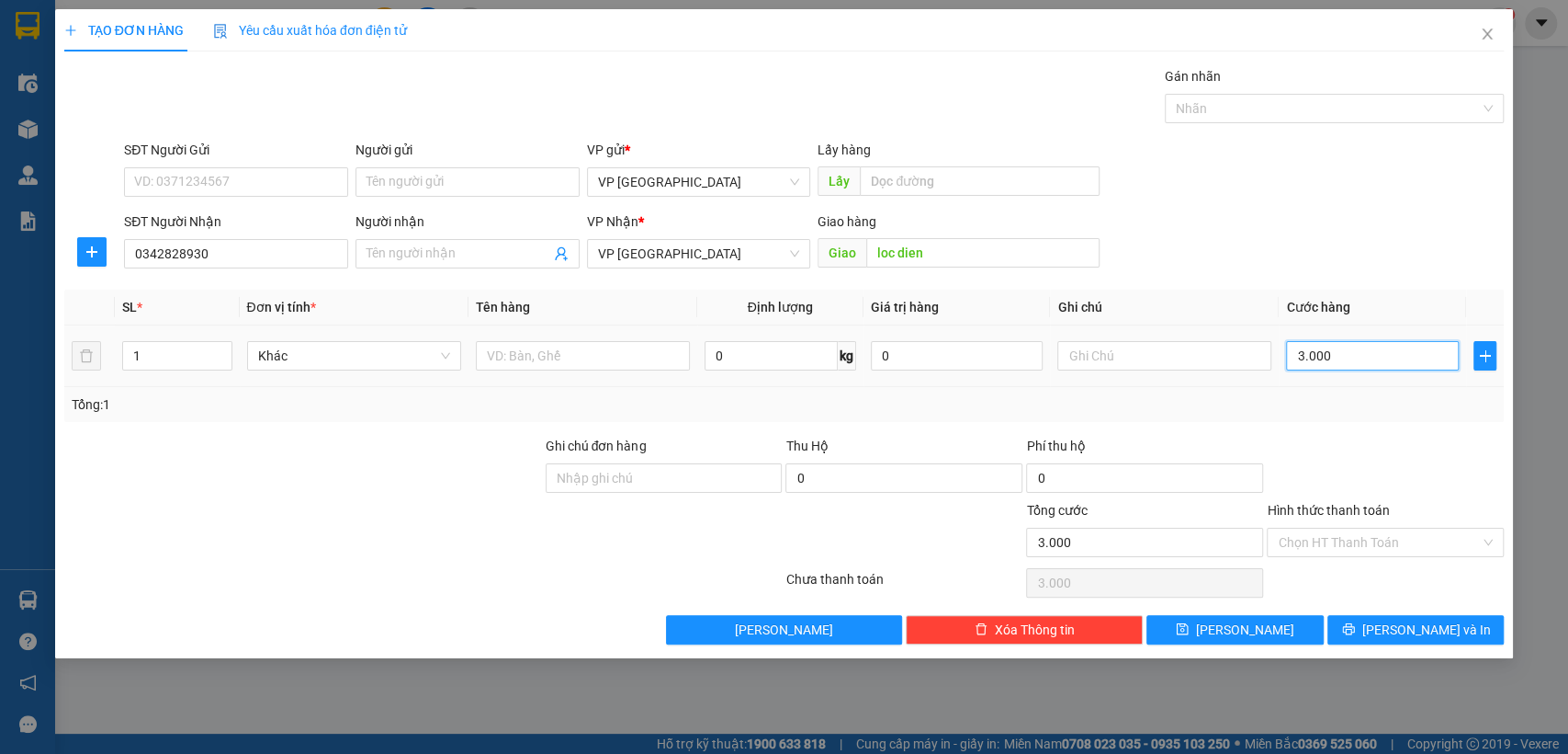
type input "30.000"
click at [1264, 628] on button "[PERSON_NAME]" at bounding box center [1235, 629] width 176 height 29
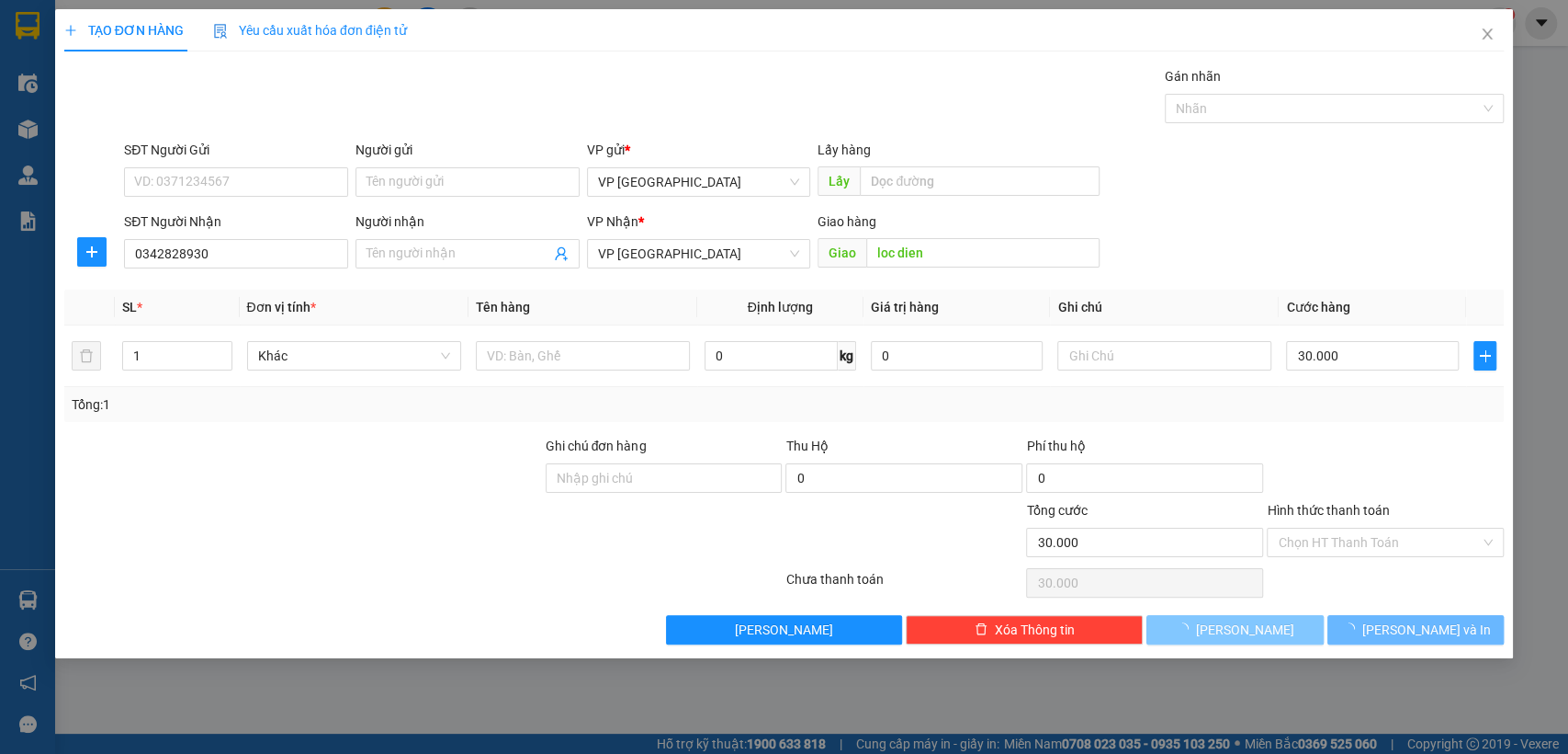
type input "0"
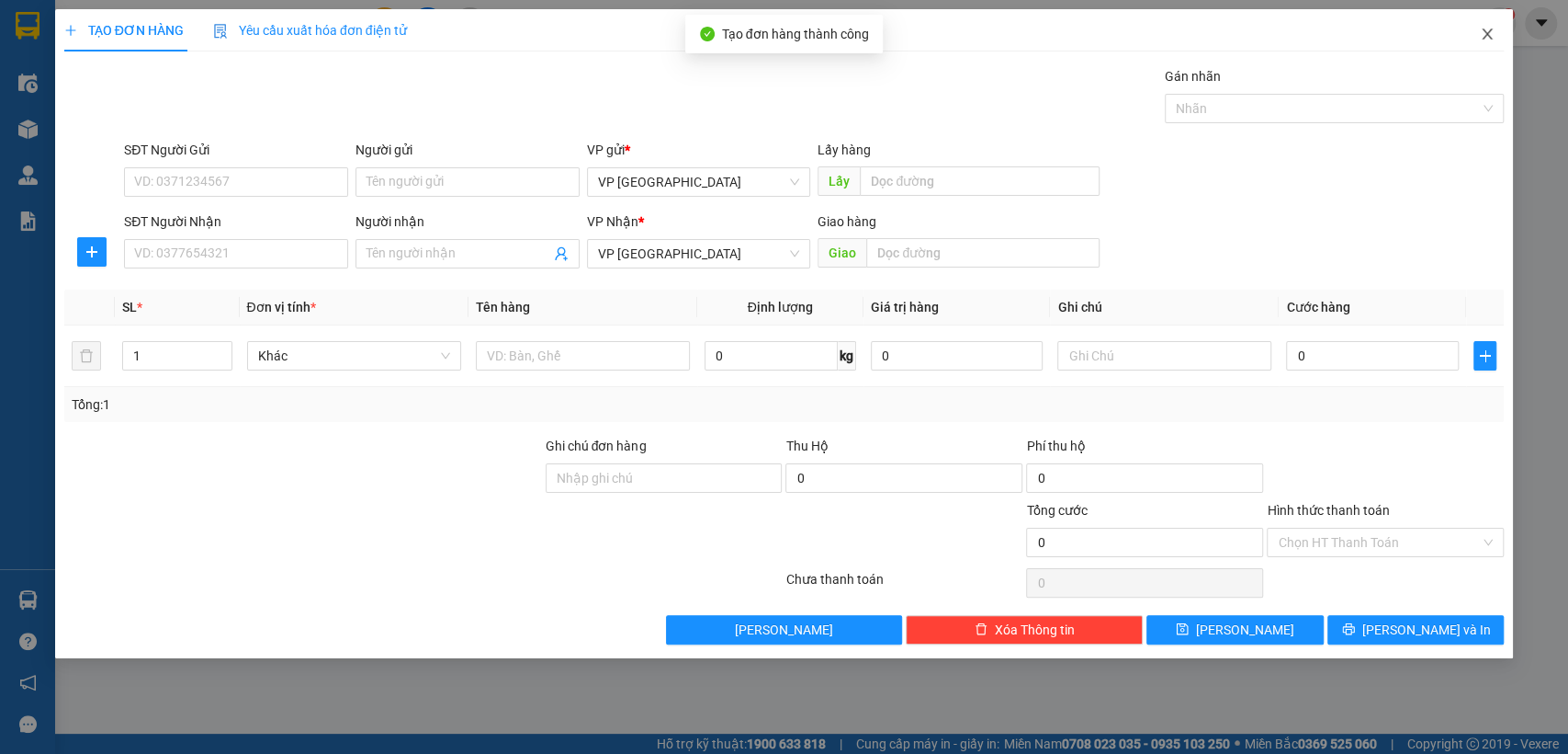
click at [1483, 25] on span "Close" at bounding box center [1488, 34] width 52 height 52
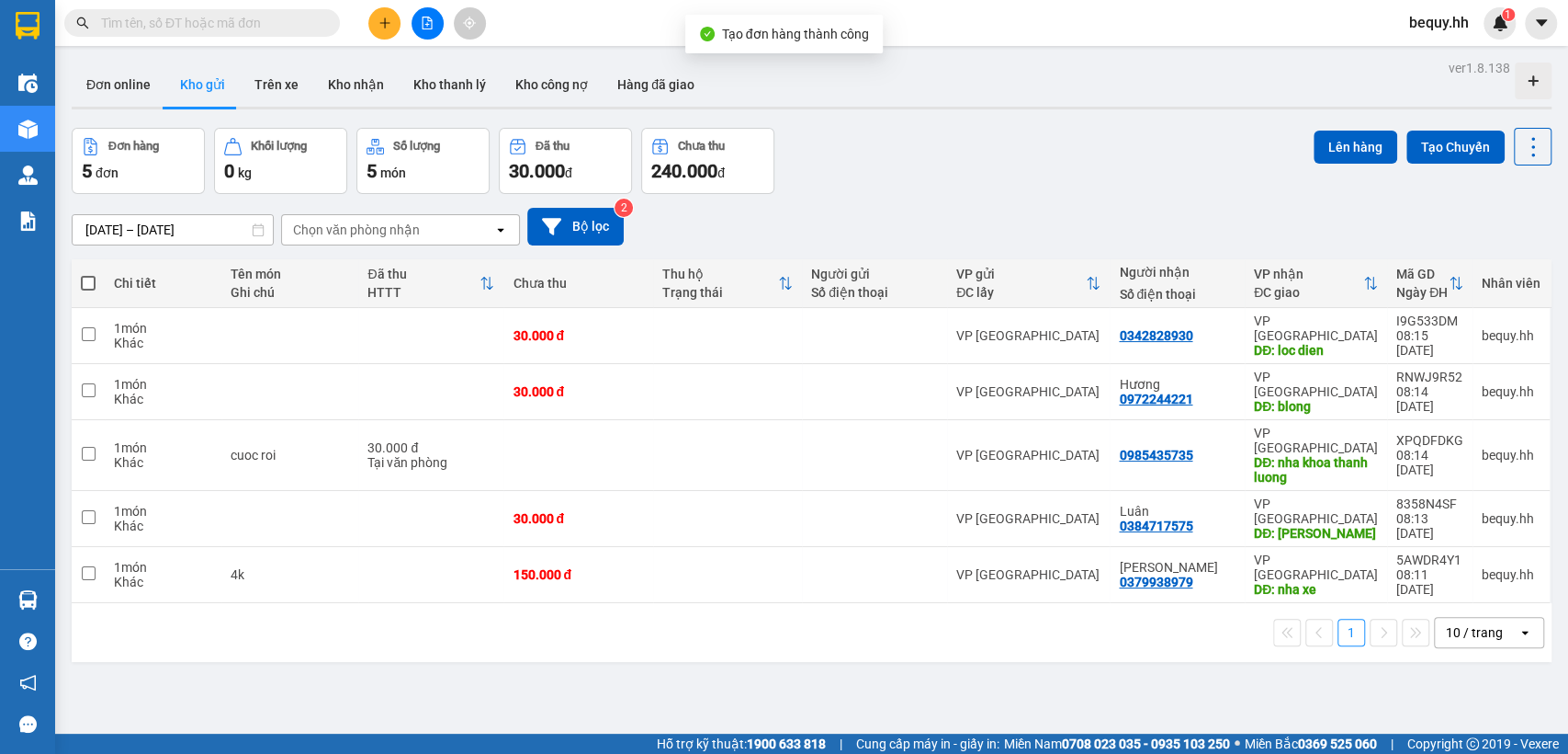
click at [80, 275] on th at bounding box center [88, 283] width 33 height 49
click at [1349, 126] on div "ver 1.8.138 Đơn online Kho gửi Trên xe Kho nhận Kho thanh lý Kho công nợ Hàng đ…" at bounding box center [811, 431] width 1494 height 754
click at [1338, 128] on div "Lên hàng Tạo Chuyến" at bounding box center [1433, 146] width 238 height 37
click at [1339, 127] on div "Lên hàng Tạo Chuyến" at bounding box center [1433, 146] width 238 height 37
click at [1340, 142] on button "Lên hàng" at bounding box center [1355, 147] width 83 height 33
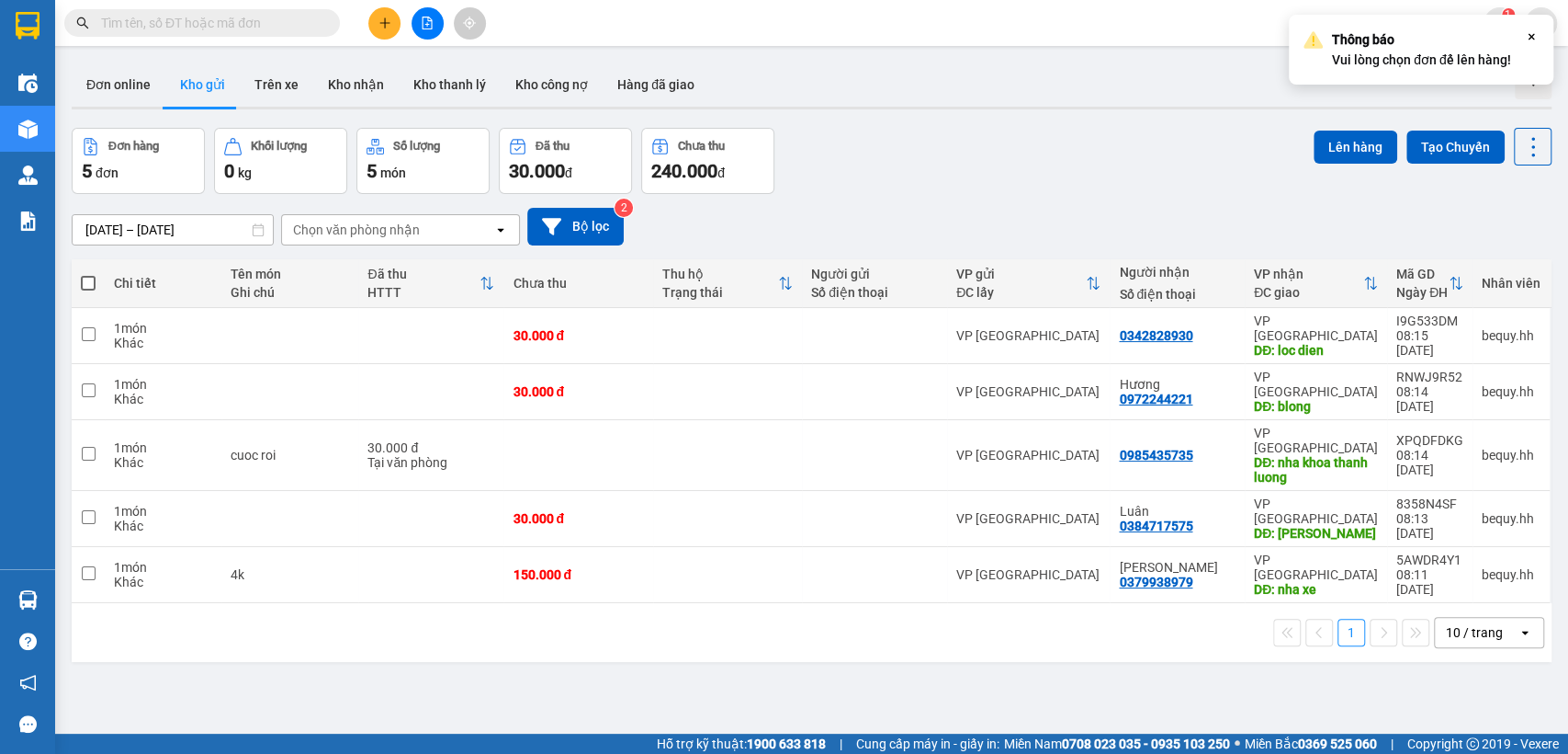
click at [1057, 121] on div "ver 1.8.138 Đơn online Kho gửi Trên xe Kho nhận Kho thanh lý Kho công nợ Hàng đ…" at bounding box center [811, 431] width 1494 height 754
click at [90, 281] on span at bounding box center [88, 282] width 15 height 15
click at [88, 274] on input "checkbox" at bounding box center [88, 274] width 0 height 0
checkbox input "true"
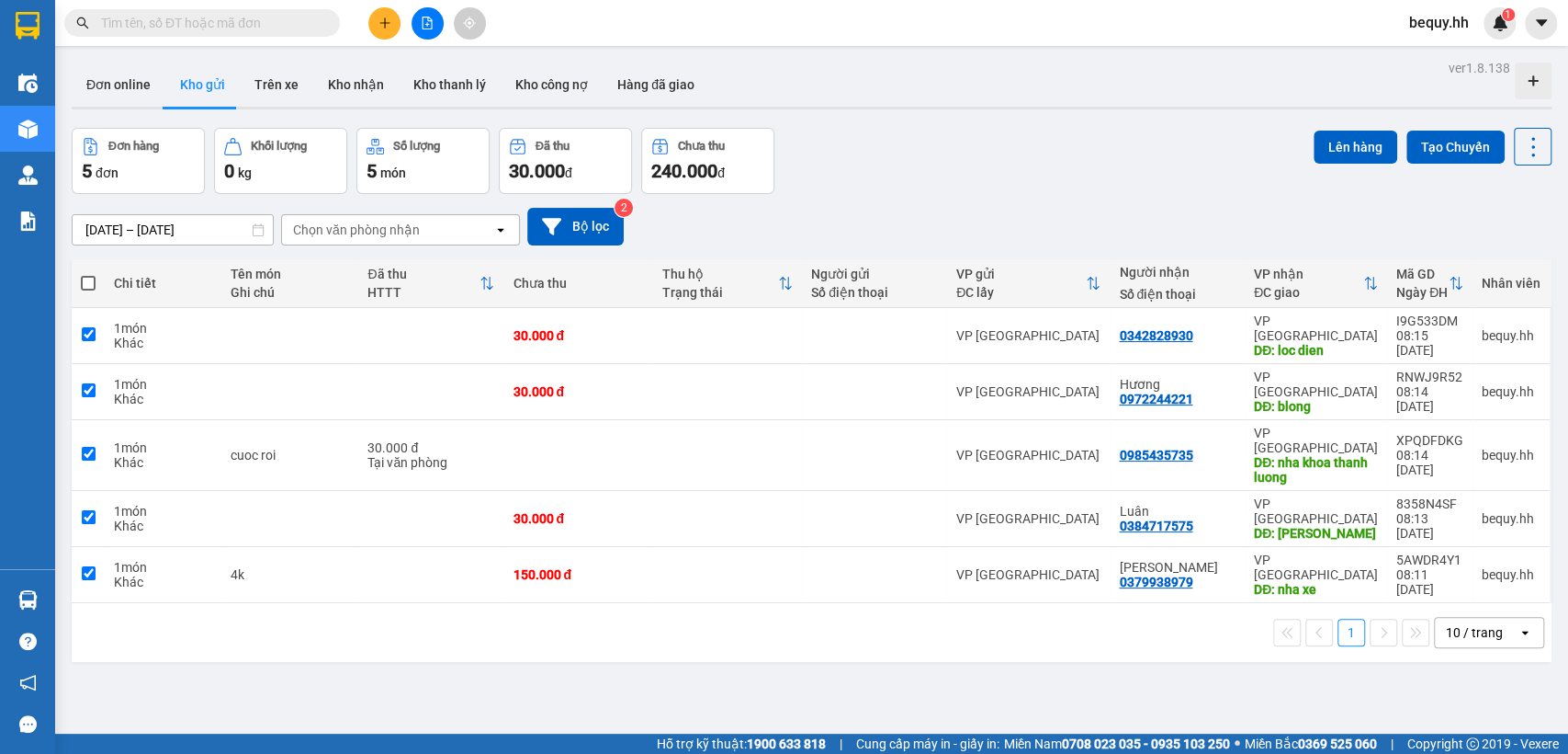
checkbox input "true"
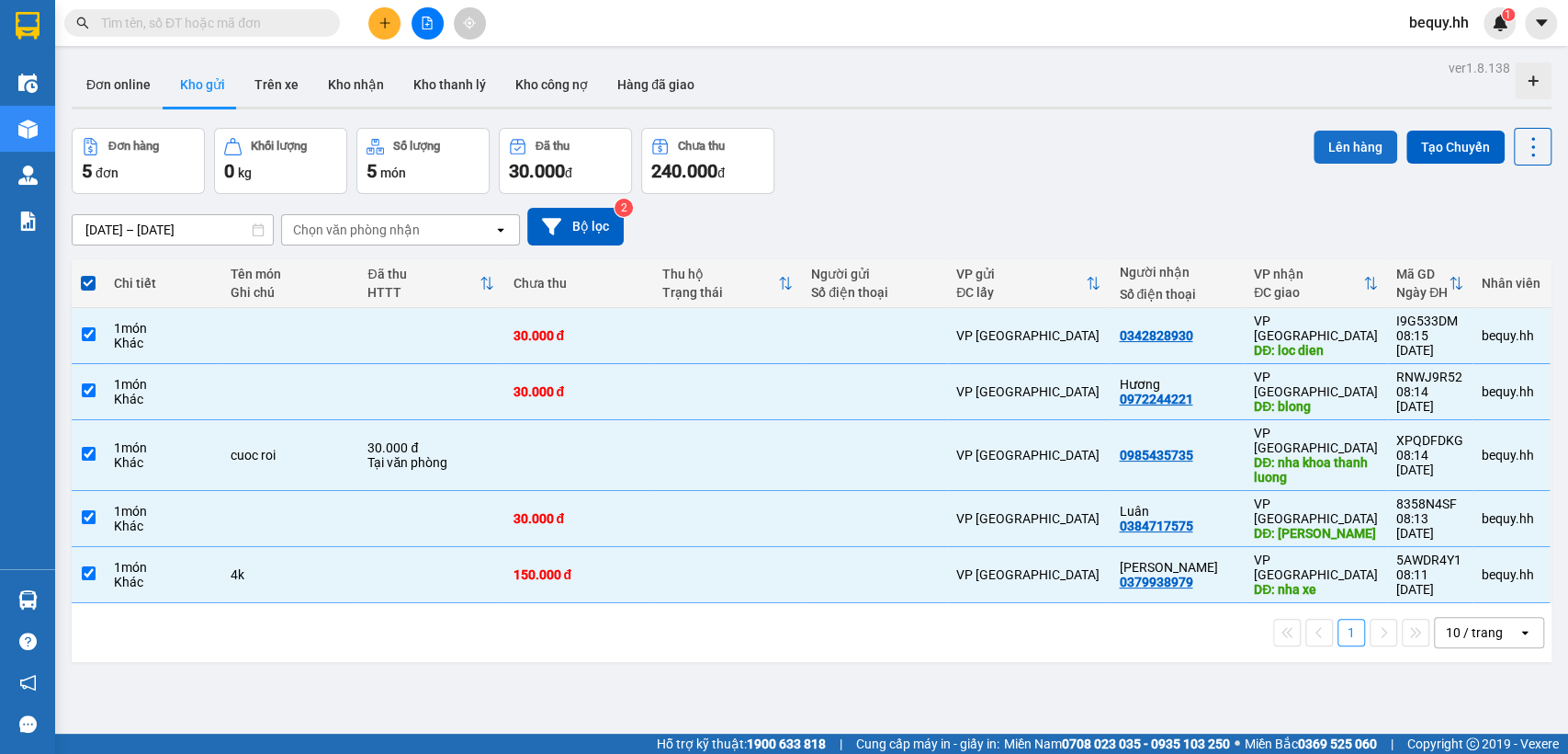
click at [1356, 140] on button "Lên hàng" at bounding box center [1355, 147] width 83 height 33
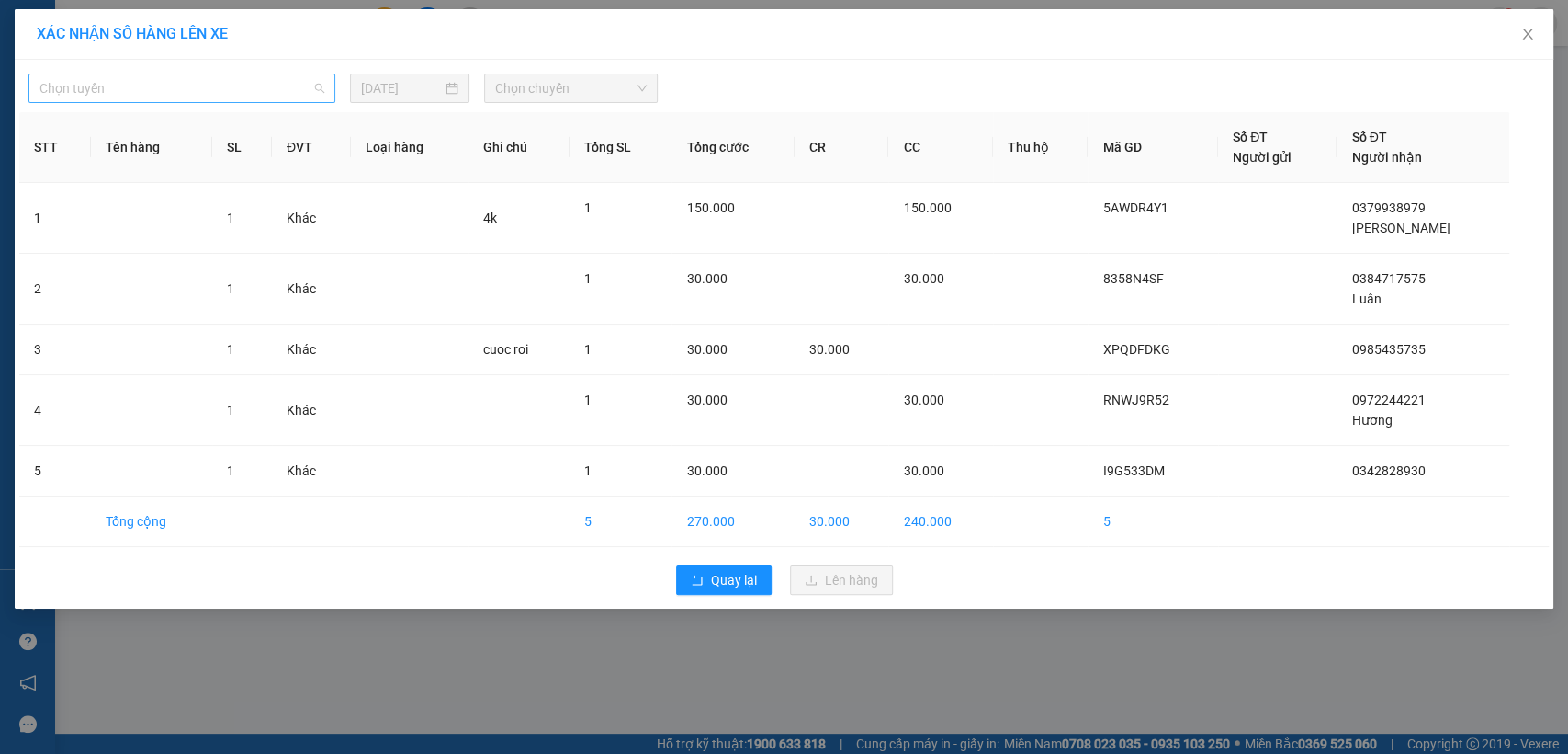
click at [236, 96] on span "Chọn tuyến" at bounding box center [181, 88] width 285 height 27
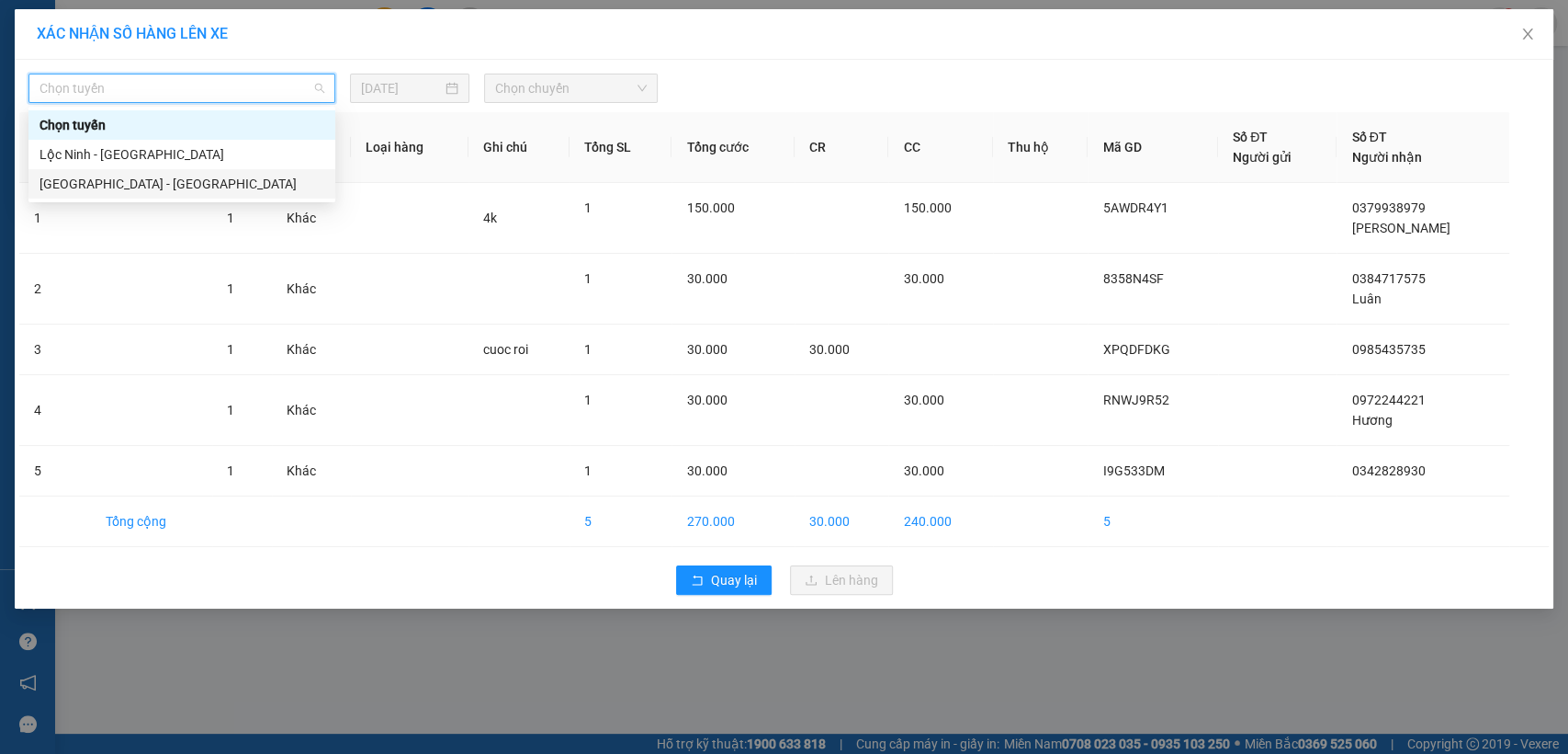
click at [122, 178] on div "[GEOGRAPHIC_DATA] - [GEOGRAPHIC_DATA]" at bounding box center [181, 183] width 285 height 21
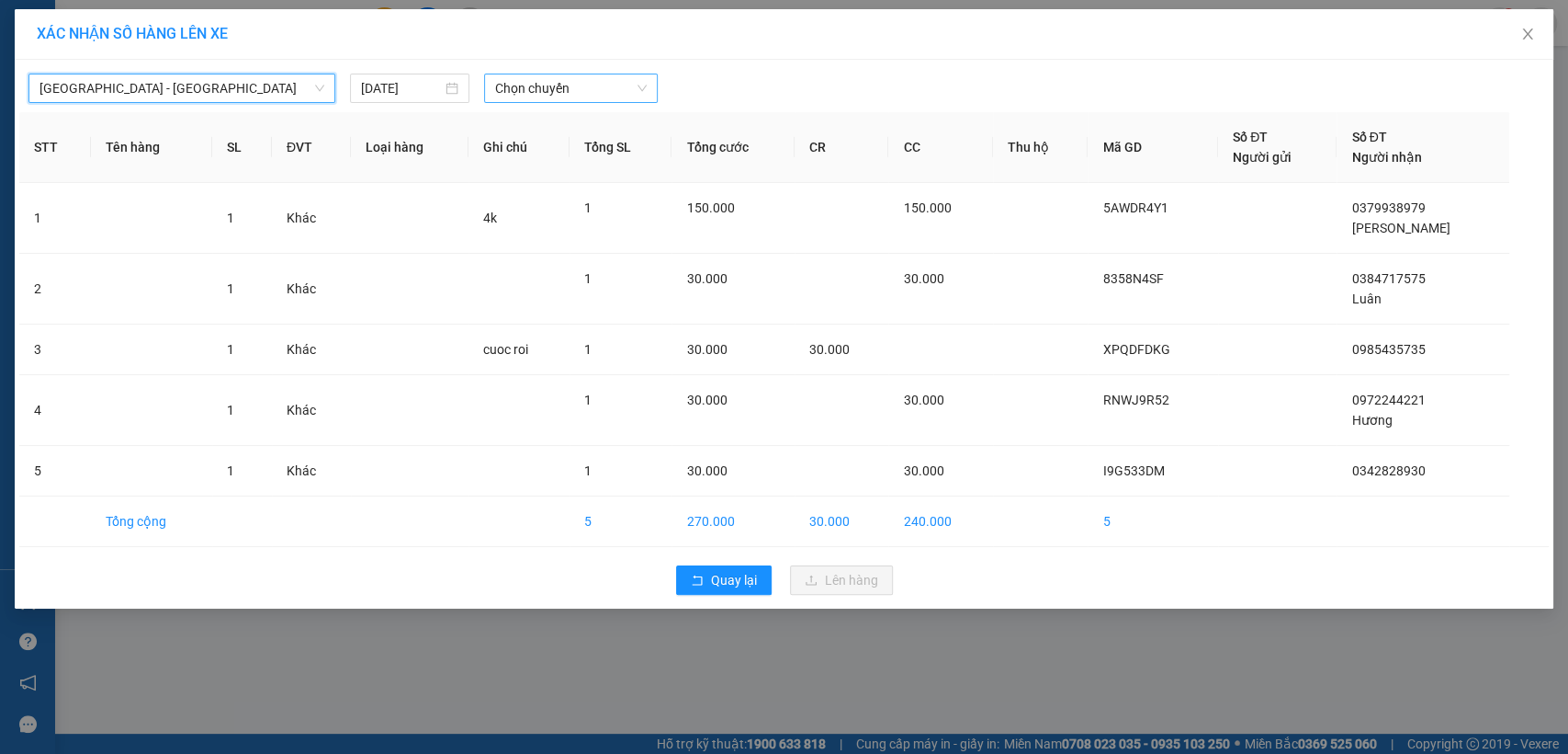
click at [542, 92] on span "Chọn chuyến" at bounding box center [570, 88] width 151 height 27
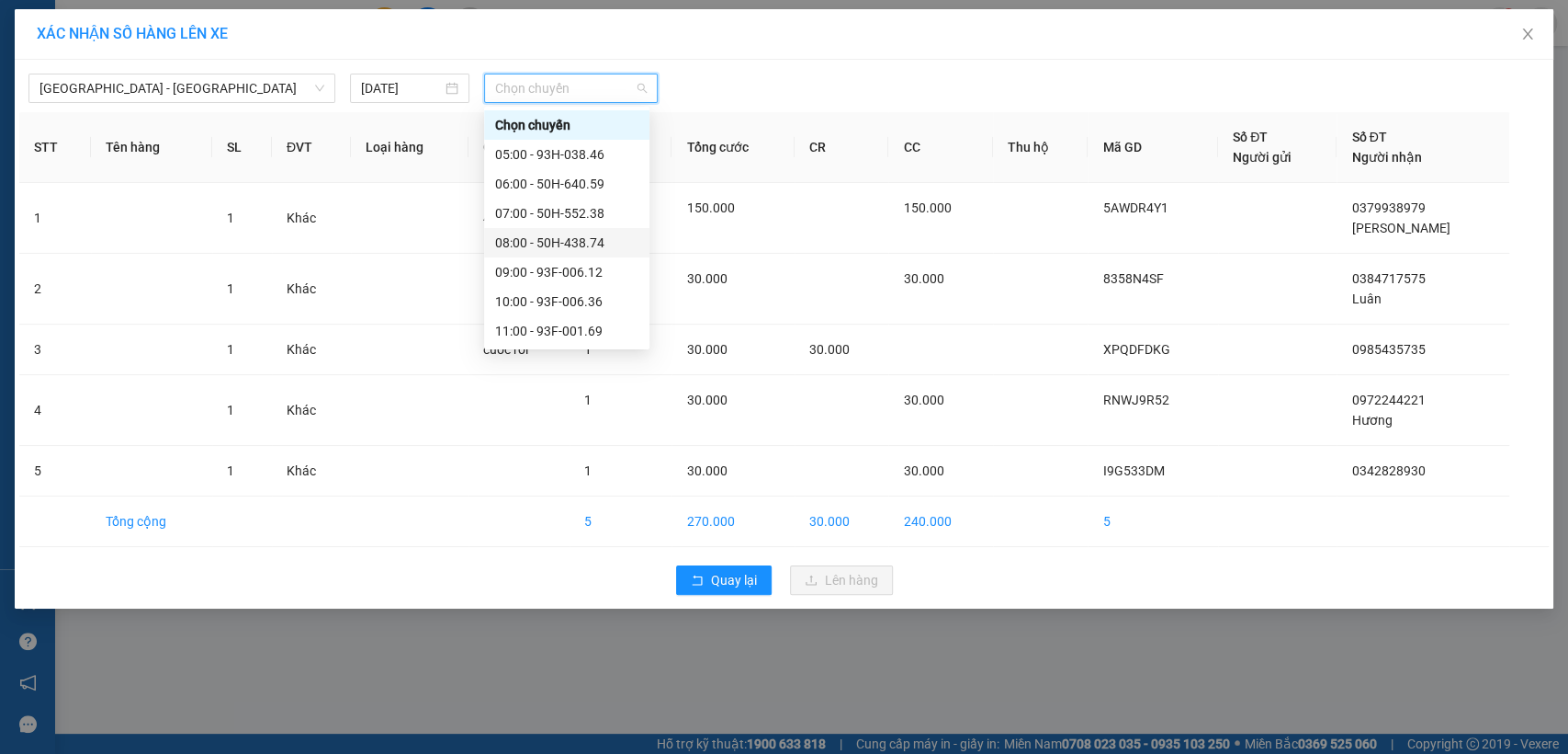
click at [570, 234] on div "08:00 - 50H-438.74" at bounding box center [566, 242] width 143 height 21
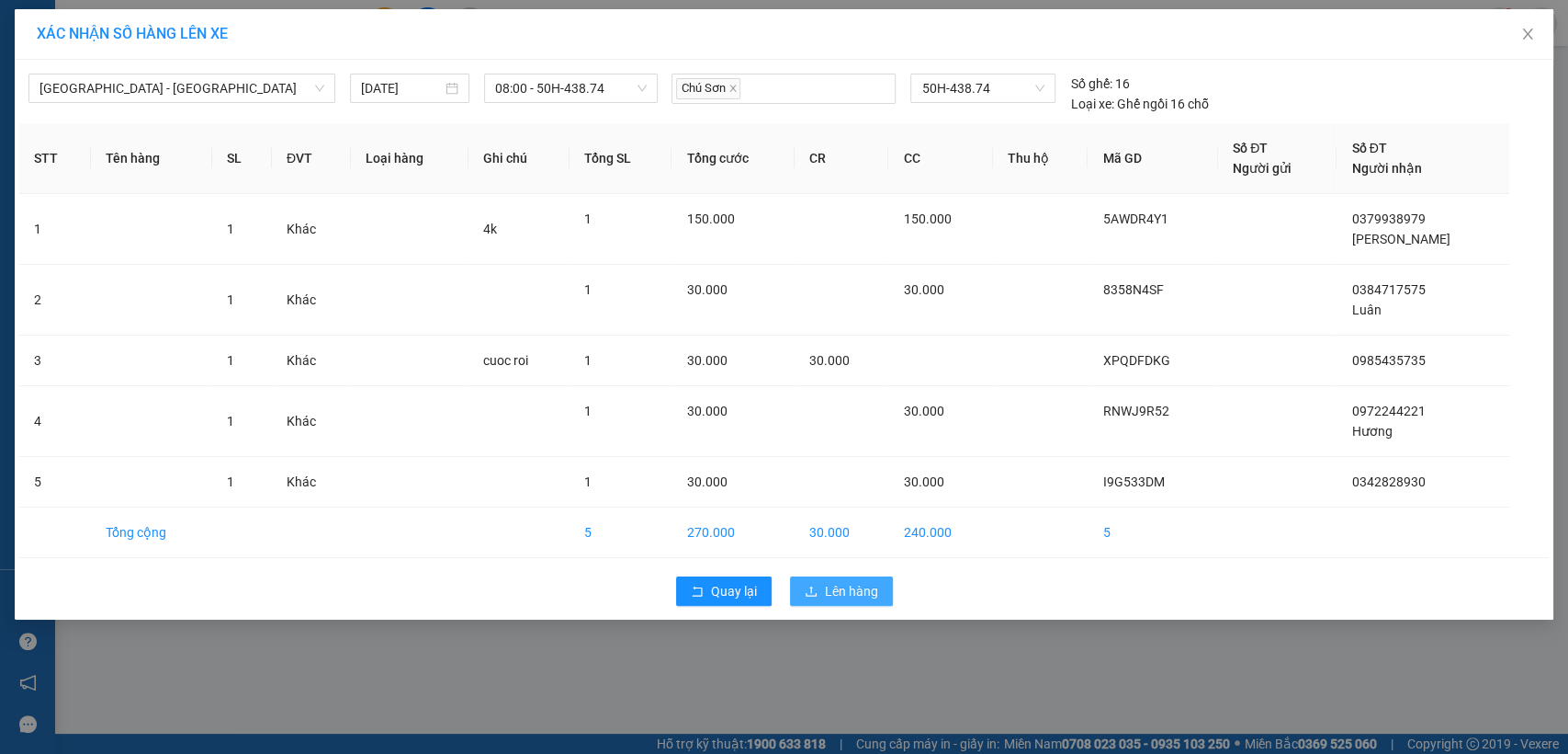
drag, startPoint x: 851, startPoint y: 589, endPoint x: 828, endPoint y: 597, distance: 24.4
click at [851, 592] on span "Lên hàng" at bounding box center [852, 591] width 53 height 21
